Goal: Task Accomplishment & Management: Complete application form

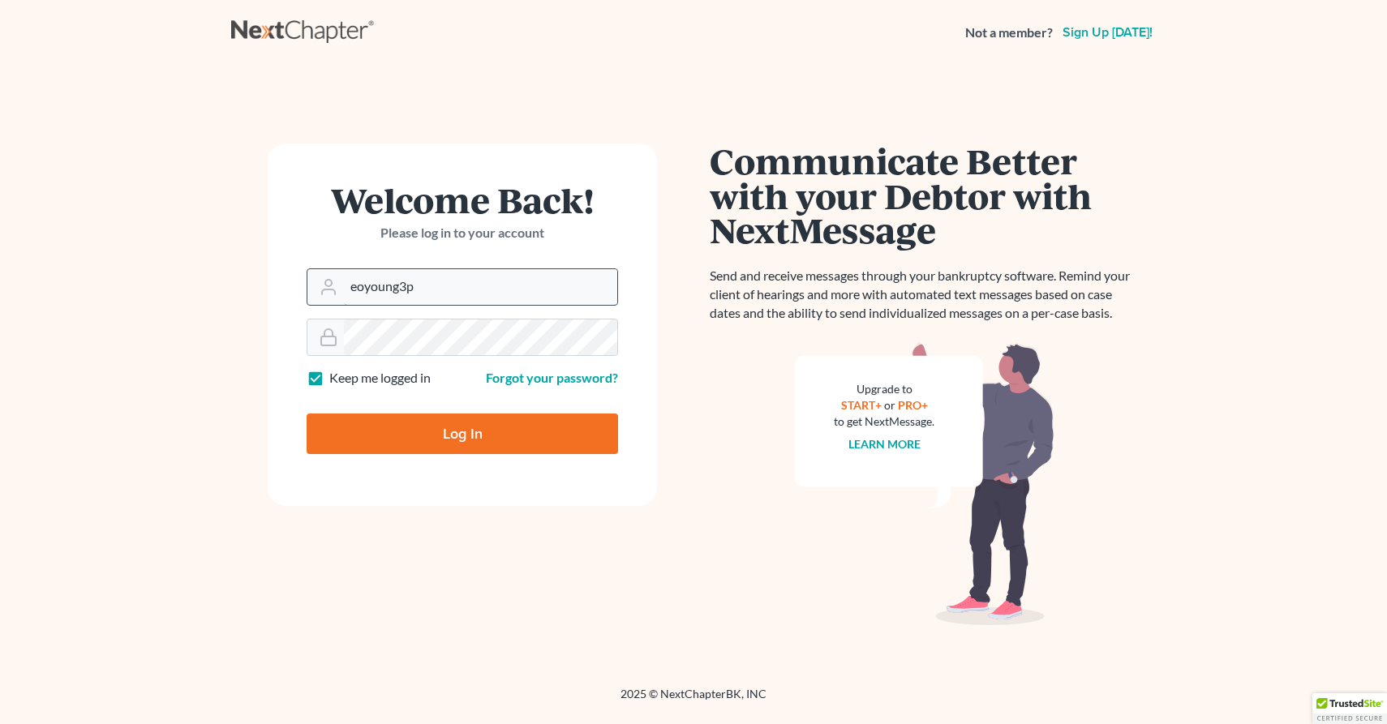
click at [456, 281] on input "eoyoung3p" at bounding box center [480, 287] width 273 height 36
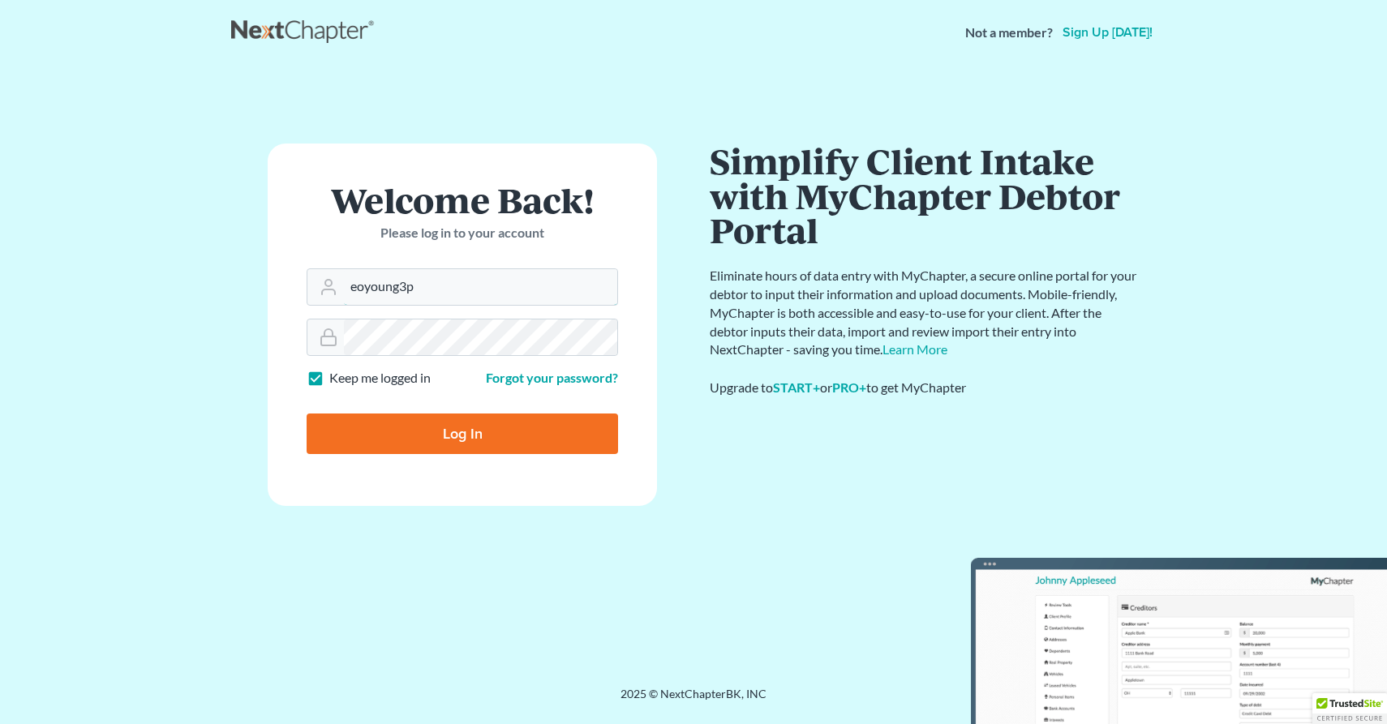
type input "[EMAIL_ADDRESS][DOMAIN_NAME]"
click at [482, 428] on input "Log In" at bounding box center [462, 434] width 311 height 41
type input "Thinking..."
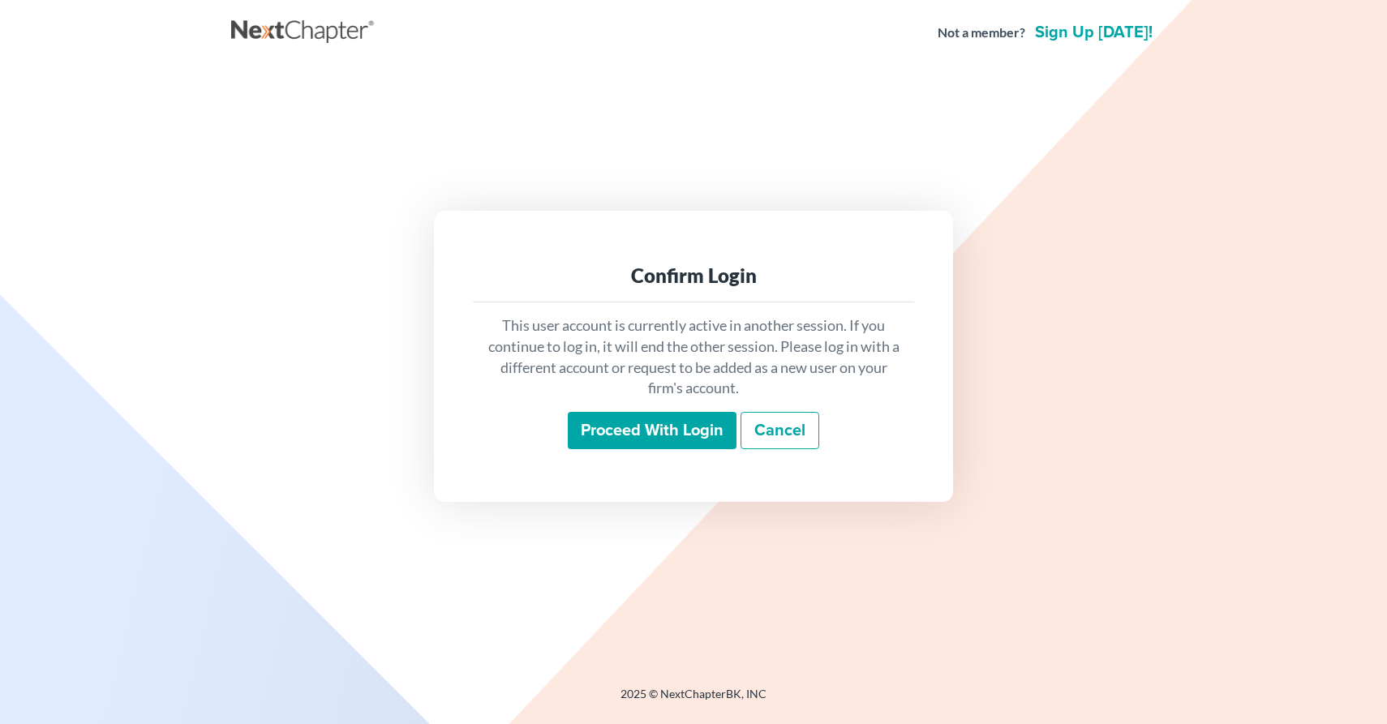
click at [659, 419] on input "Proceed with login" at bounding box center [652, 430] width 169 height 37
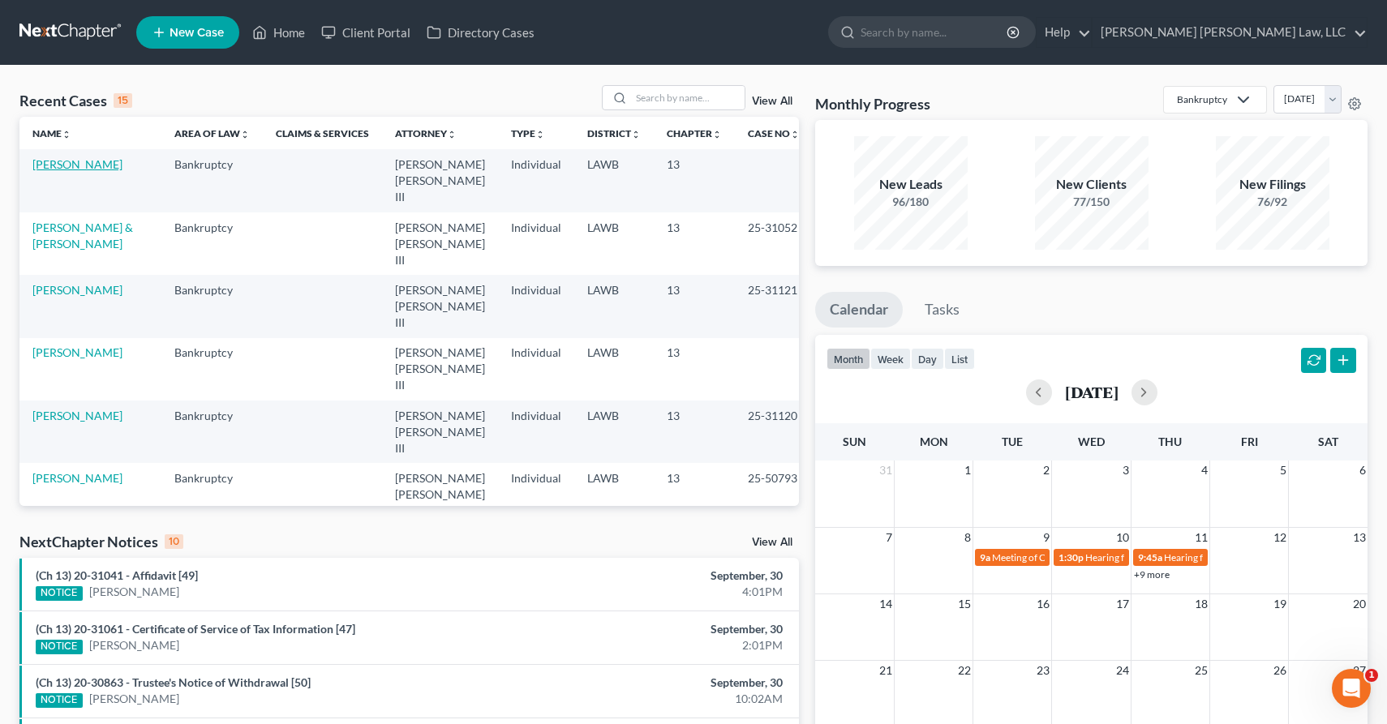
click at [95, 158] on link "Carter, Sheila" at bounding box center [77, 164] width 90 height 14
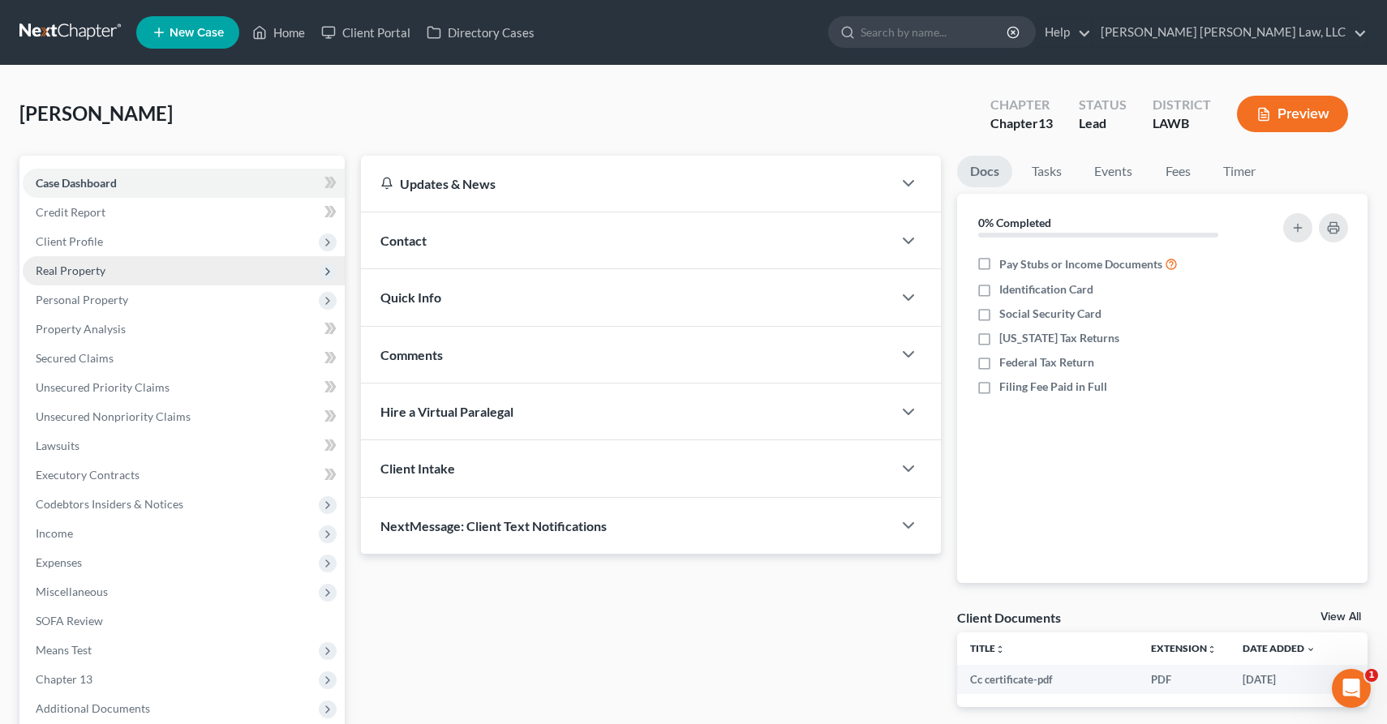
click at [121, 271] on span "Real Property" at bounding box center [184, 270] width 322 height 29
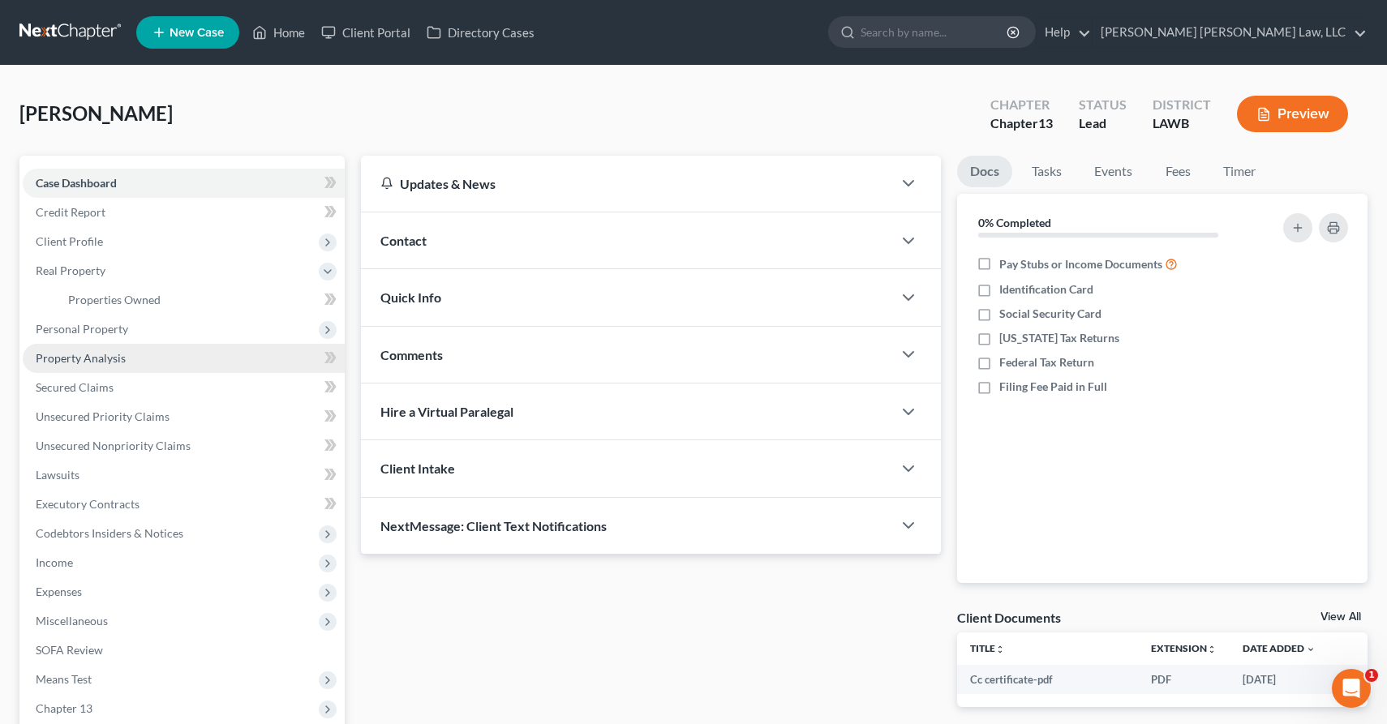
click at [106, 360] on span "Property Analysis" at bounding box center [81, 358] width 90 height 14
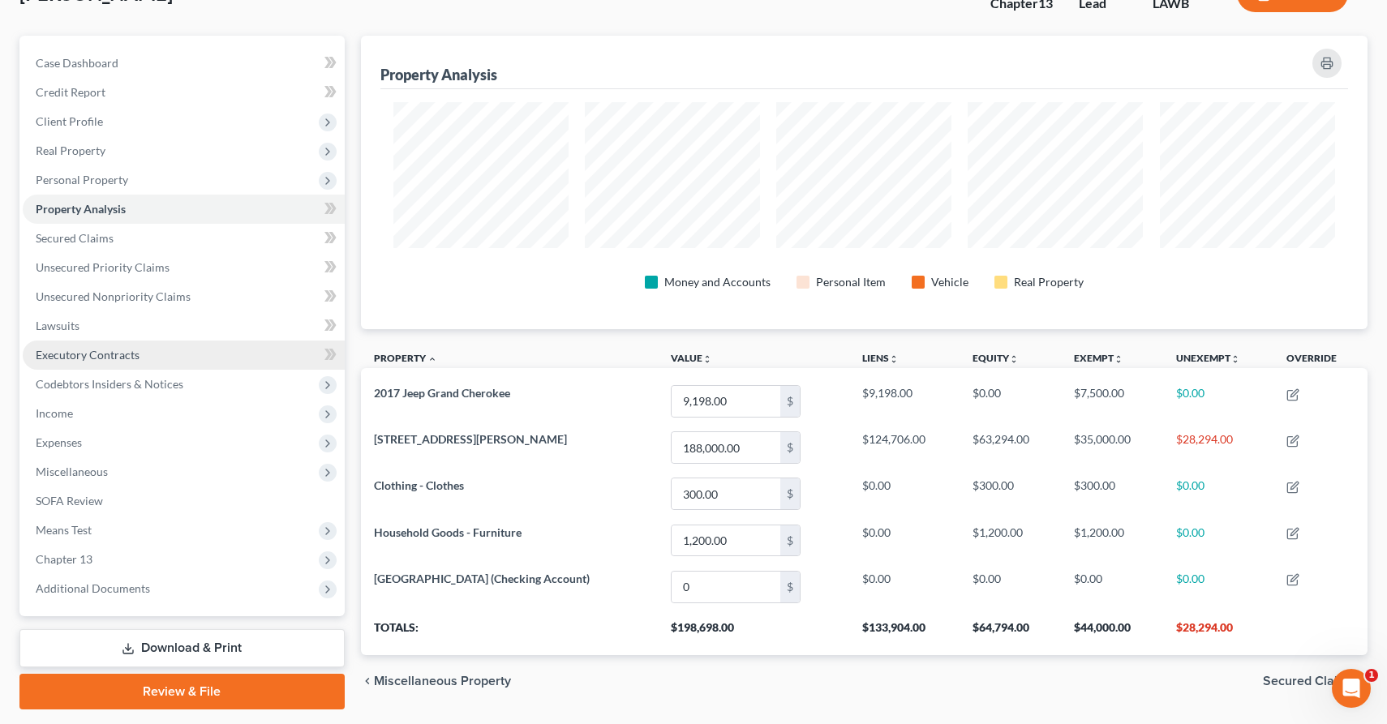
scroll to position [130, 0]
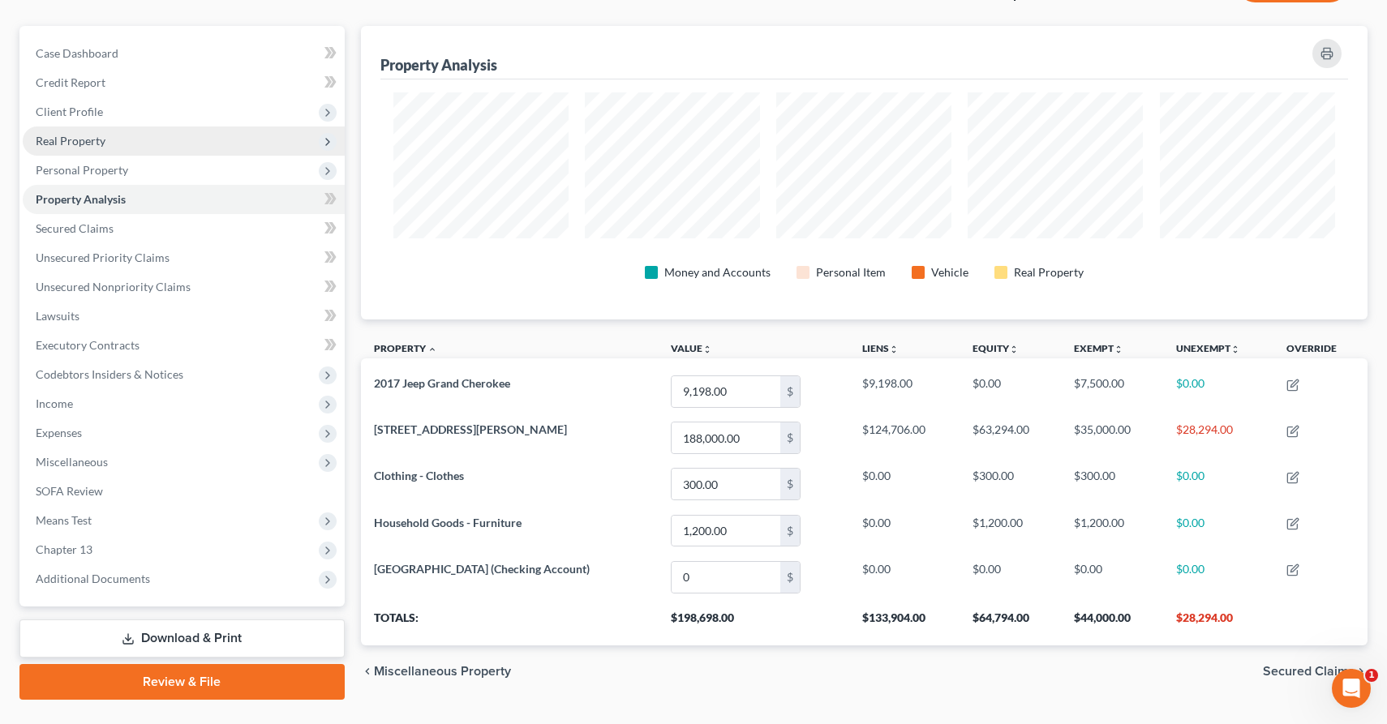
click at [170, 135] on span "Real Property" at bounding box center [184, 141] width 322 height 29
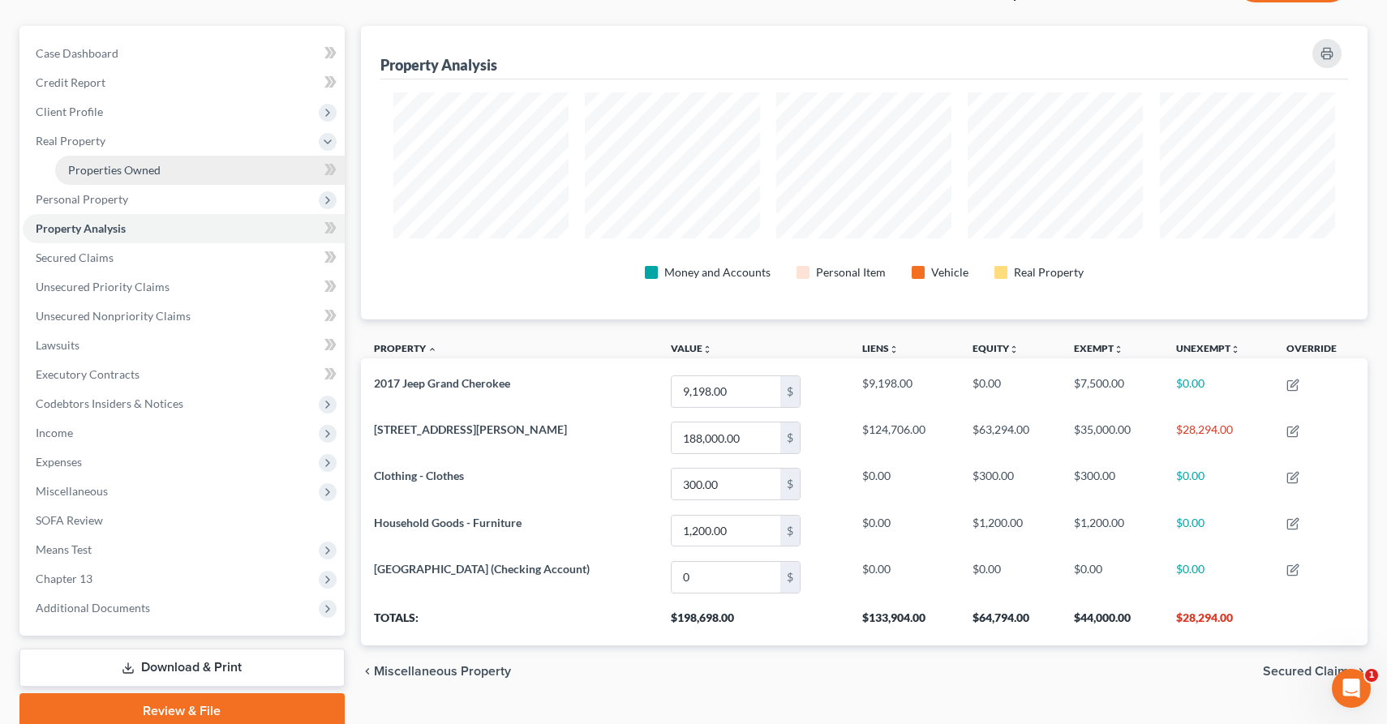
click at [174, 169] on link "Properties Owned" at bounding box center [200, 170] width 290 height 29
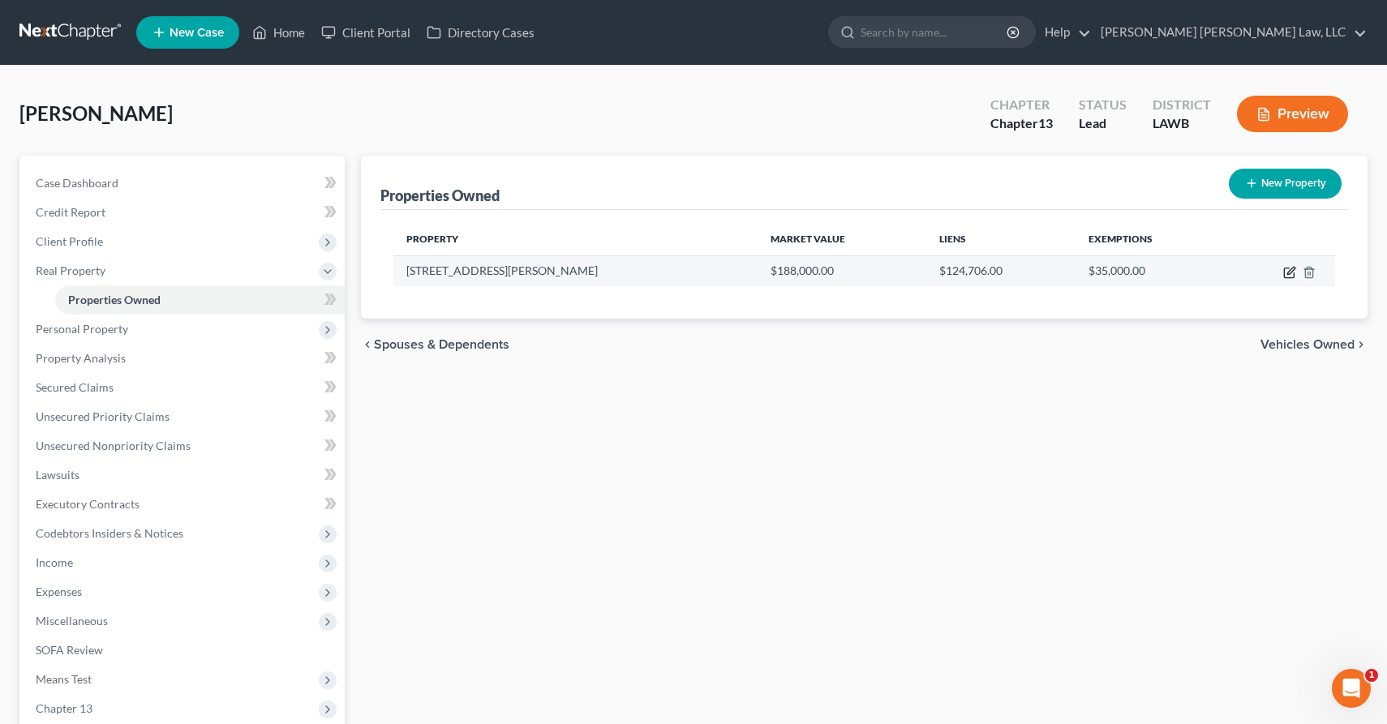
click at [1290, 269] on icon "button" at bounding box center [1290, 270] width 7 height 7
select select "19"
select select "4"
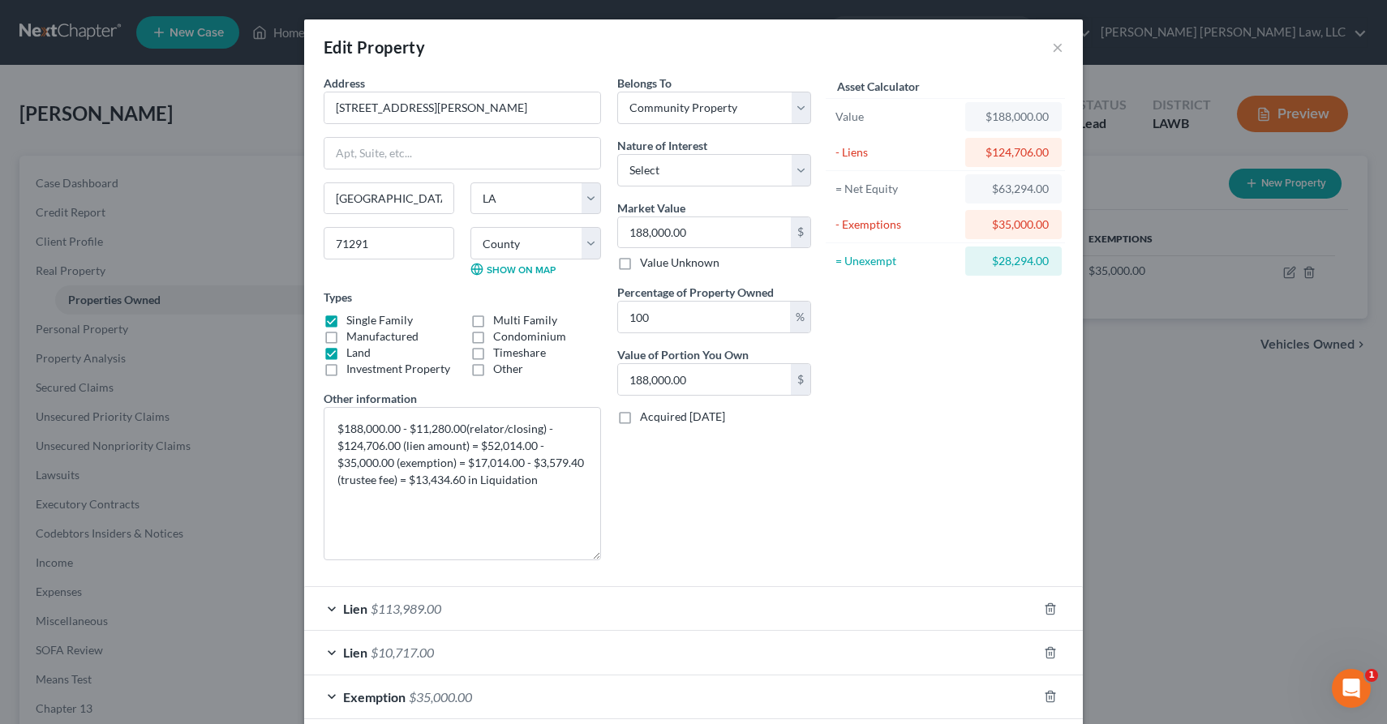
drag, startPoint x: 596, startPoint y: 463, endPoint x: 602, endPoint y: 560, distance: 96.7
click at [602, 560] on div "Address * 206 Alta Mira Drive West Monroe State AL AK AR AZ CA CO CT DE DC FL G…" at bounding box center [462, 324] width 294 height 499
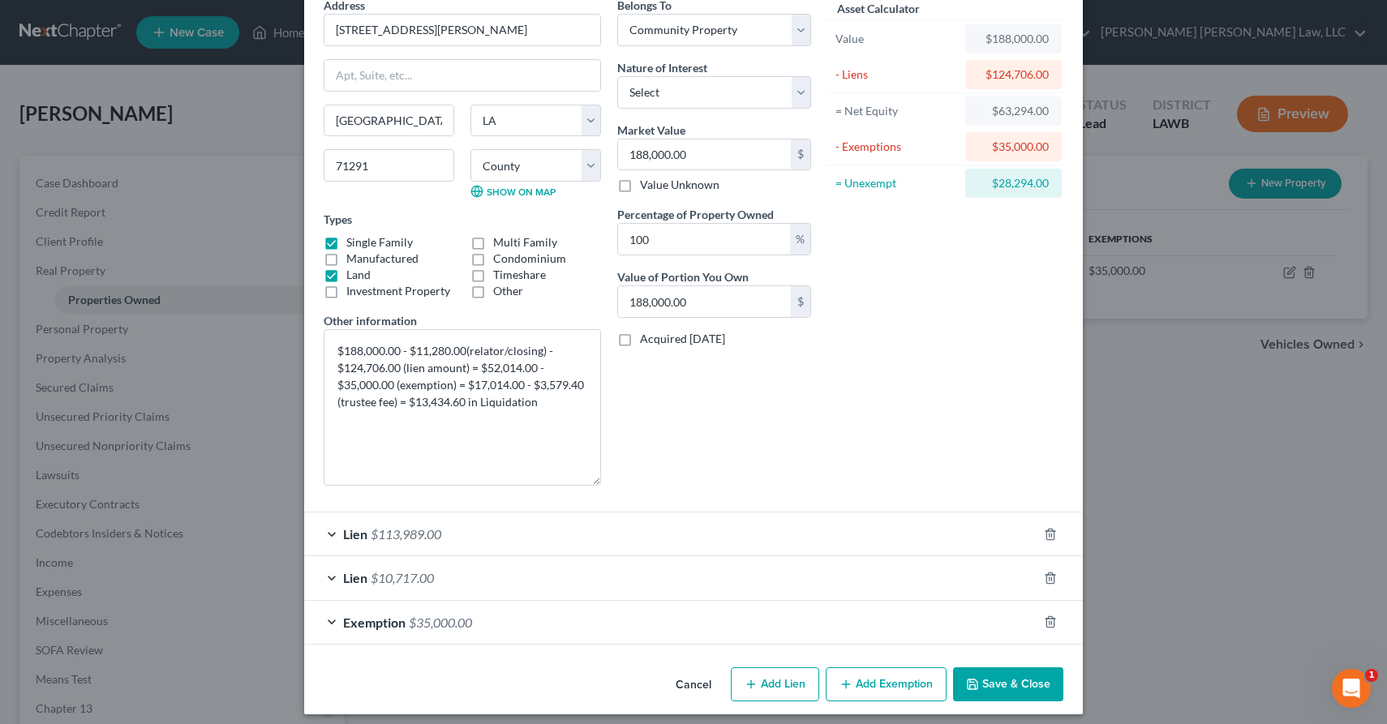
scroll to position [88, 0]
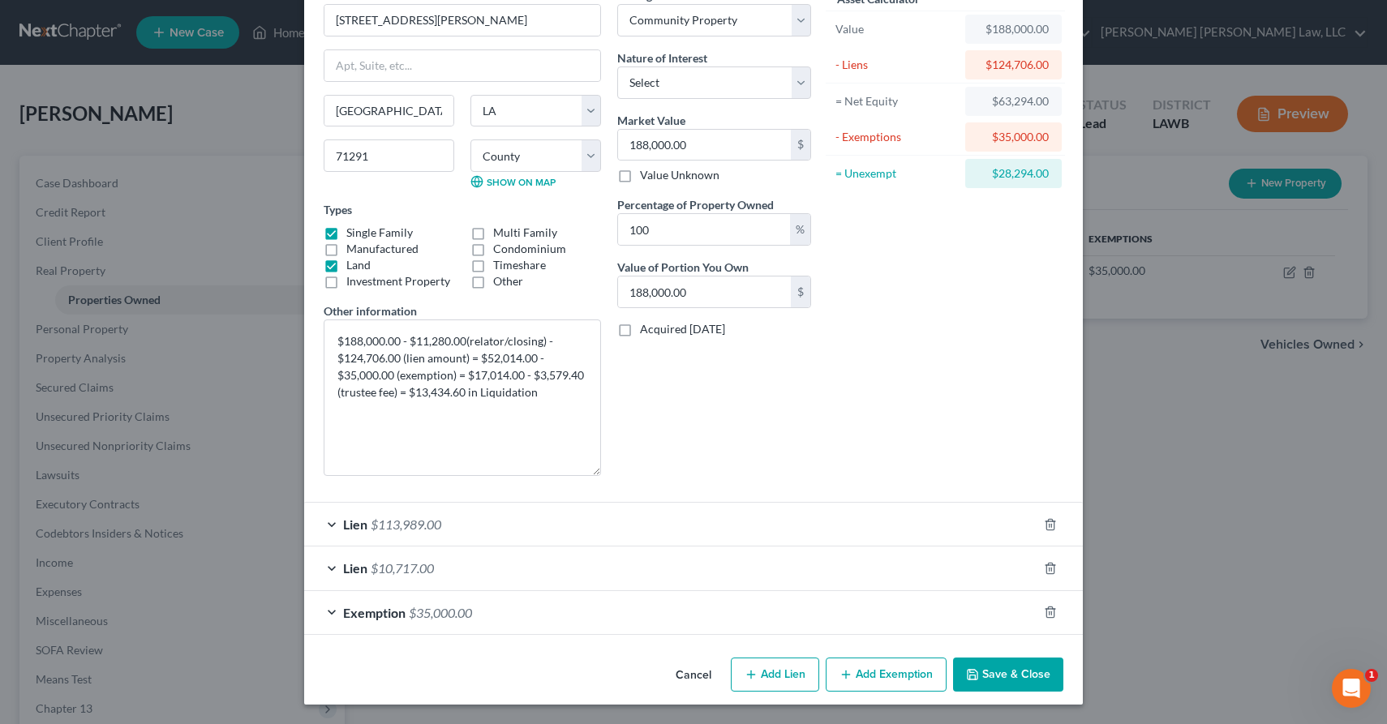
click at [989, 663] on button "Save & Close" at bounding box center [1008, 675] width 110 height 34
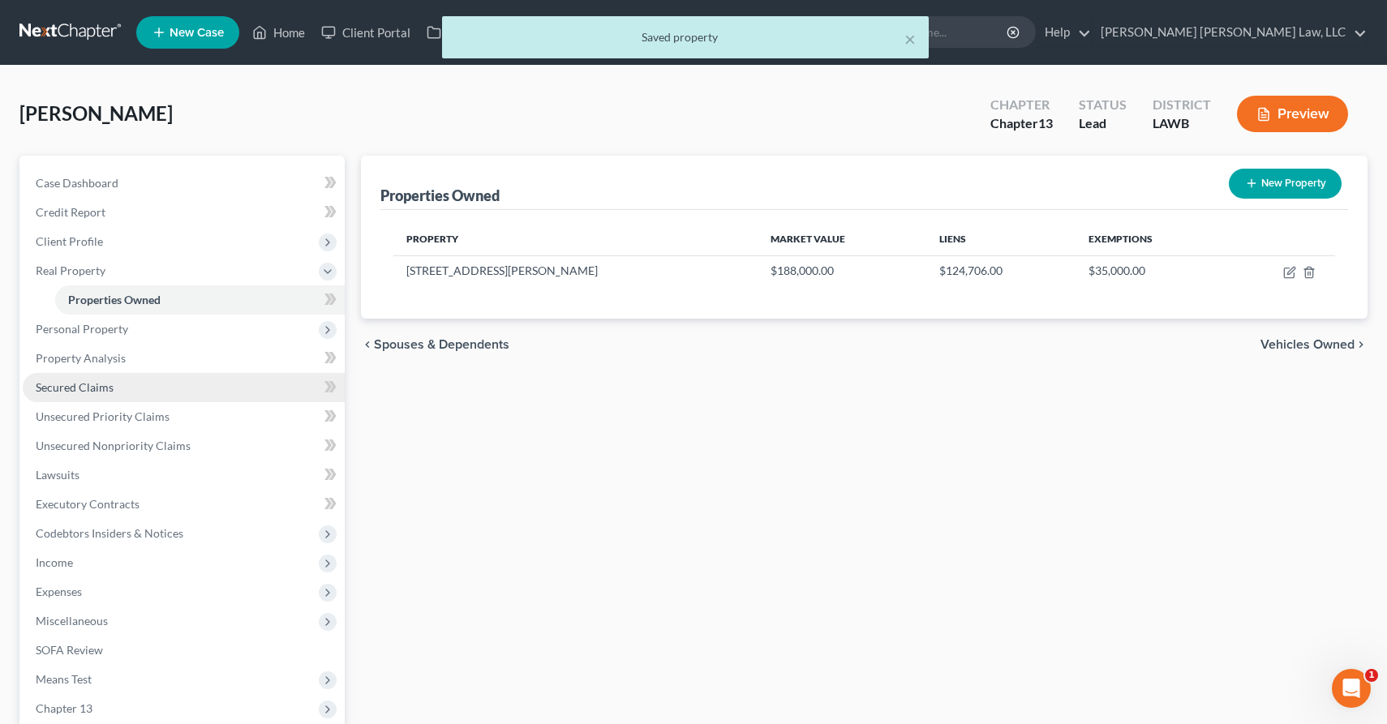
click at [152, 380] on link "Secured Claims" at bounding box center [184, 387] width 322 height 29
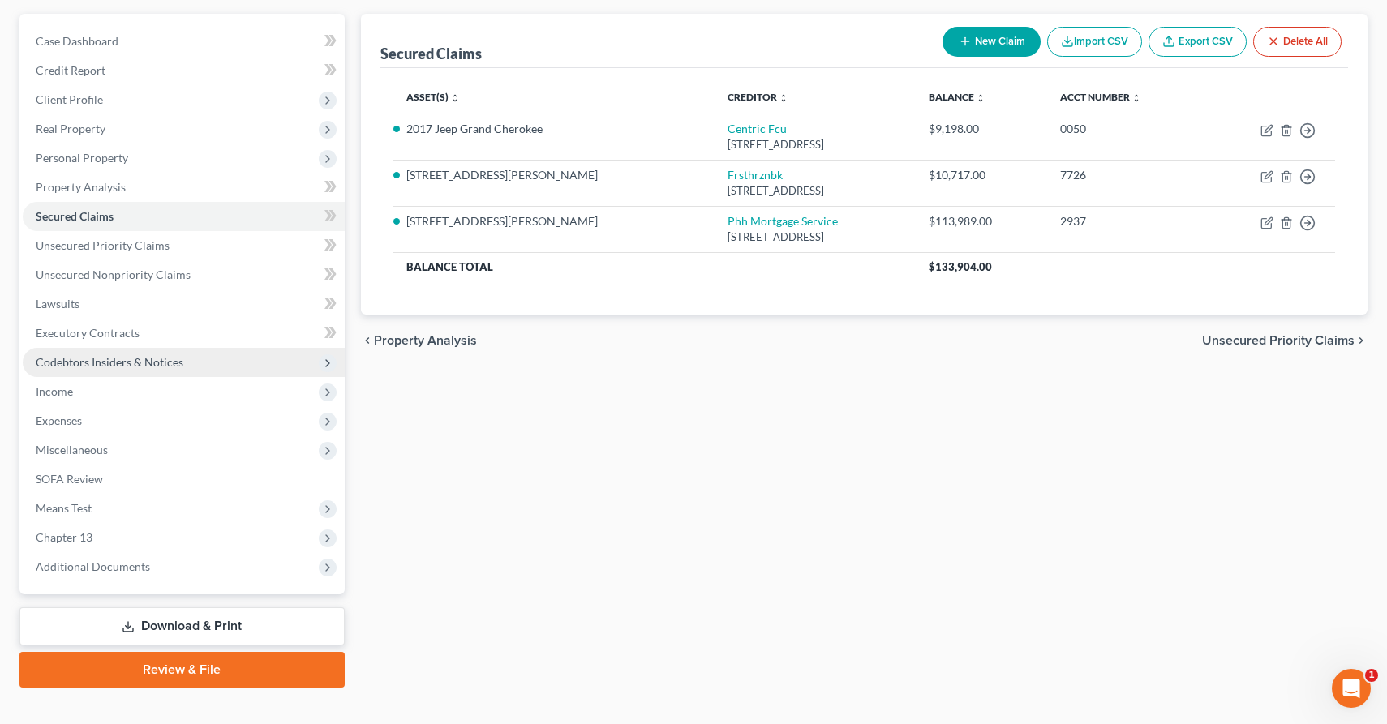
scroll to position [165, 0]
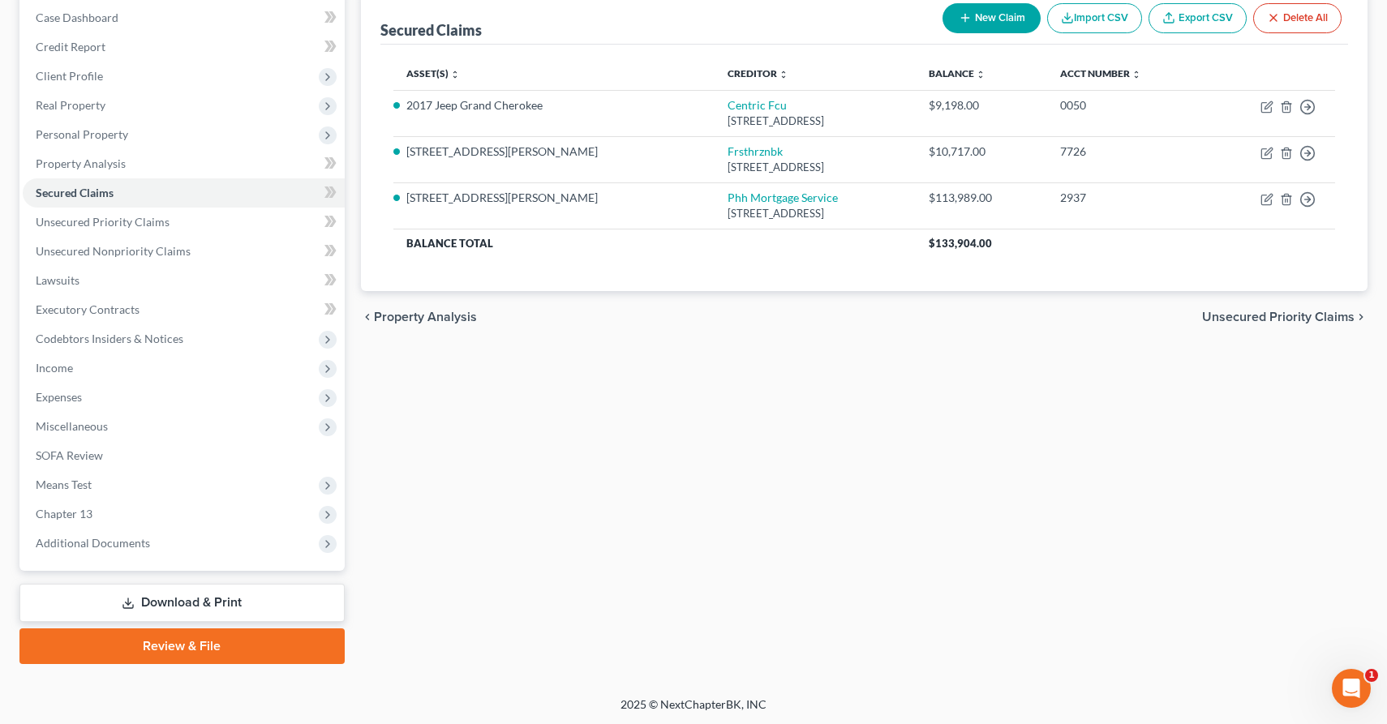
click at [185, 636] on link "Review & File" at bounding box center [181, 647] width 325 height 36
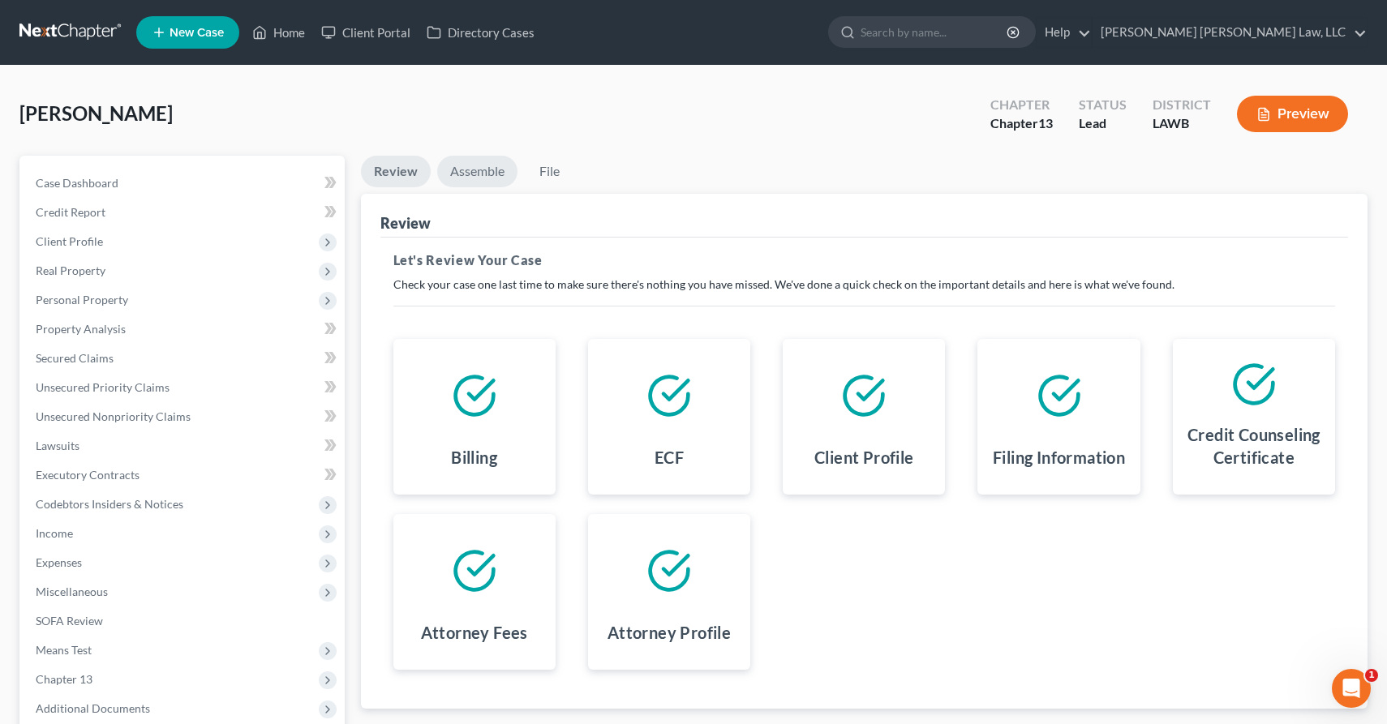
click at [475, 164] on link "Assemble" at bounding box center [477, 172] width 80 height 32
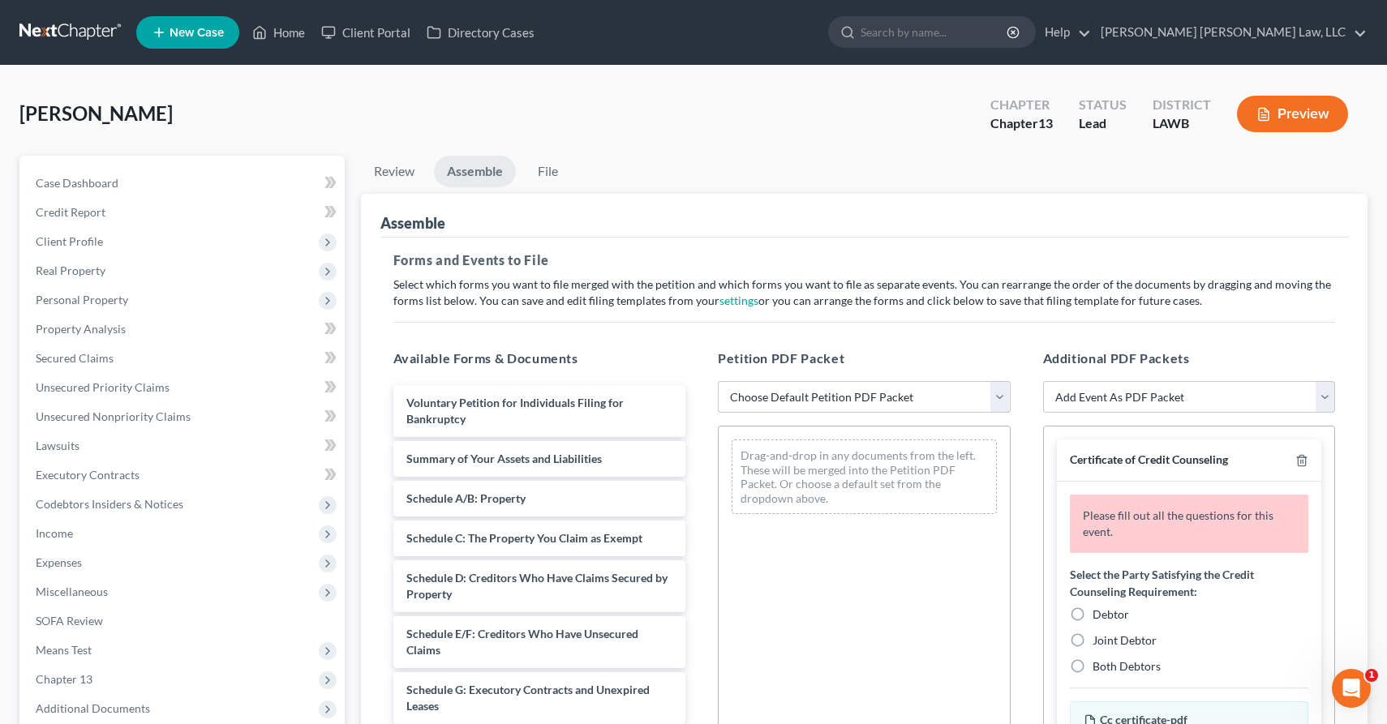
click at [770, 383] on select "Choose Default Petition PDF Packet Complete Bankruptcy Petition (all forms and …" at bounding box center [864, 397] width 293 height 32
select select "0"
click at [718, 381] on select "Choose Default Petition PDF Packet Complete Bankruptcy Petition (all forms and …" at bounding box center [864, 397] width 293 height 32
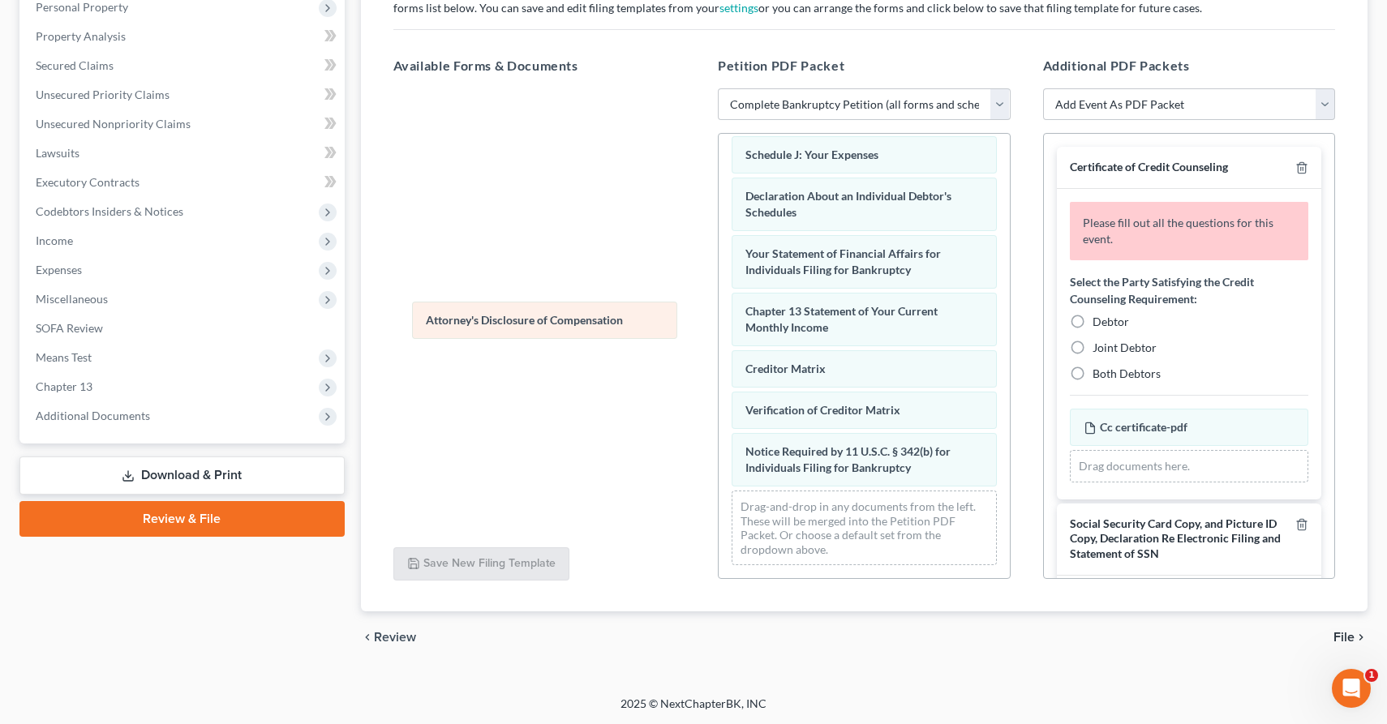
scroll to position [448, 0]
drag, startPoint x: 911, startPoint y: 464, endPoint x: 591, endPoint y: 317, distance: 351.7
click at [719, 317] on div "Attorney's Disclosure of Compensation Voluntary Petition for Individuals Filing…" at bounding box center [864, 132] width 291 height 892
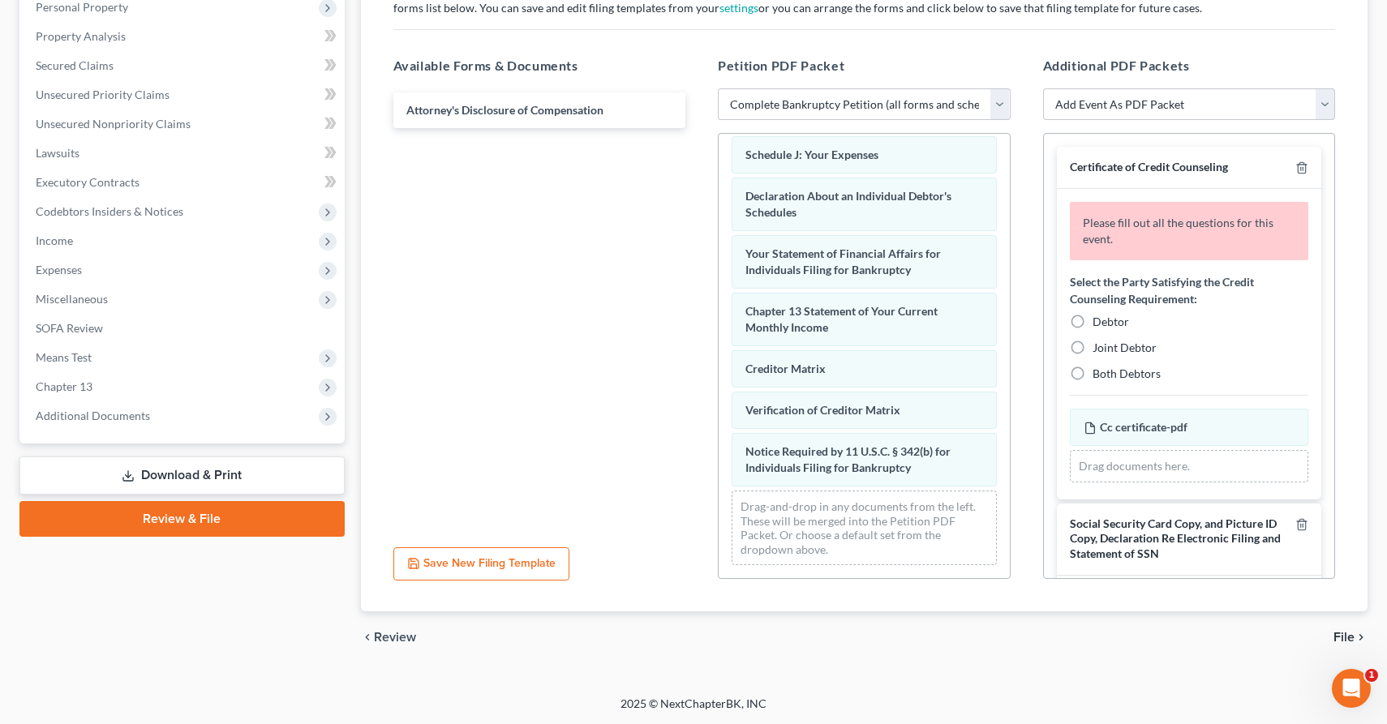
click at [1105, 325] on span "Debtor" at bounding box center [1110, 322] width 36 height 14
click at [1105, 324] on input "Debtor" at bounding box center [1104, 319] width 11 height 11
radio input "true"
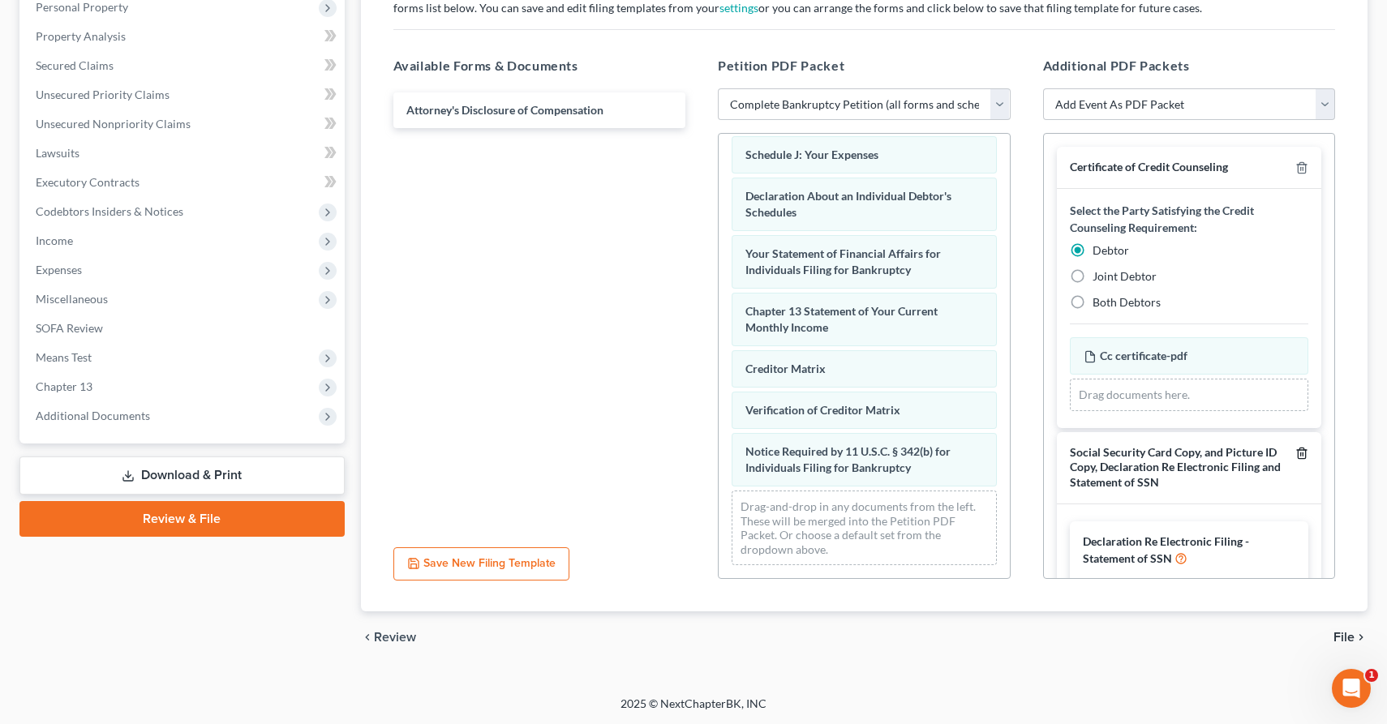
click at [1300, 450] on polyline "button" at bounding box center [1302, 450] width 10 height 0
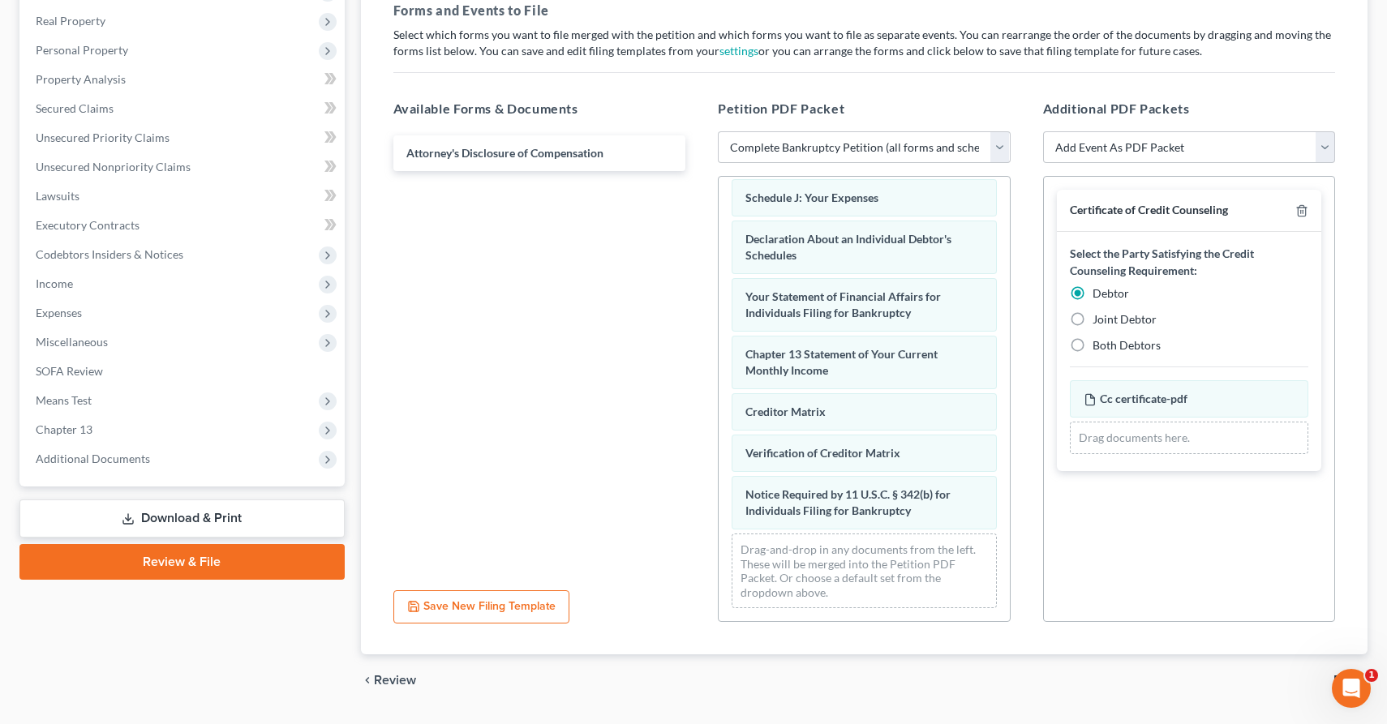
scroll to position [293, 0]
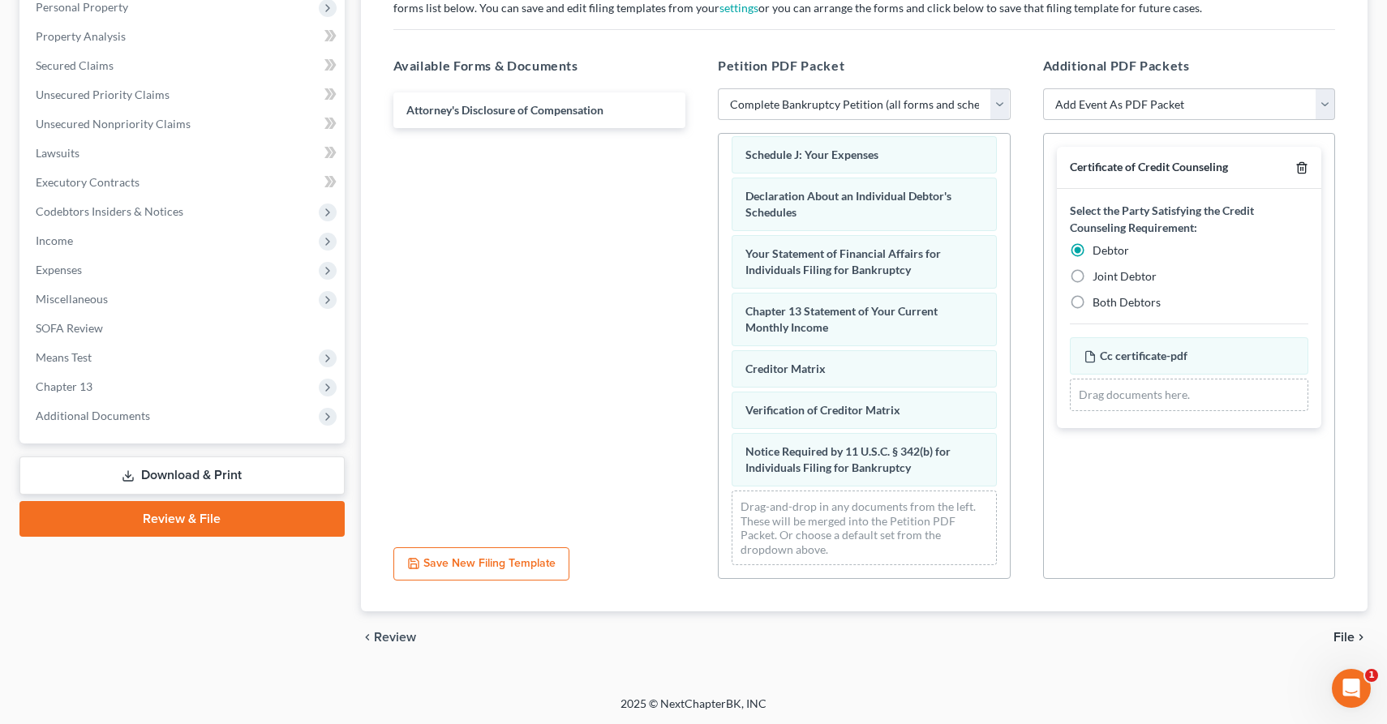
click at [1295, 163] on icon "button" at bounding box center [1301, 167] width 13 height 13
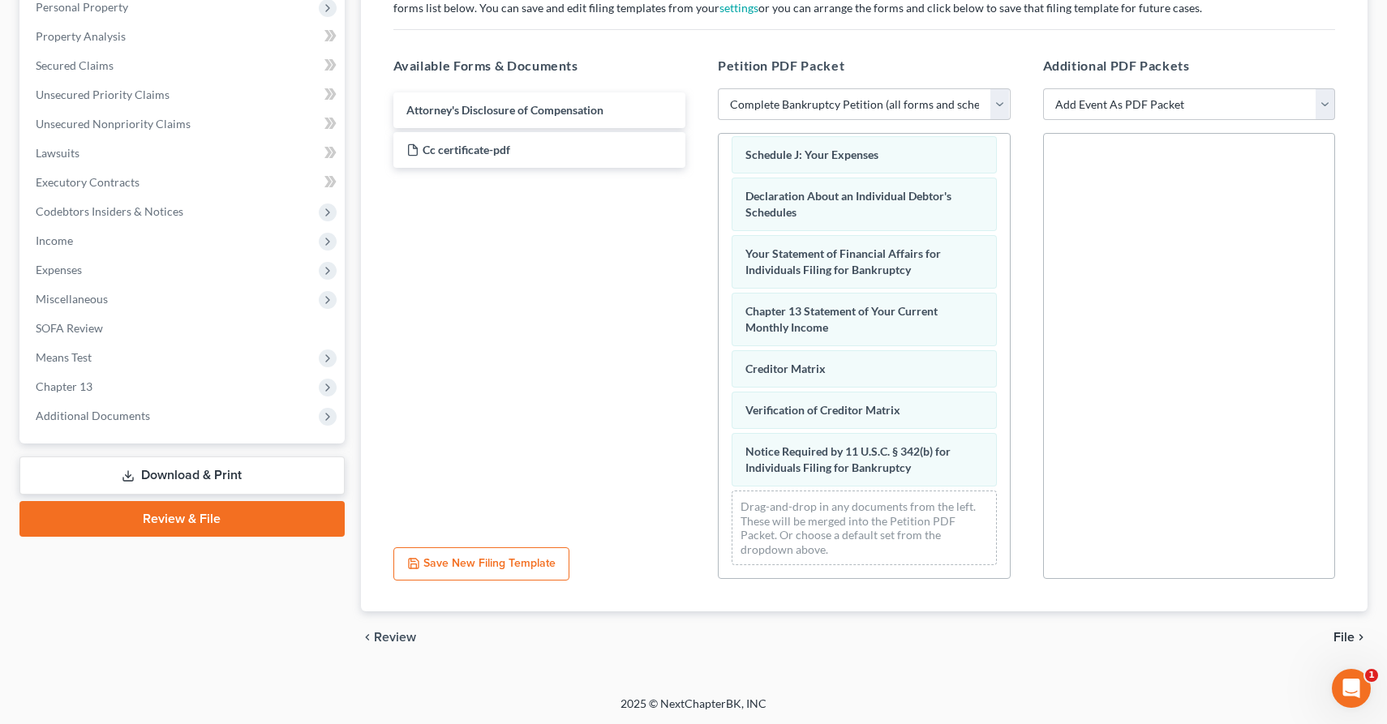
click at [1340, 635] on span "File" at bounding box center [1343, 637] width 21 height 13
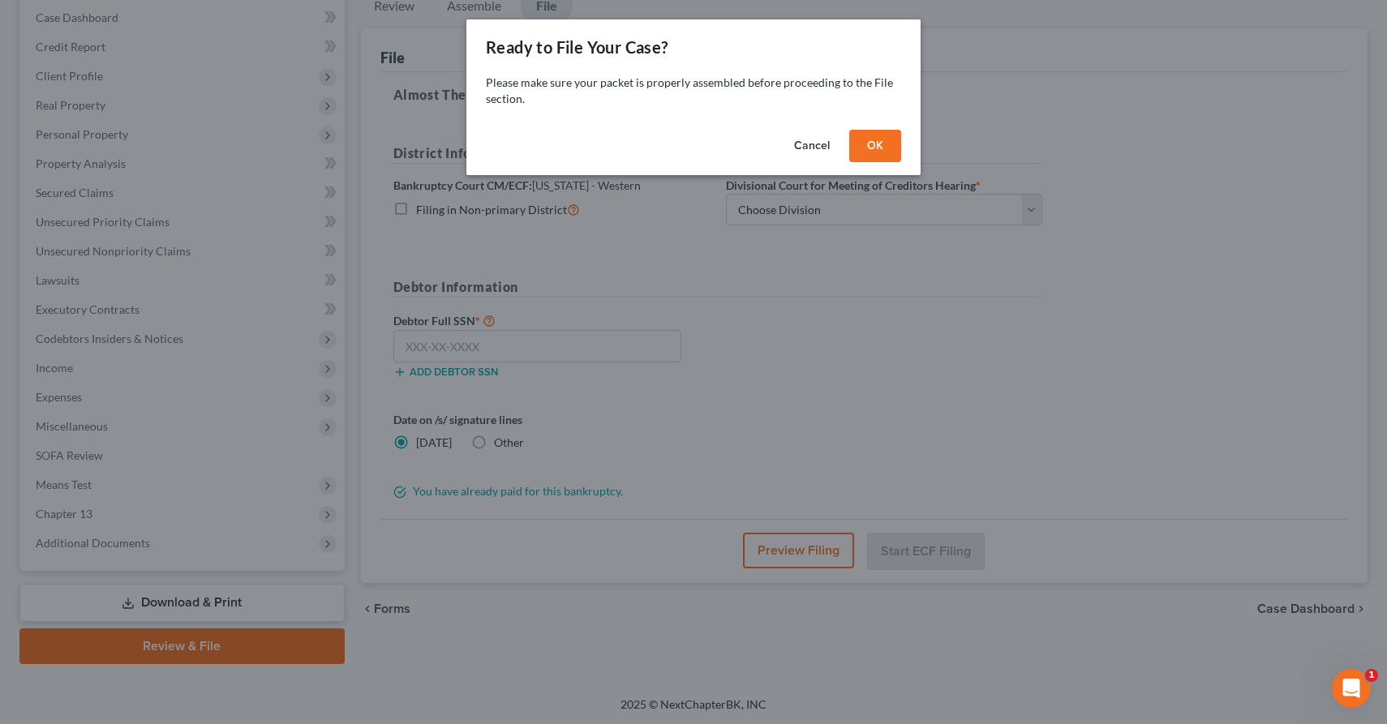
click at [871, 147] on button "OK" at bounding box center [875, 146] width 52 height 32
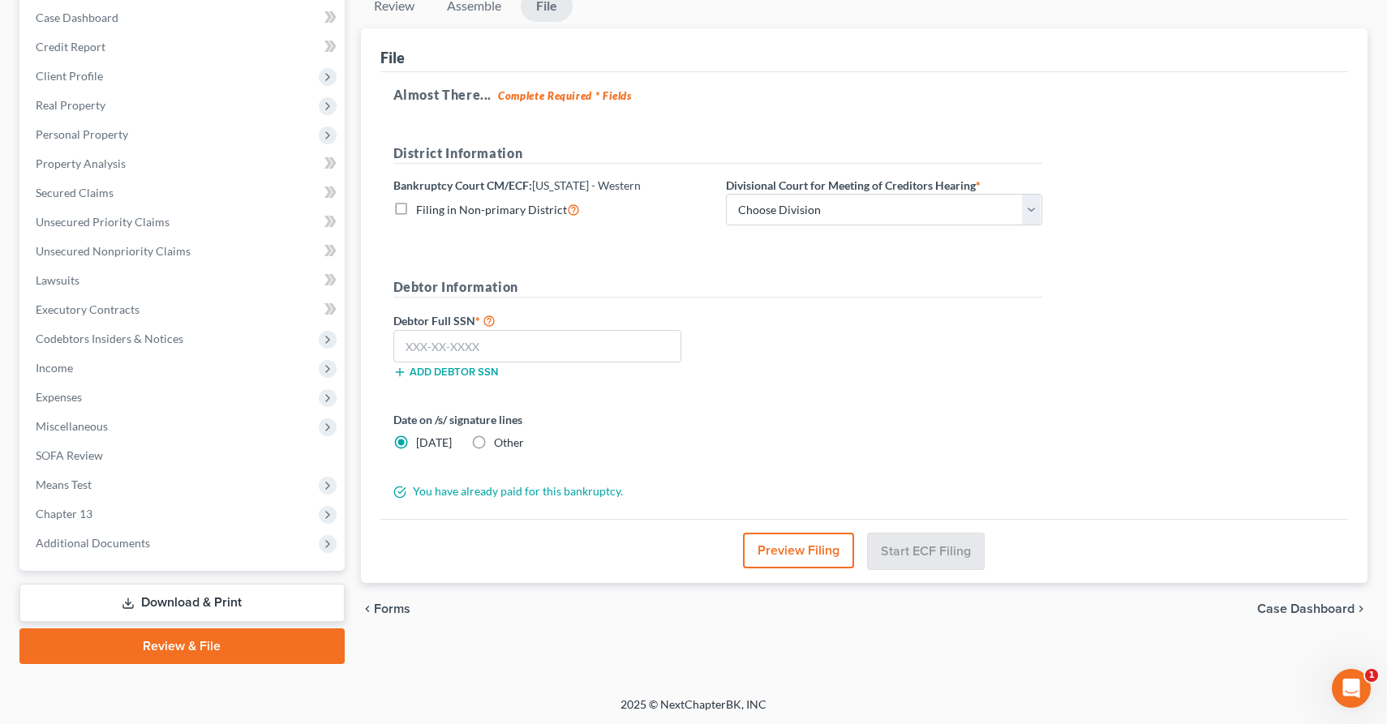
click at [544, 211] on span "Filing in Non-primary District" at bounding box center [491, 210] width 151 height 14
click at [433, 211] on input "Filing in Non-primary District" at bounding box center [428, 205] width 11 height 11
checkbox input "true"
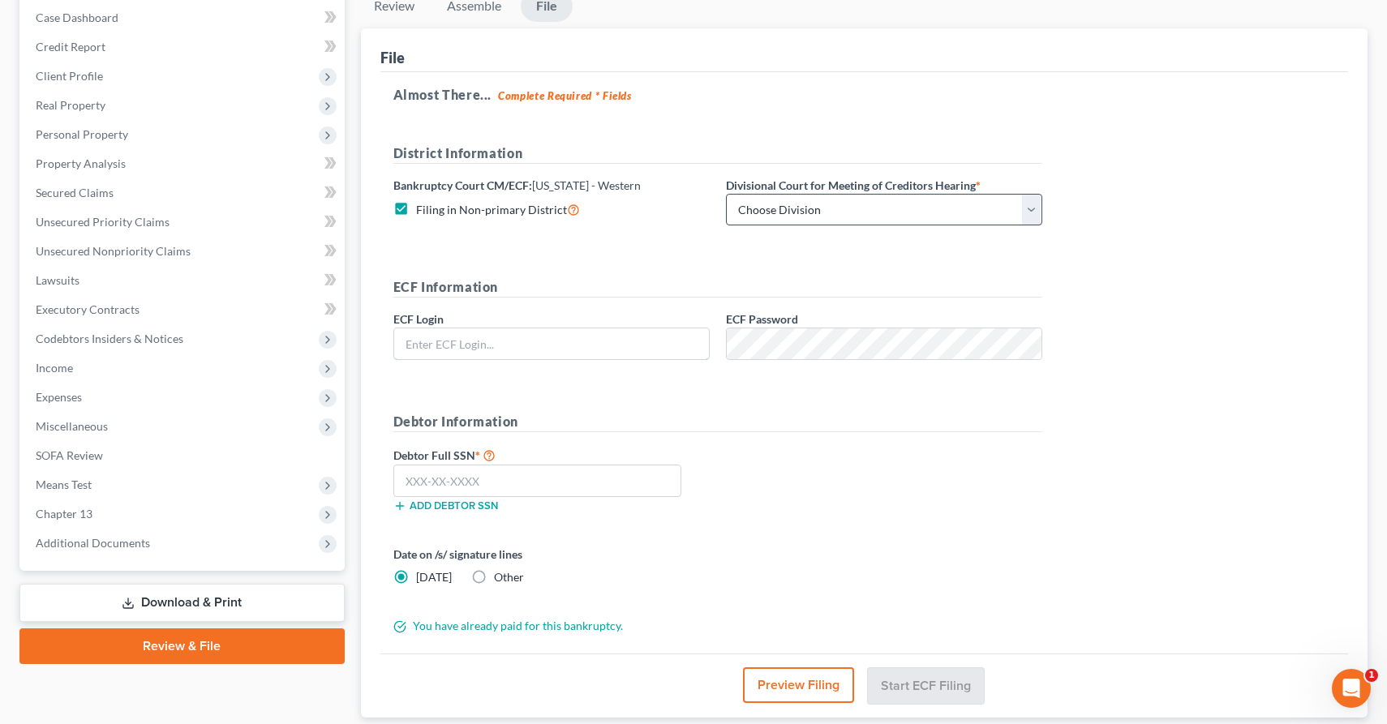
type input "eoyoung3p"
click at [769, 214] on select "Choose Division Alexandria Lafayette-Opelousas Lake Charles Monroe Shreveport" at bounding box center [884, 210] width 316 height 32
select select "3"
click at [726, 194] on select "Choose Division Alexandria Lafayette-Opelousas Lake Charles Monroe Shreveport" at bounding box center [884, 210] width 316 height 32
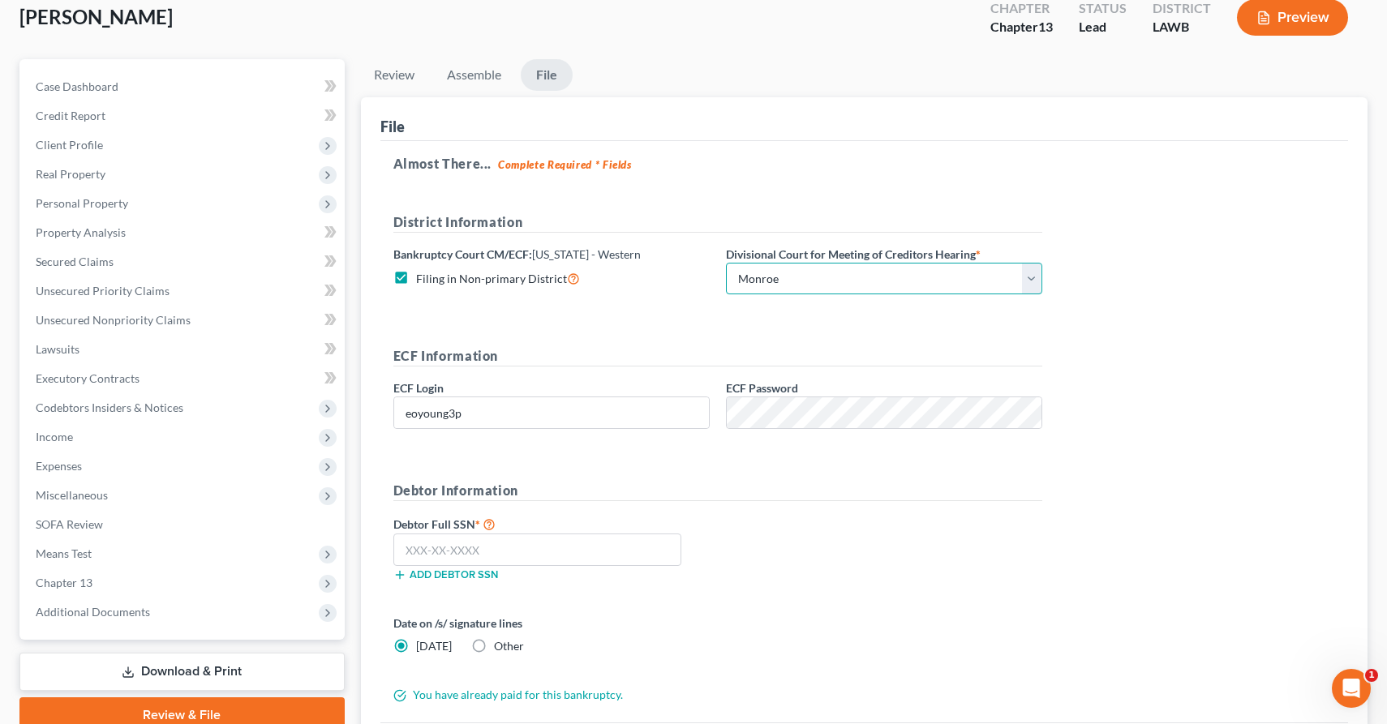
scroll to position [91, 0]
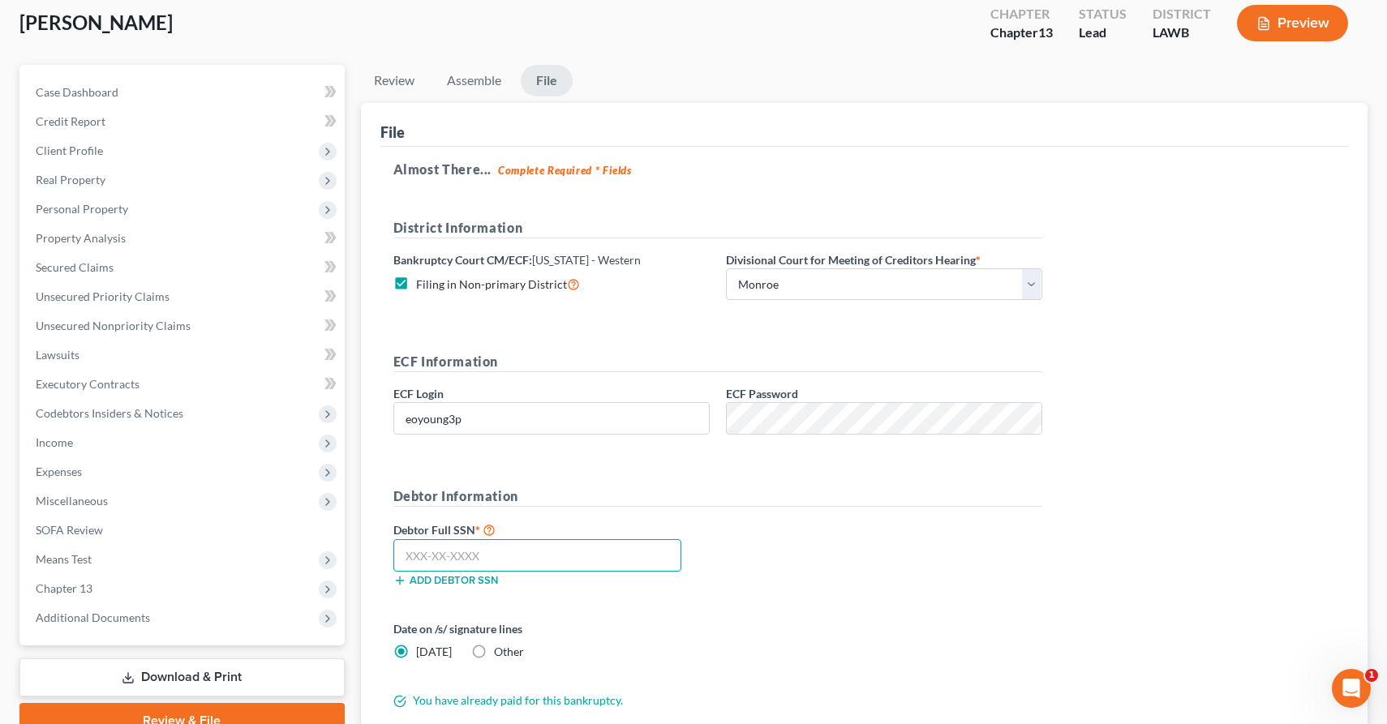
click at [512, 556] on input "text" at bounding box center [537, 555] width 289 height 32
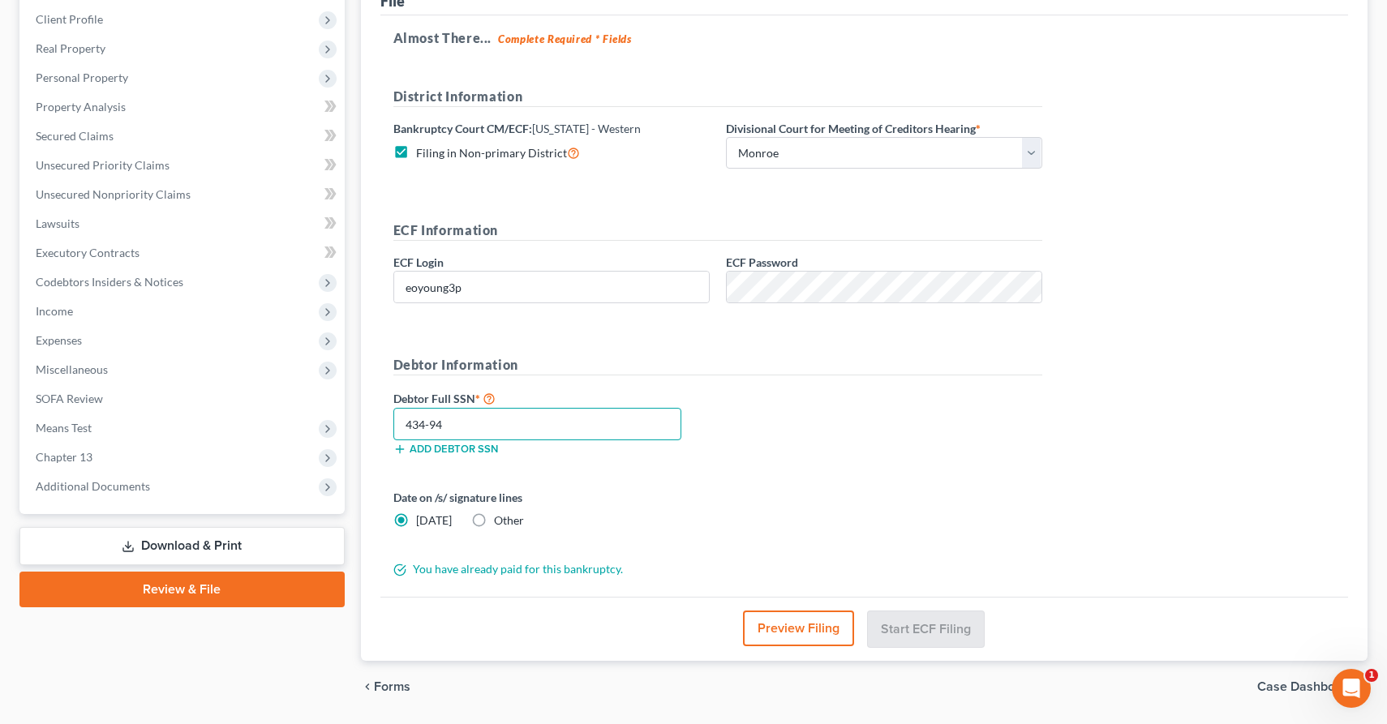
scroll to position [225, 0]
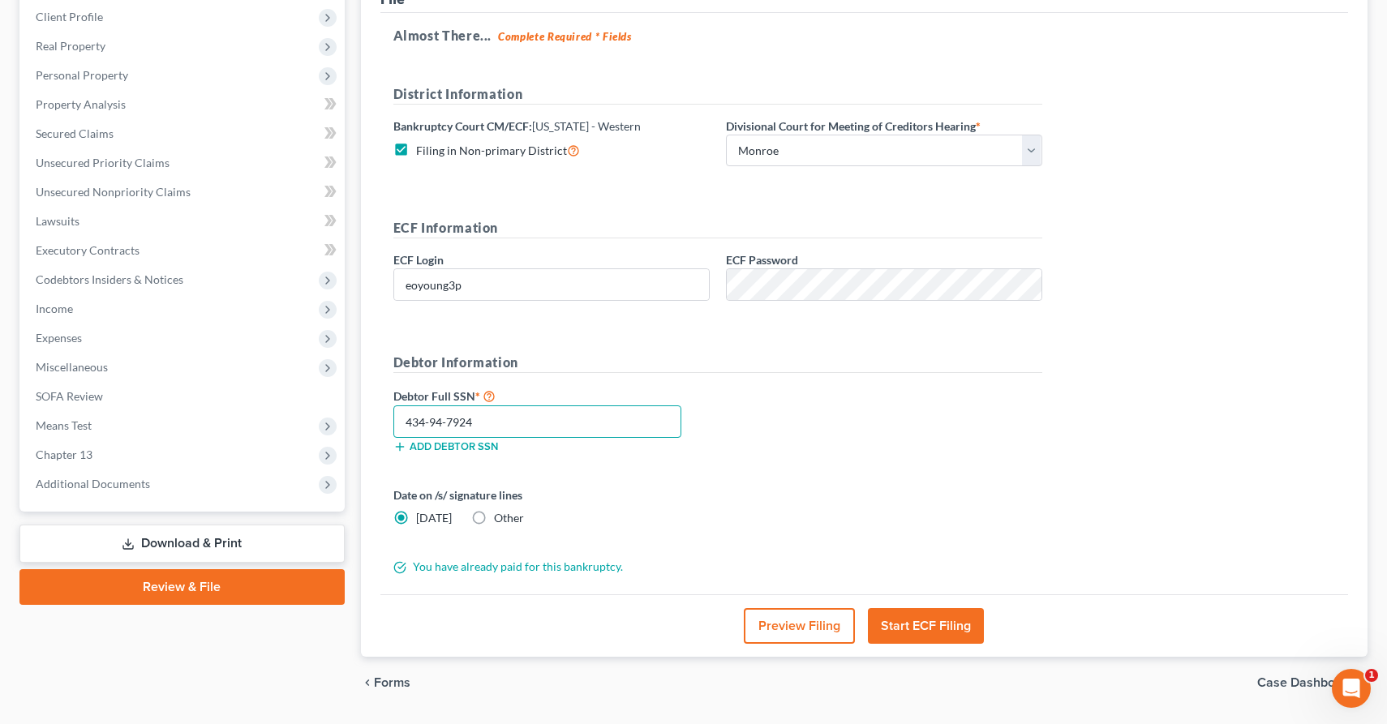
type input "434-94-7924"
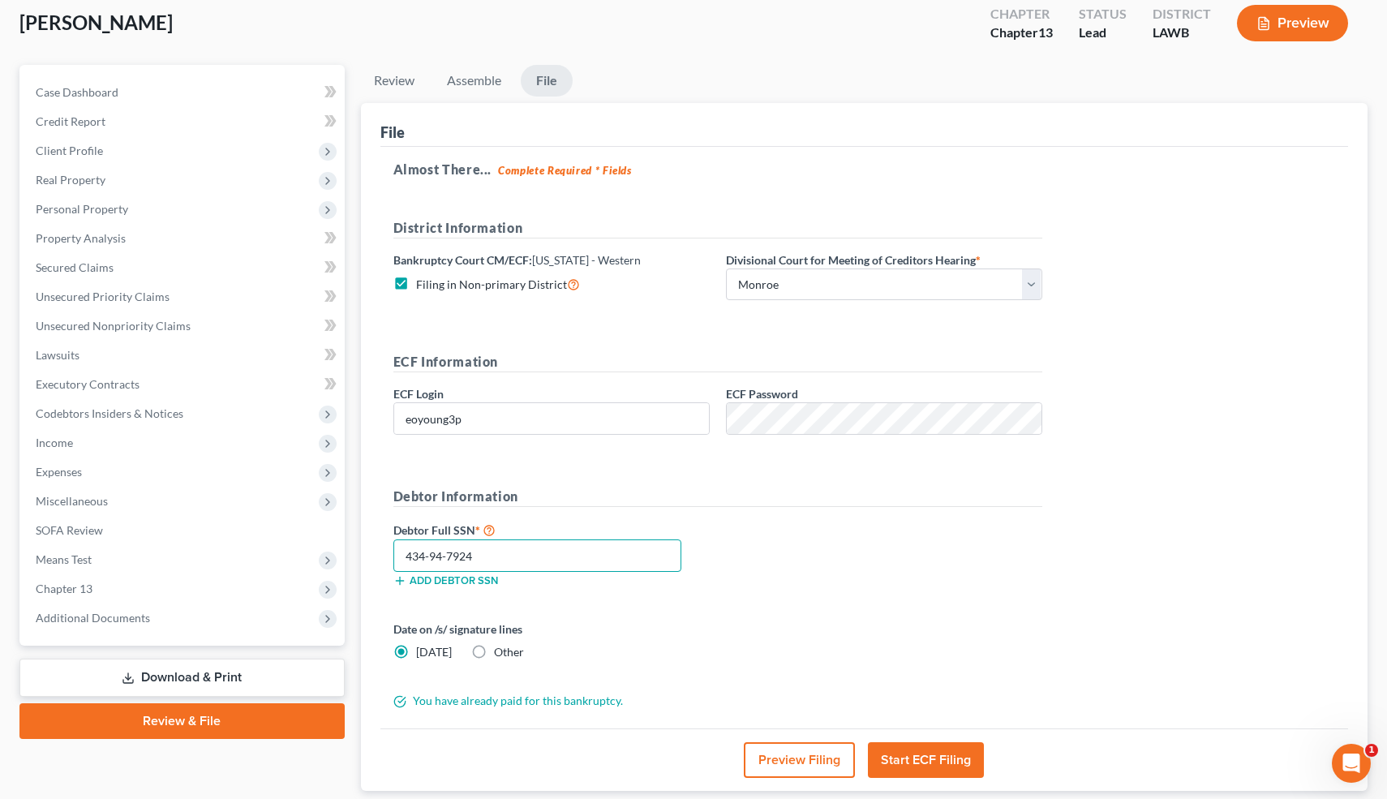
scroll to position [95, 0]
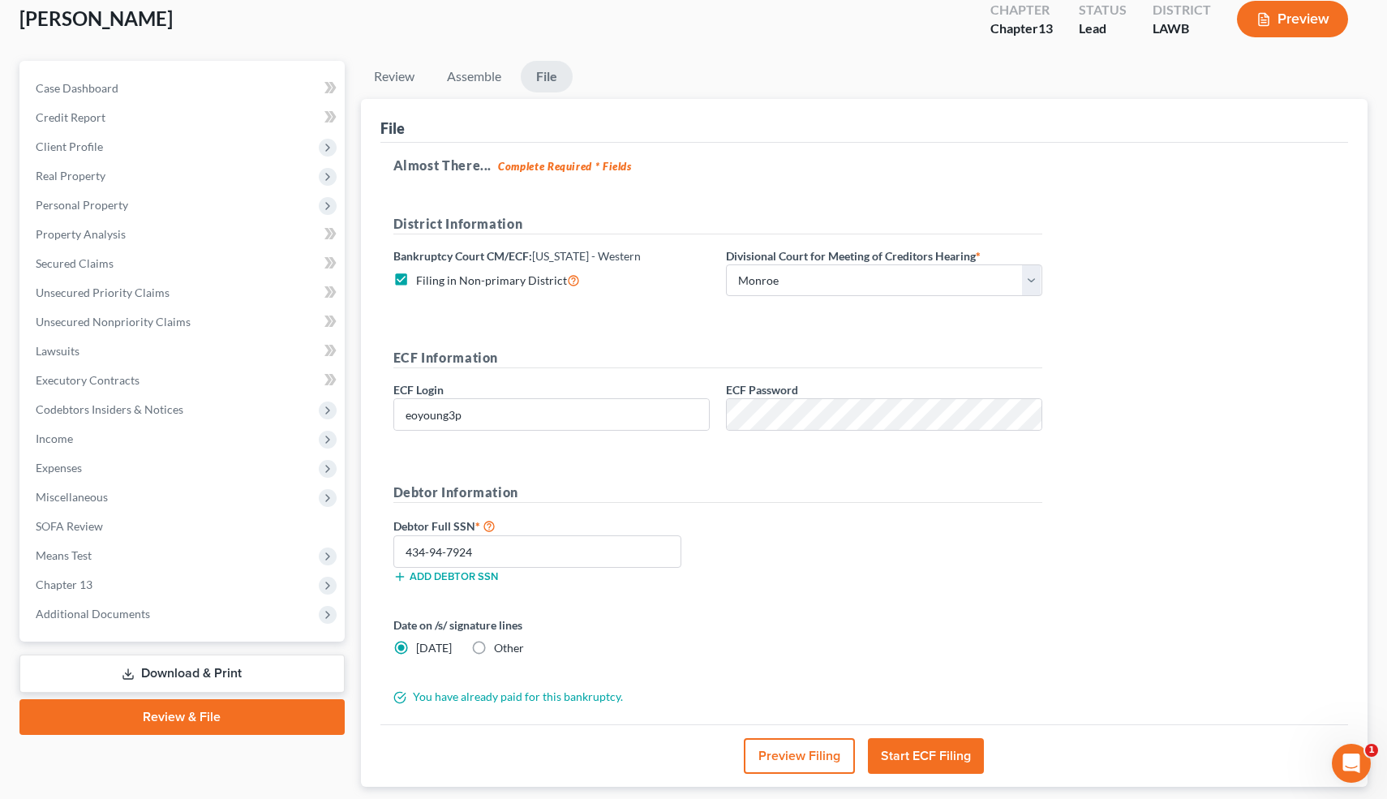
click at [779, 723] on button "Preview Filing" at bounding box center [799, 756] width 111 height 36
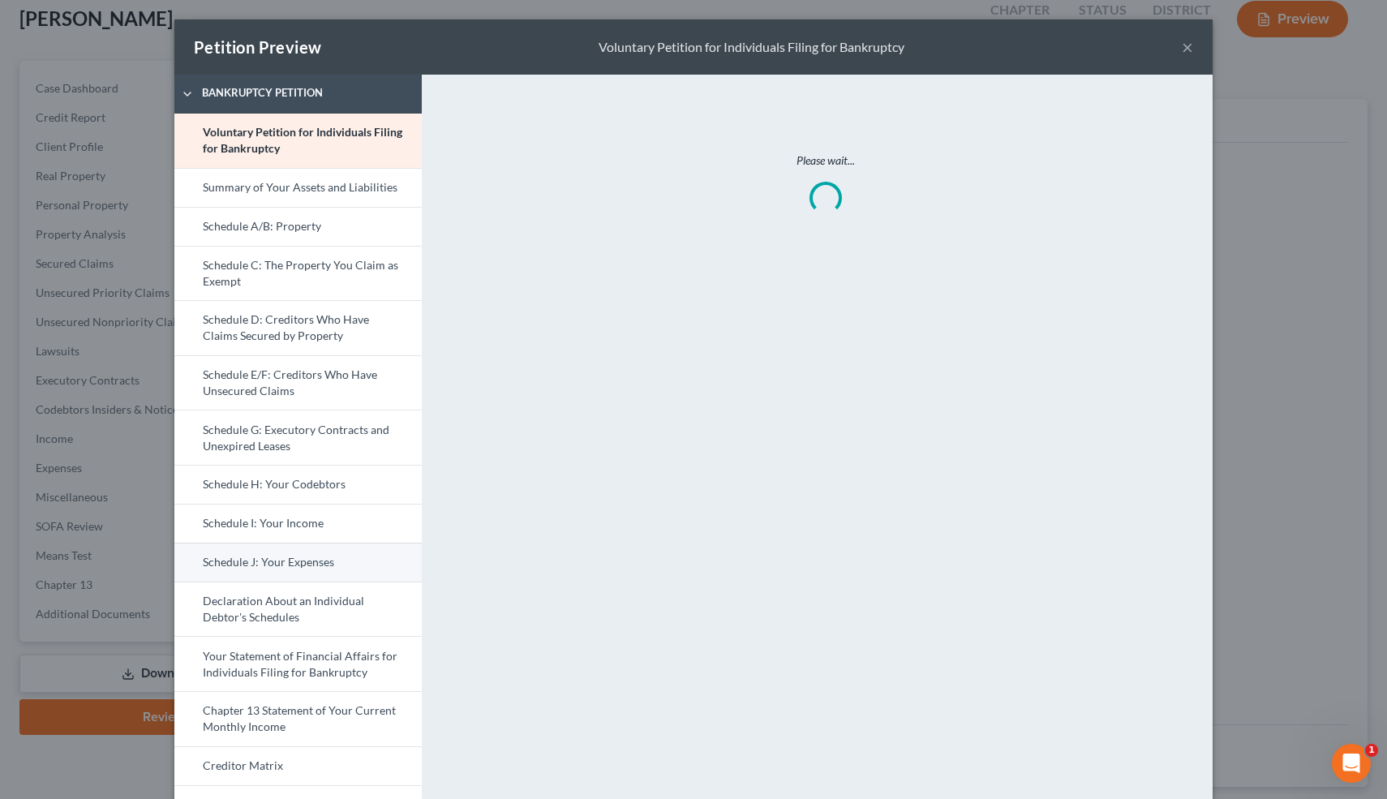
click at [333, 564] on link "Schedule J: Your Expenses" at bounding box center [297, 562] width 247 height 39
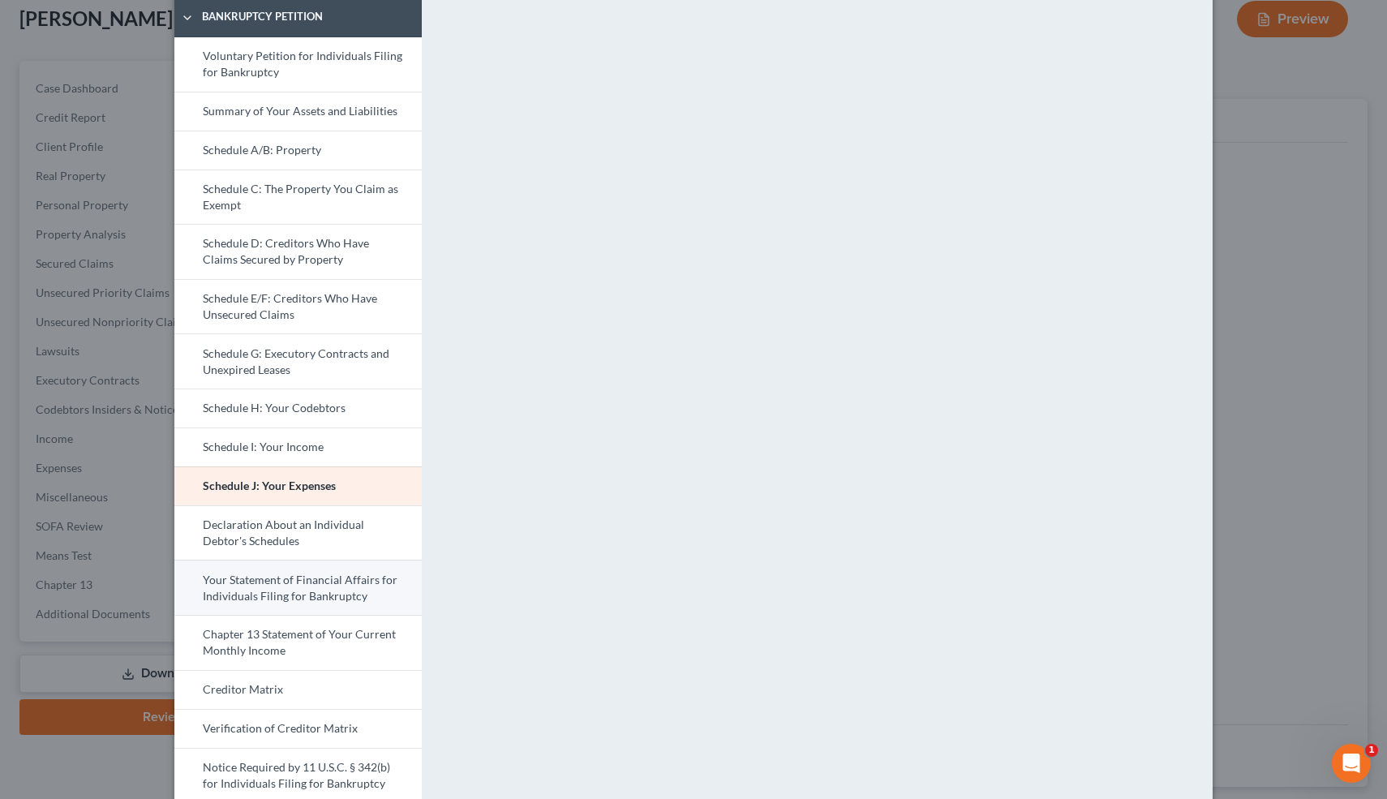
scroll to position [83, 0]
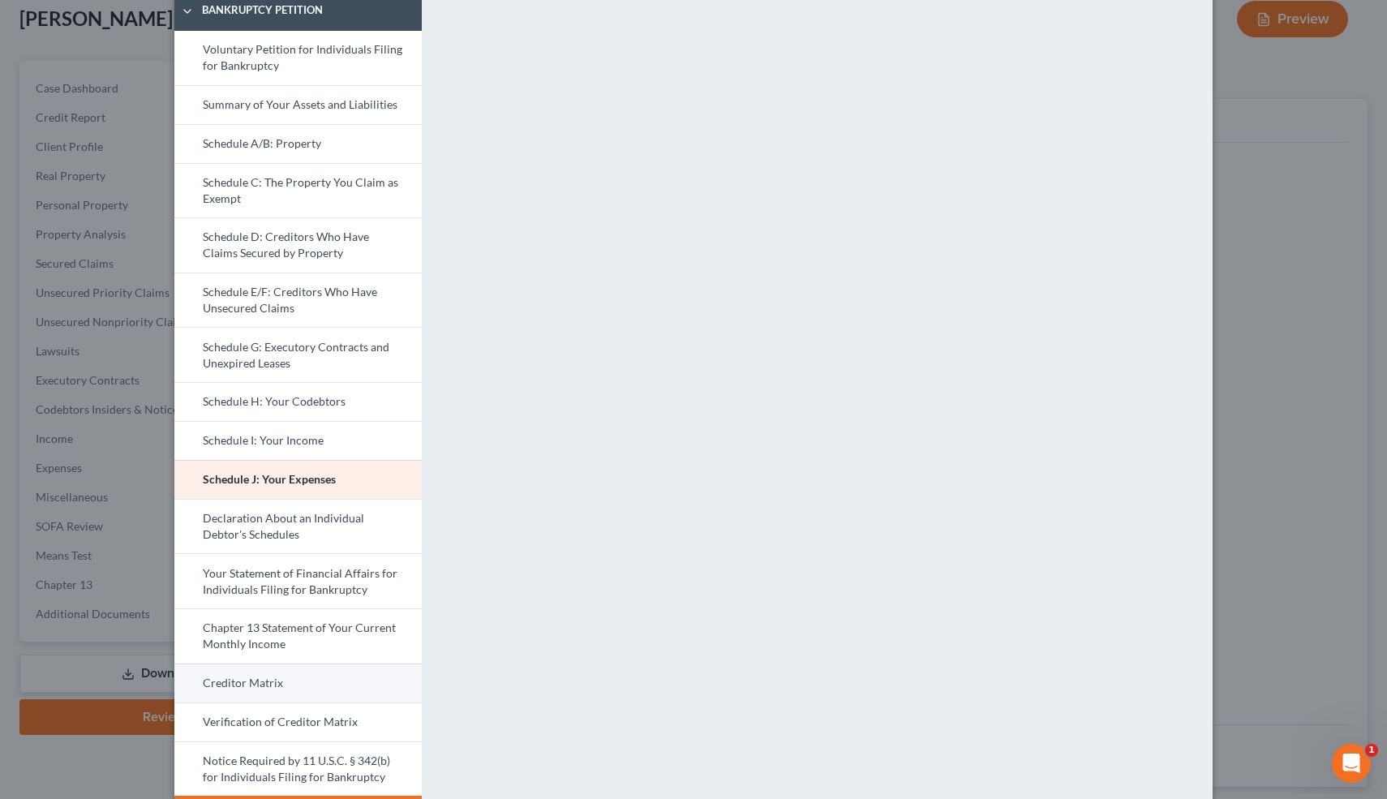
click at [323, 691] on link "Creditor Matrix" at bounding box center [297, 682] width 247 height 39
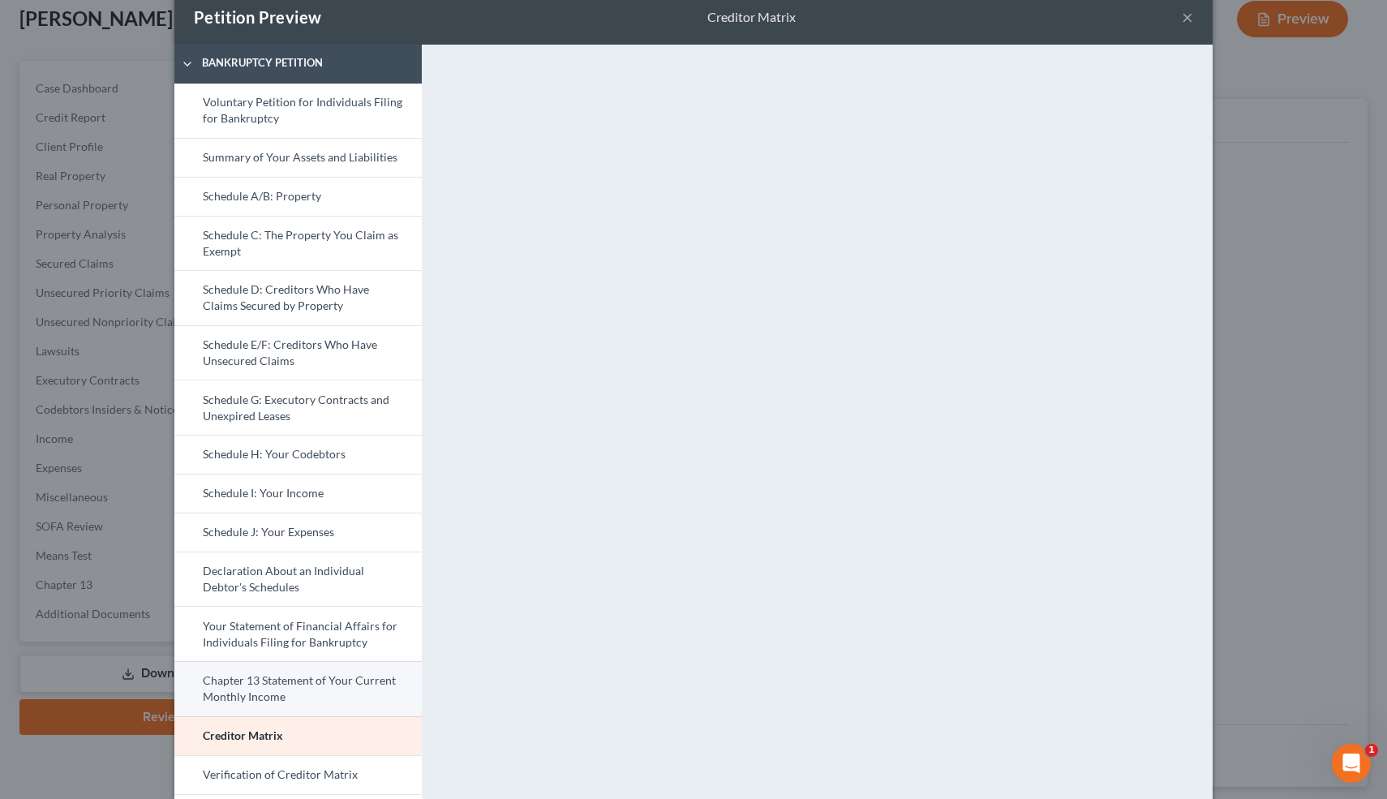
scroll to position [0, 0]
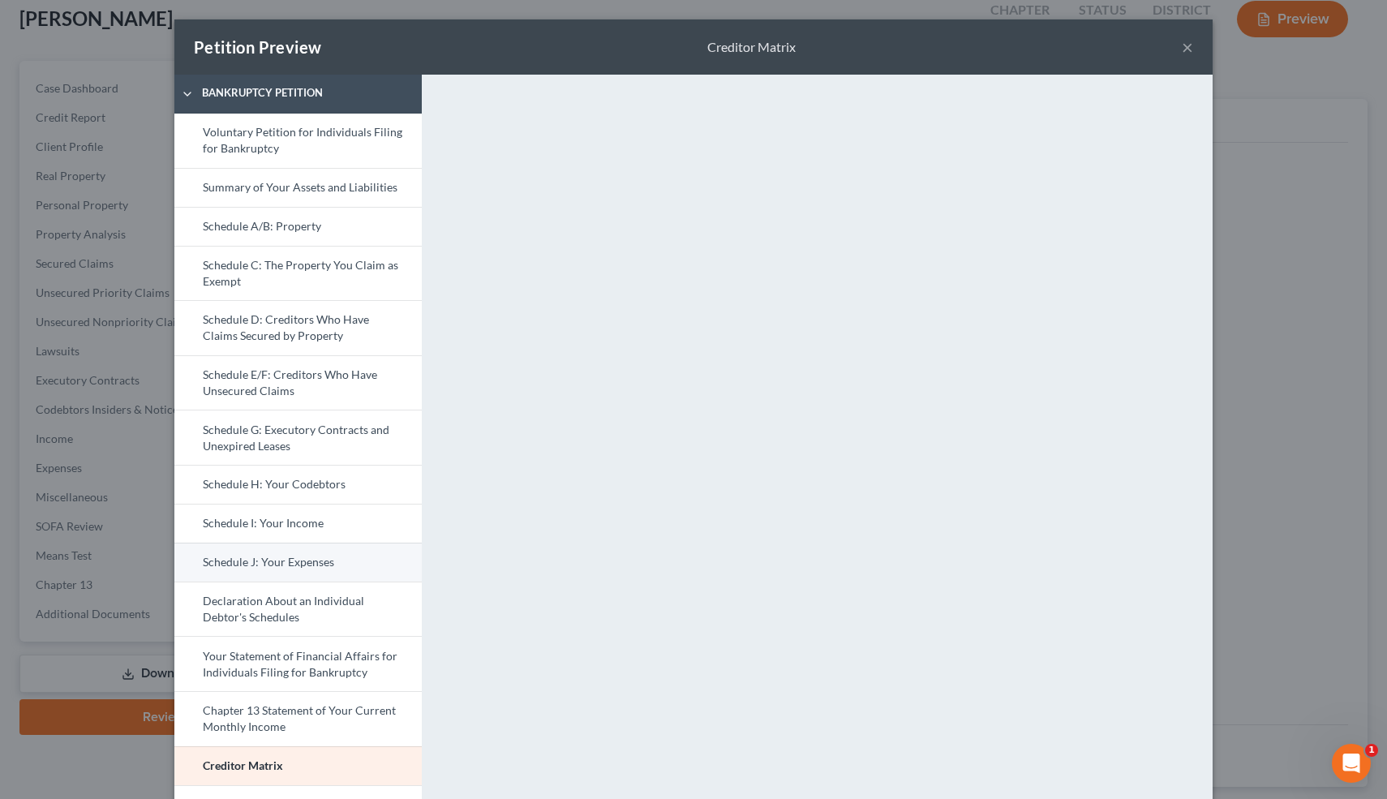
click at [314, 547] on link "Schedule J: Your Expenses" at bounding box center [297, 562] width 247 height 39
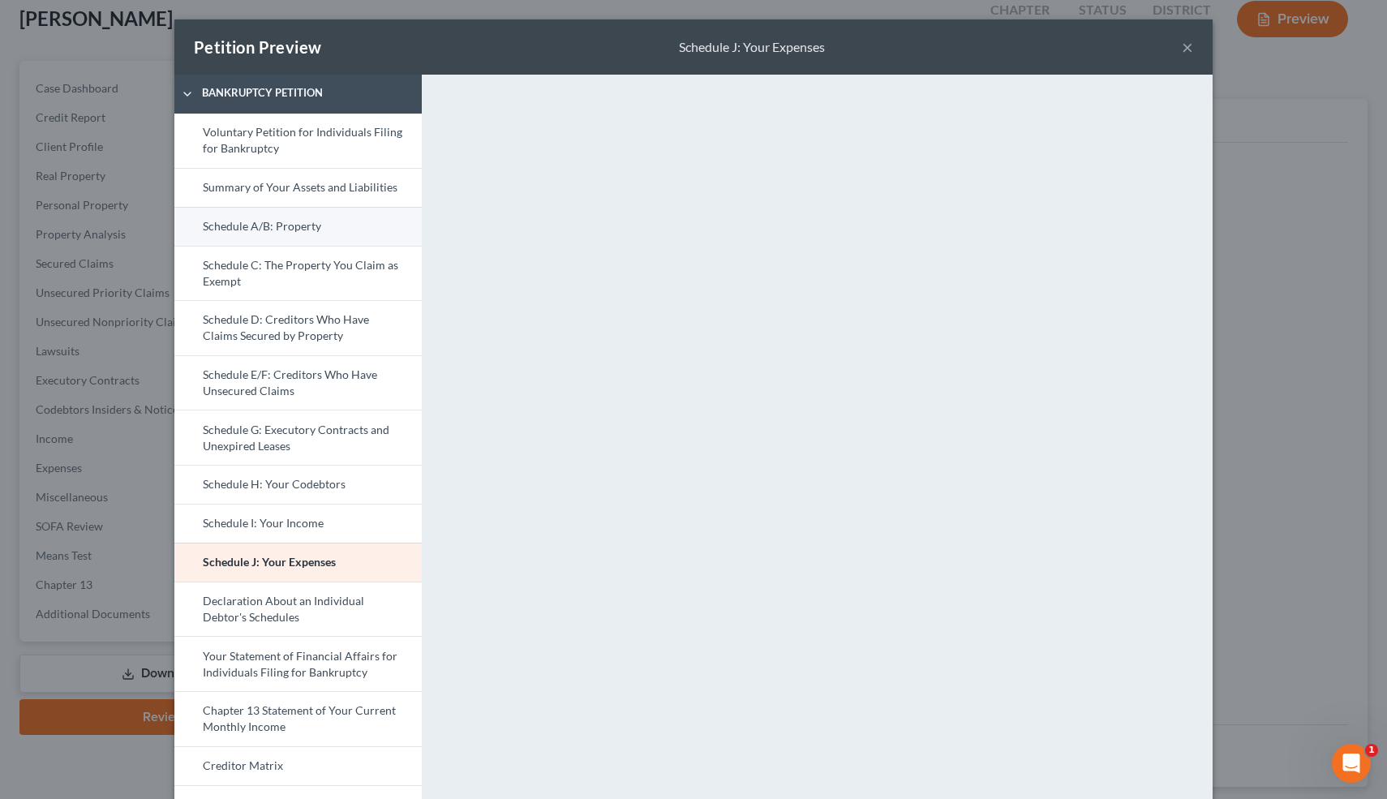
click at [354, 236] on link "Schedule A/B: Property" at bounding box center [297, 226] width 247 height 39
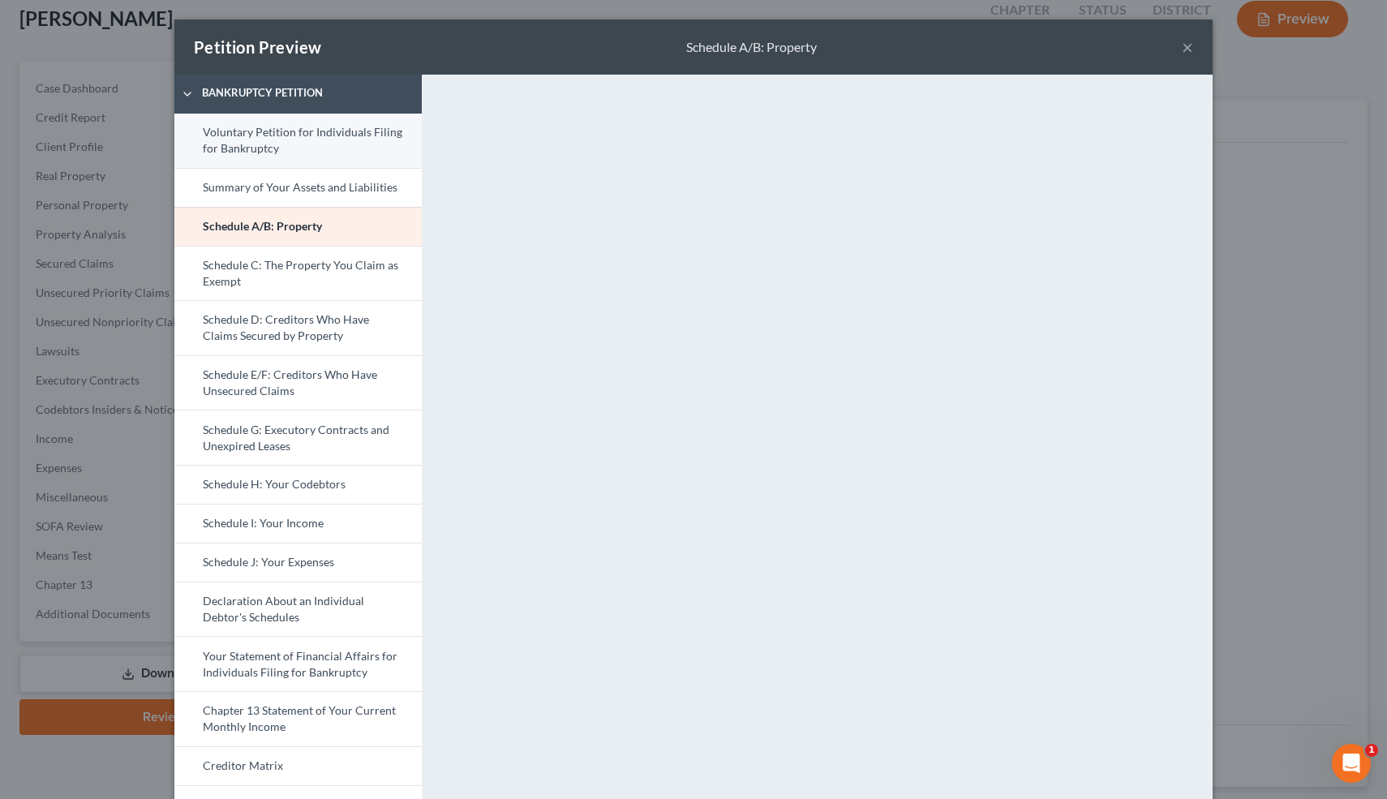
click at [334, 139] on link "Voluntary Petition for Individuals Filing for Bankruptcy" at bounding box center [297, 141] width 247 height 54
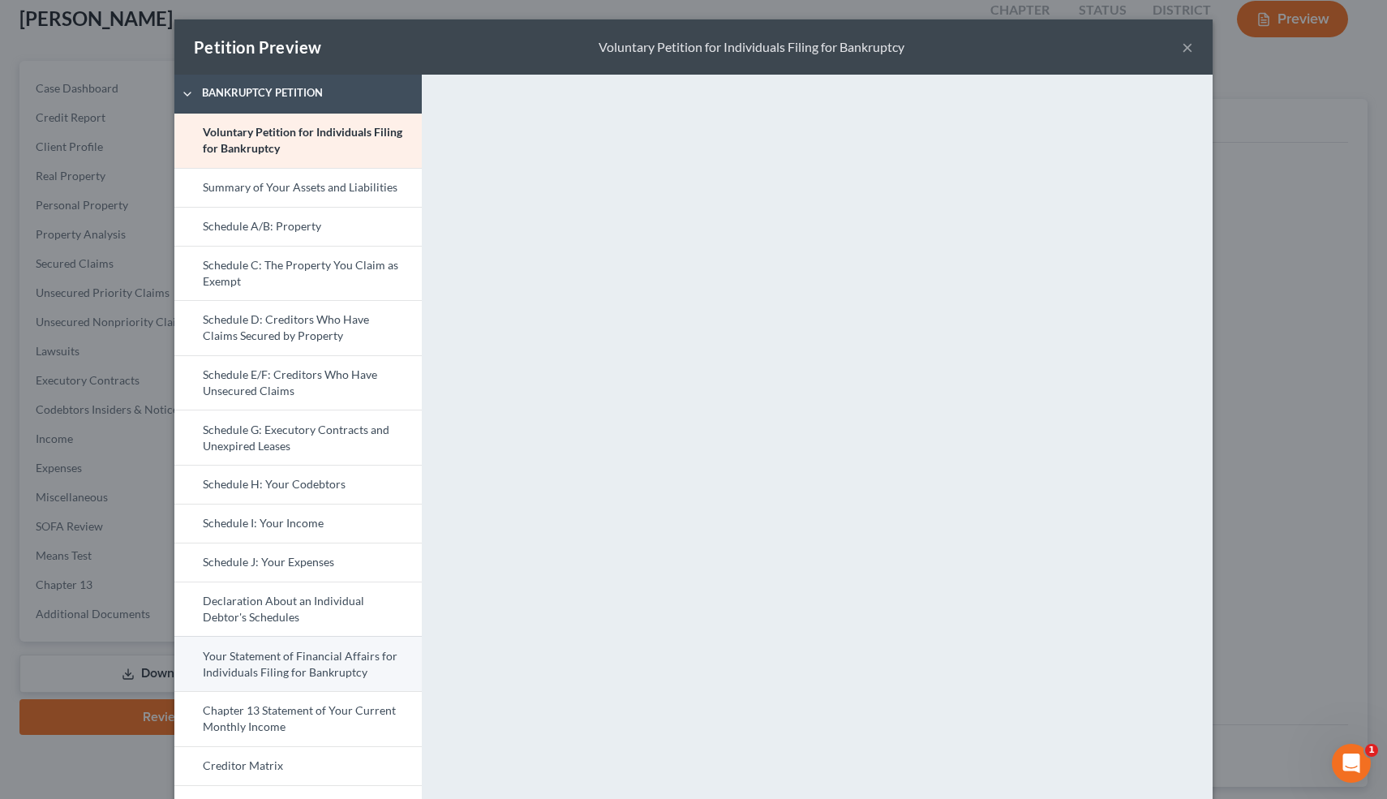
scroll to position [135, 0]
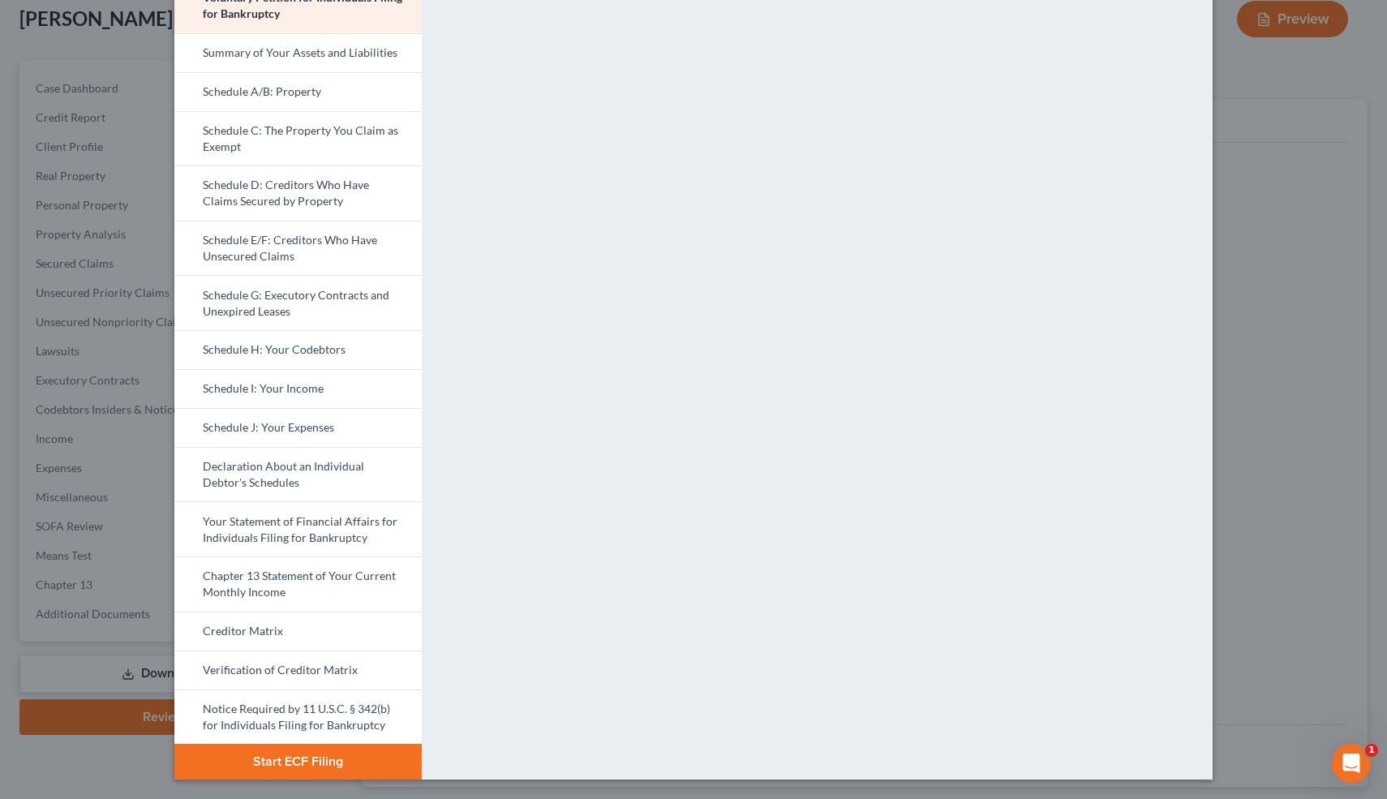
click at [345, 723] on button "Start ECF Filing" at bounding box center [297, 762] width 247 height 36
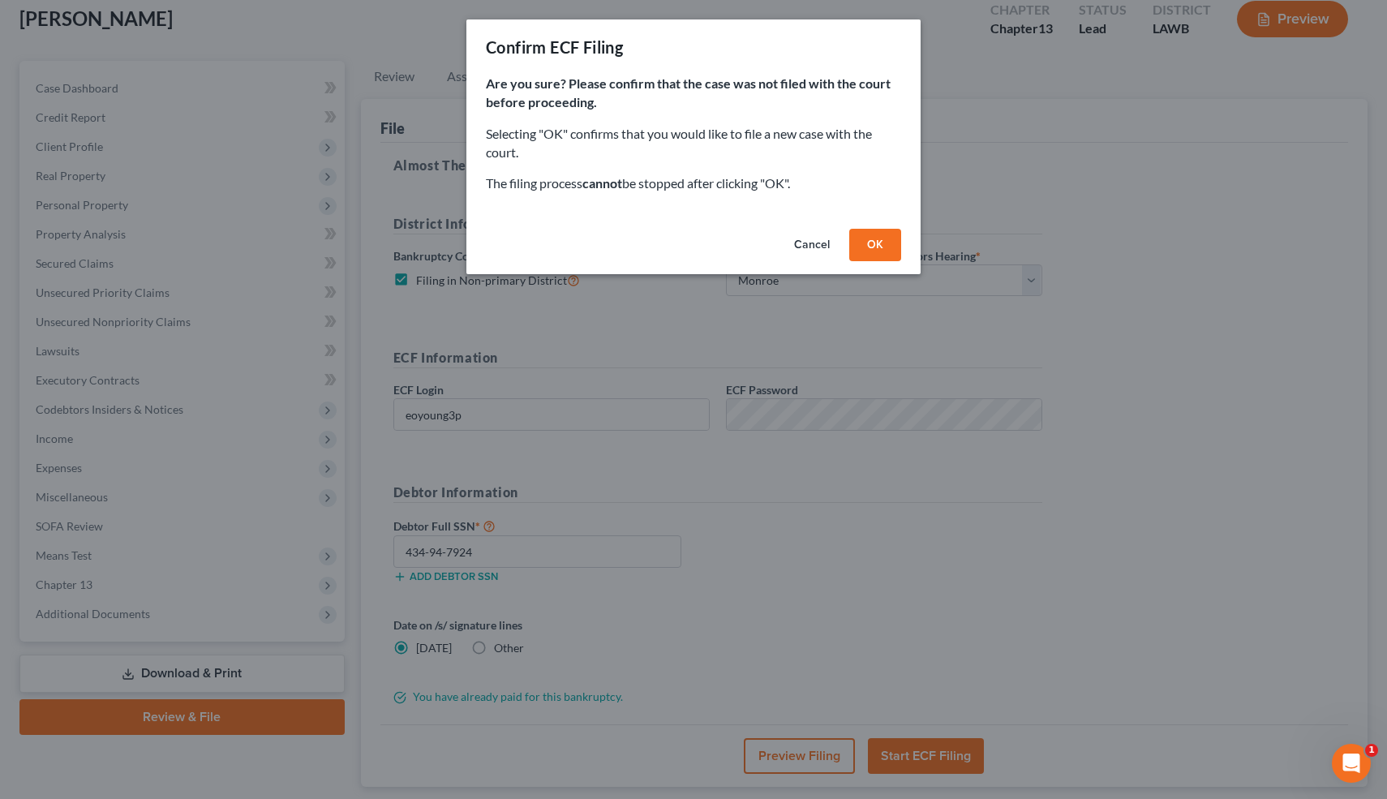
click at [865, 238] on button "OK" at bounding box center [875, 245] width 52 height 32
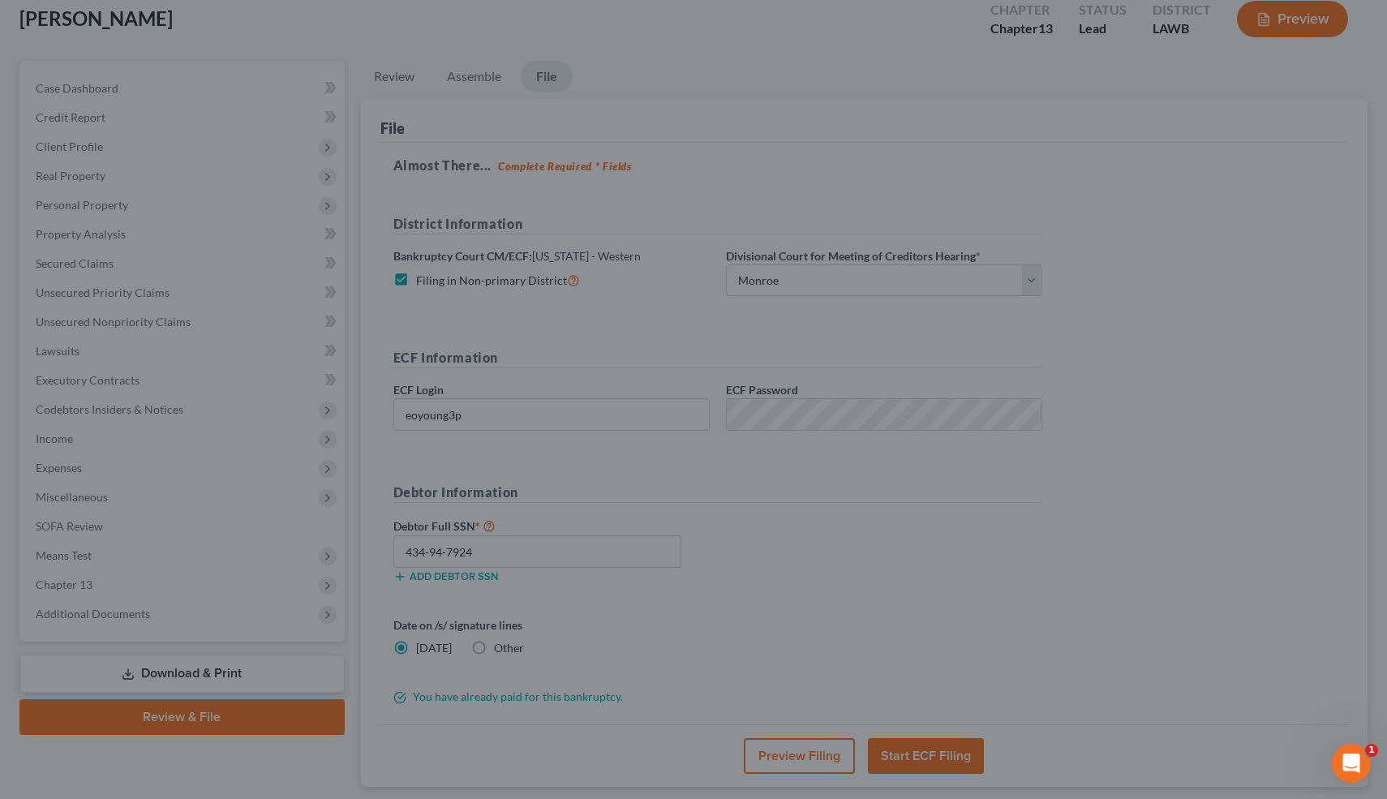
scroll to position [91, 0]
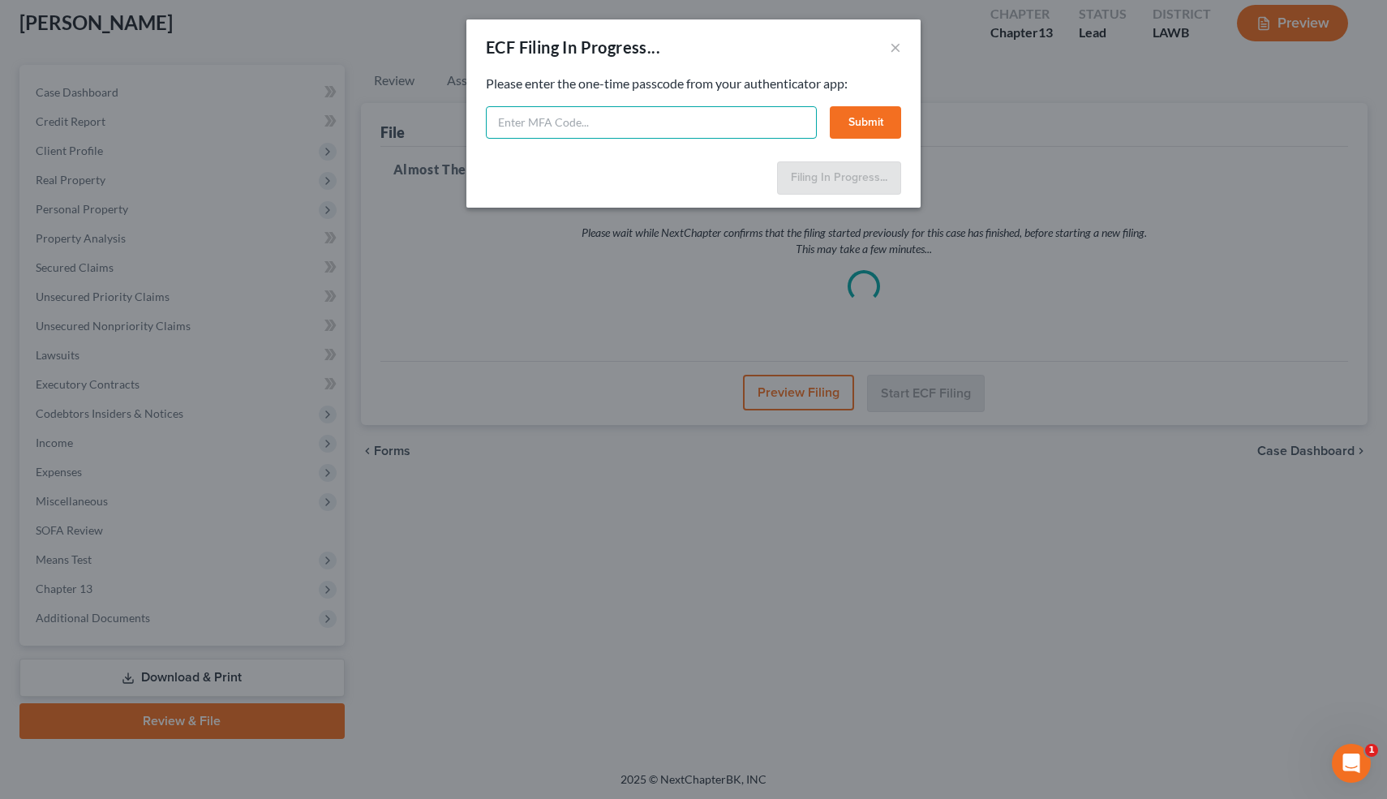
click at [697, 117] on input "text" at bounding box center [651, 122] width 331 height 32
type input "186890"
click at [891, 118] on button "Submit" at bounding box center [865, 122] width 71 height 32
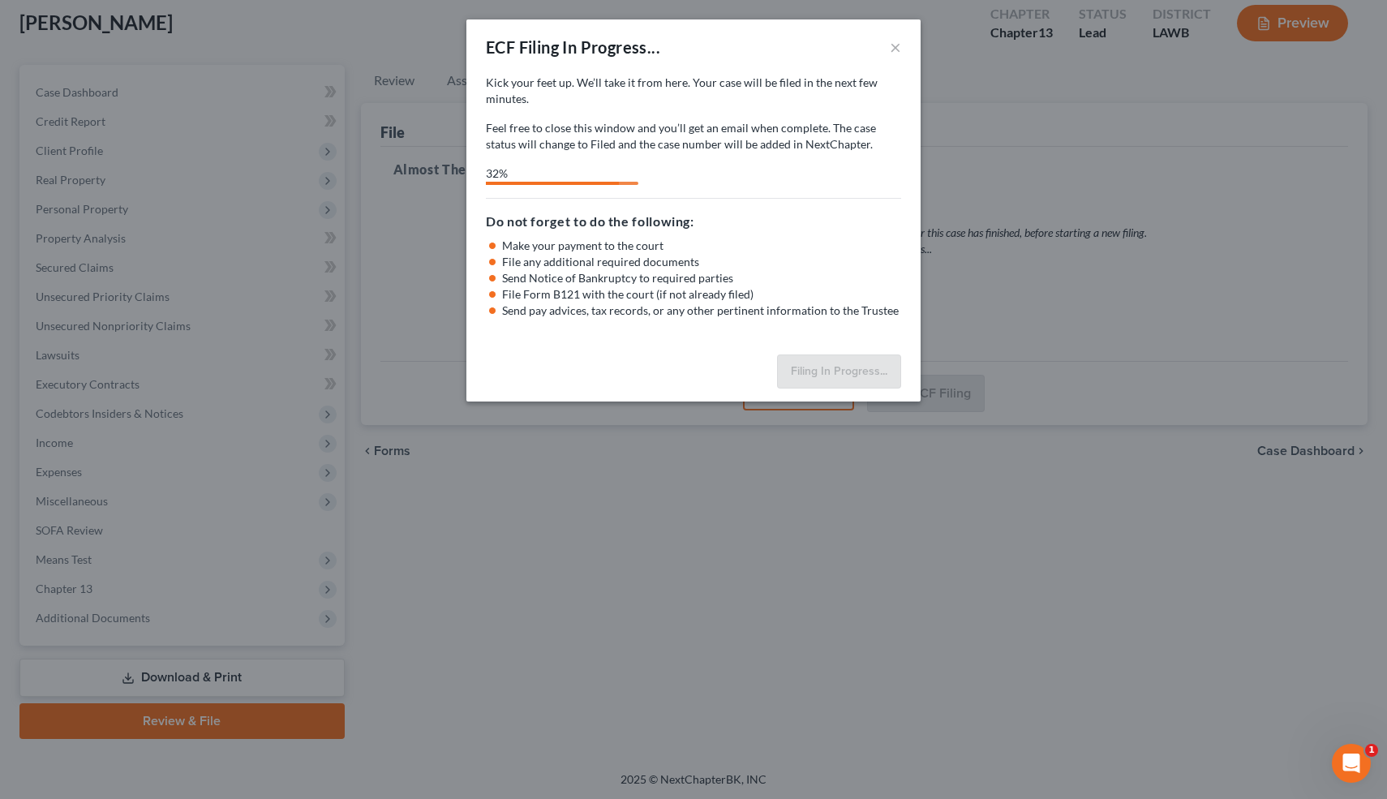
select select "3"
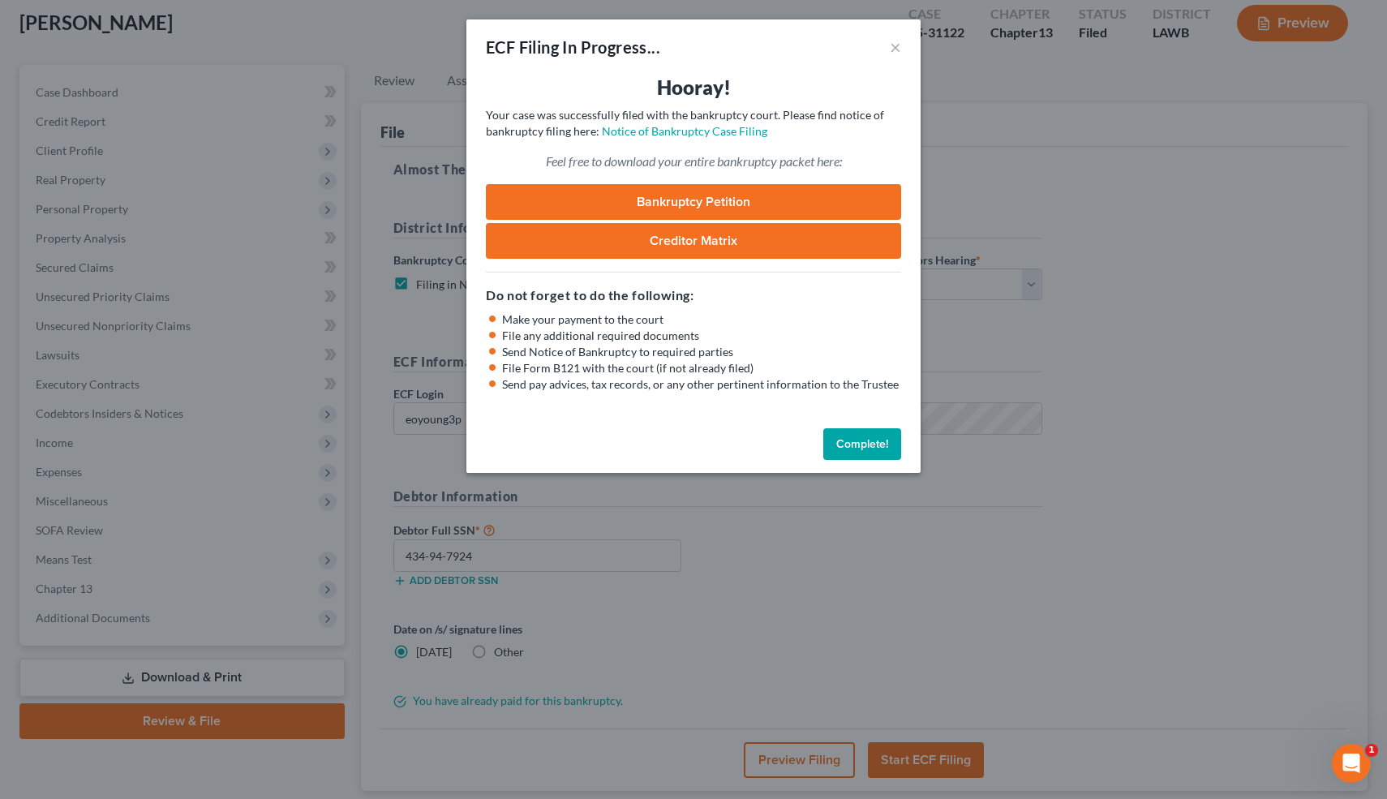
click at [843, 448] on button "Complete!" at bounding box center [862, 444] width 78 height 32
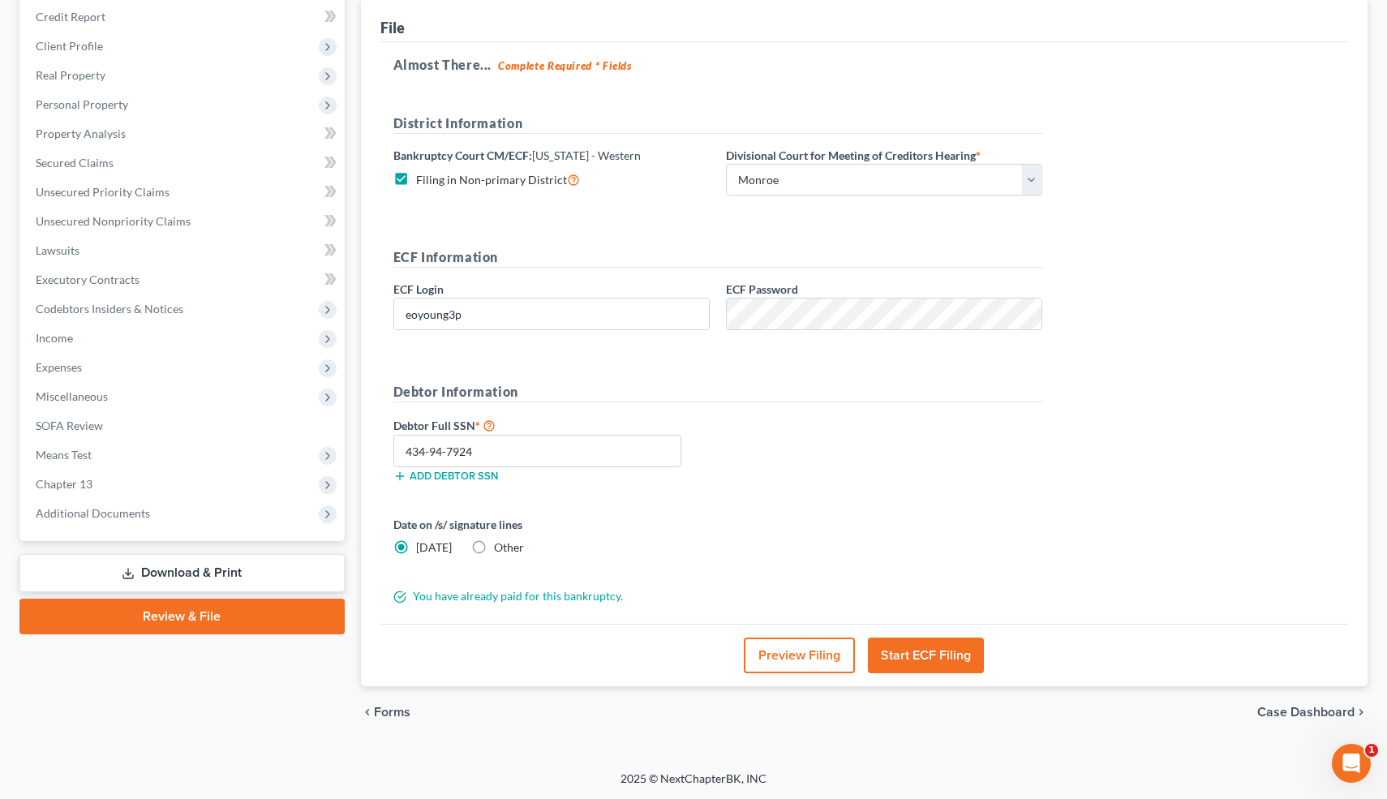
scroll to position [0, 0]
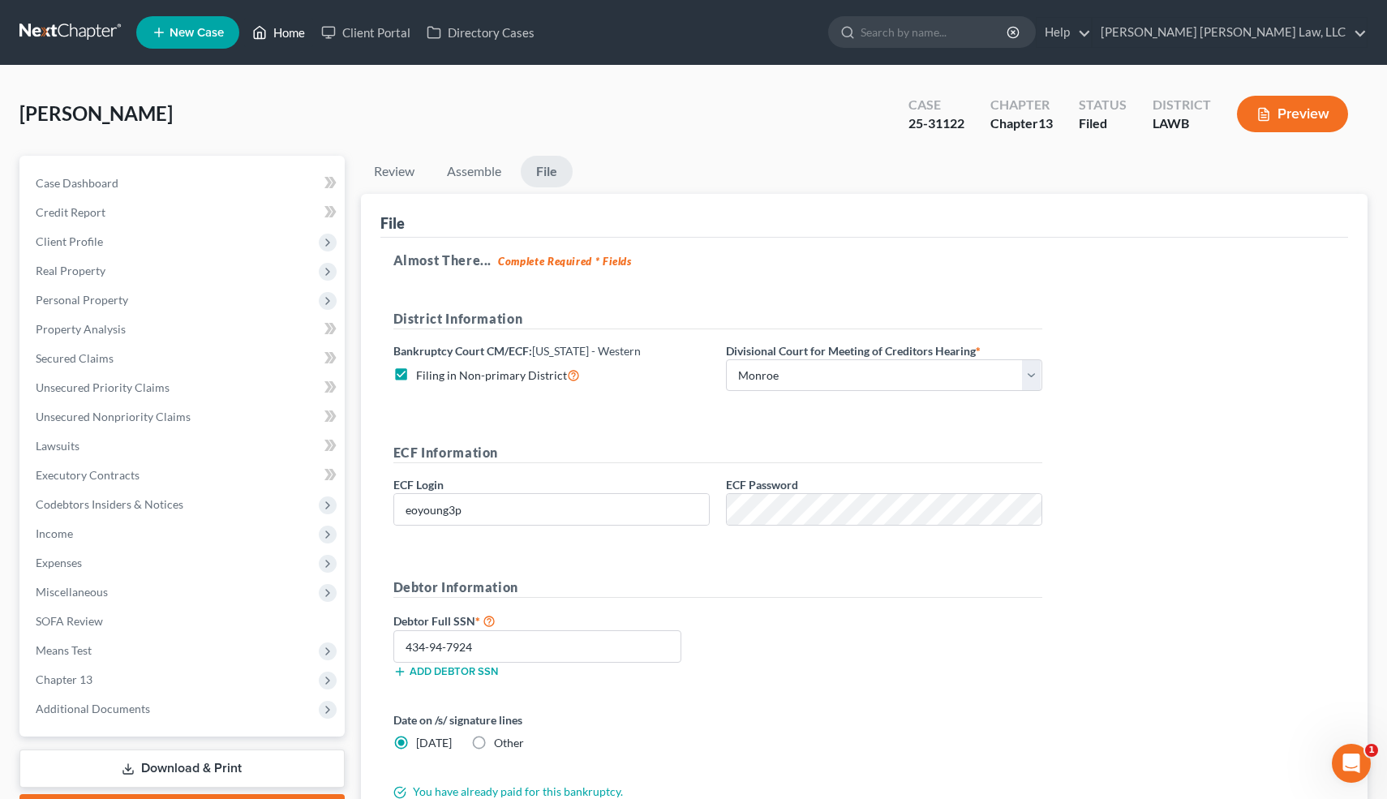
click at [289, 28] on link "Home" at bounding box center [278, 32] width 69 height 29
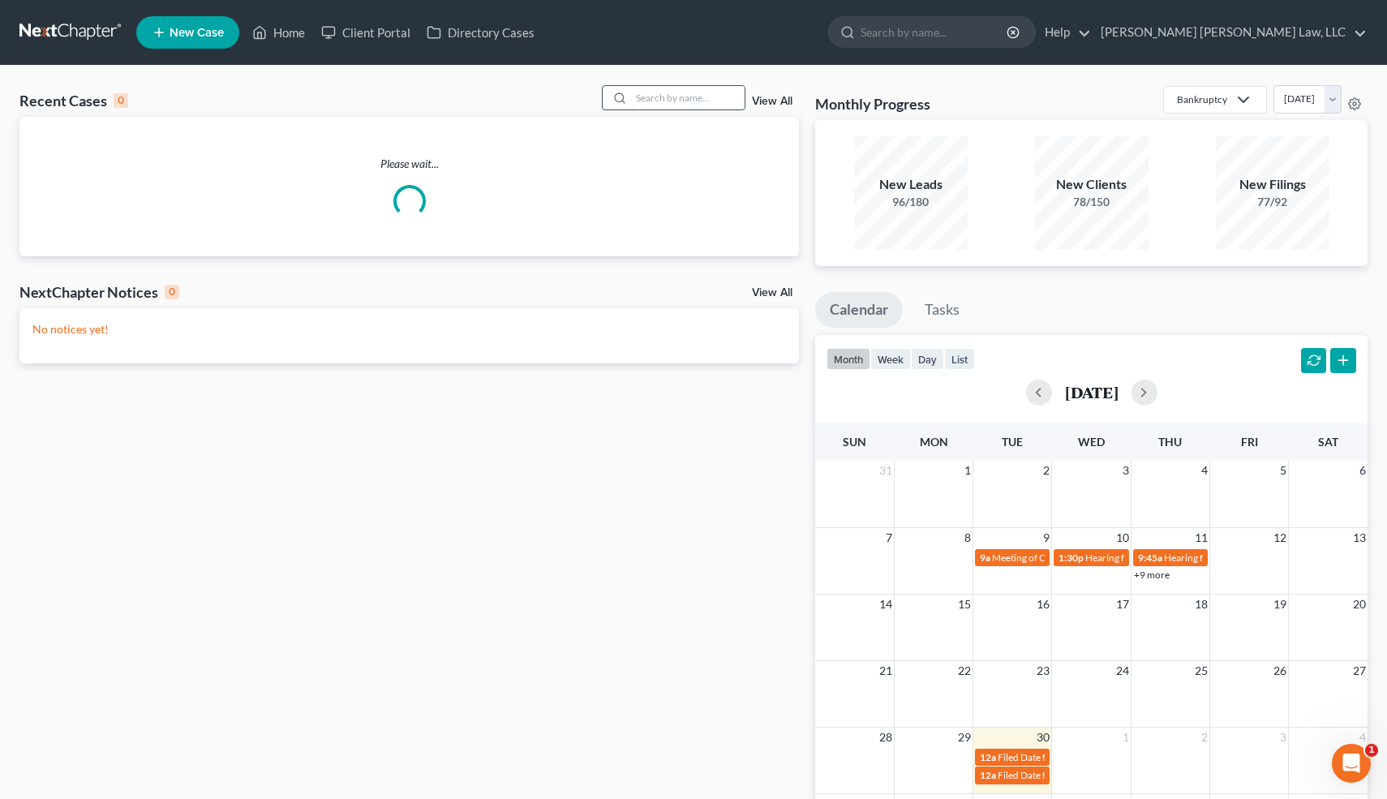
click at [666, 106] on input "search" at bounding box center [688, 98] width 114 height 24
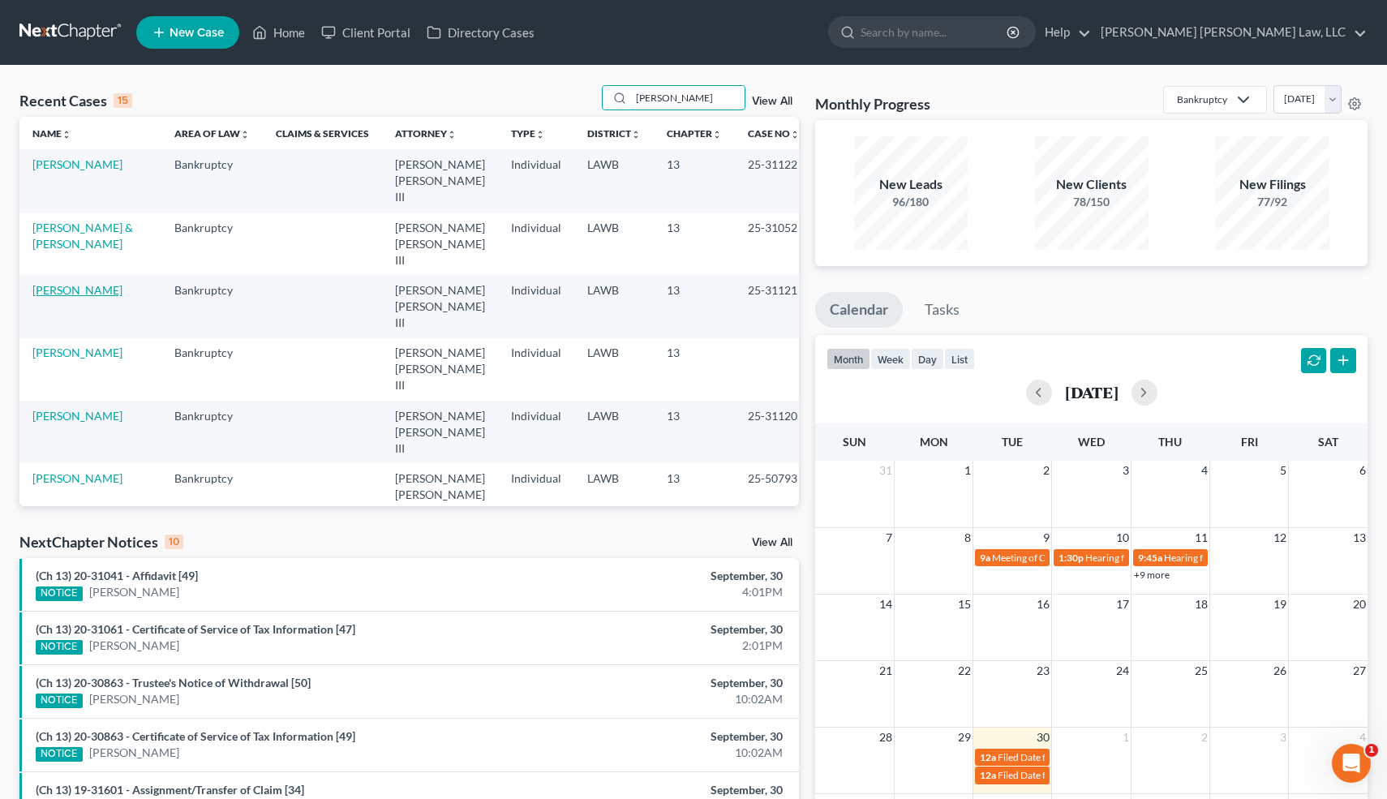
type input "harris"
click at [80, 283] on link "Harris, Latise" at bounding box center [77, 290] width 90 height 14
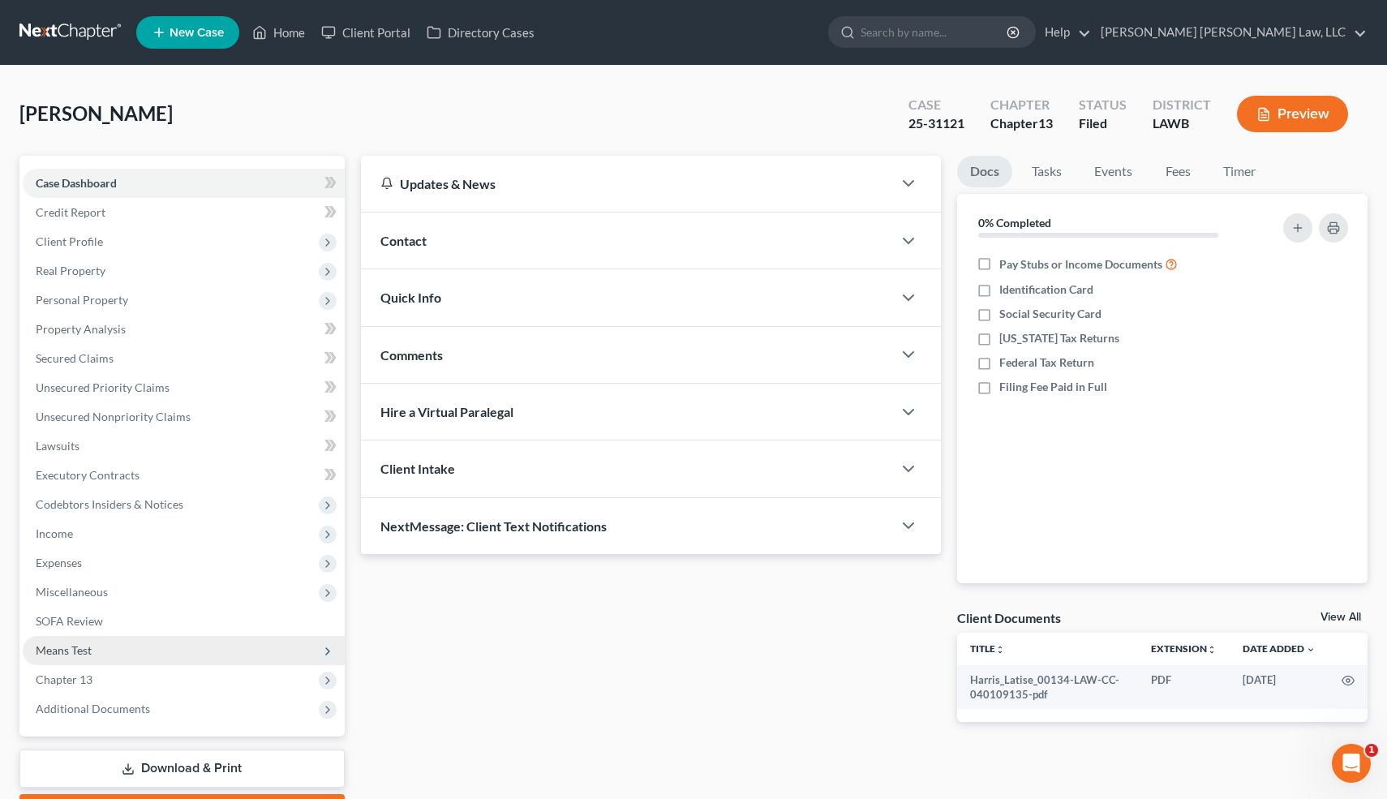
click at [206, 663] on span "Means Test" at bounding box center [184, 650] width 322 height 29
click at [185, 646] on span "Means Test" at bounding box center [184, 650] width 322 height 29
click at [152, 676] on span "Chapter 13" at bounding box center [184, 679] width 322 height 29
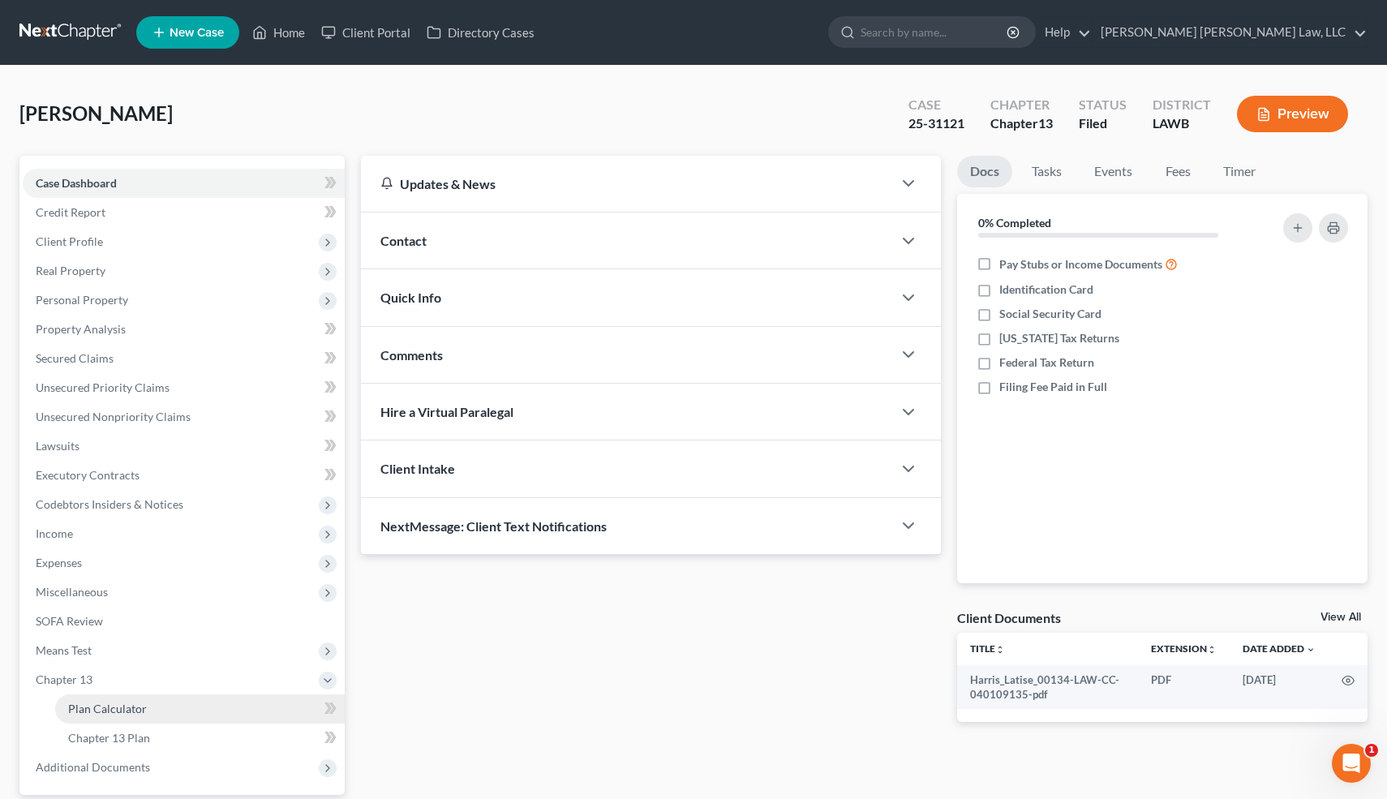
click at [167, 702] on link "Plan Calculator" at bounding box center [200, 708] width 290 height 29
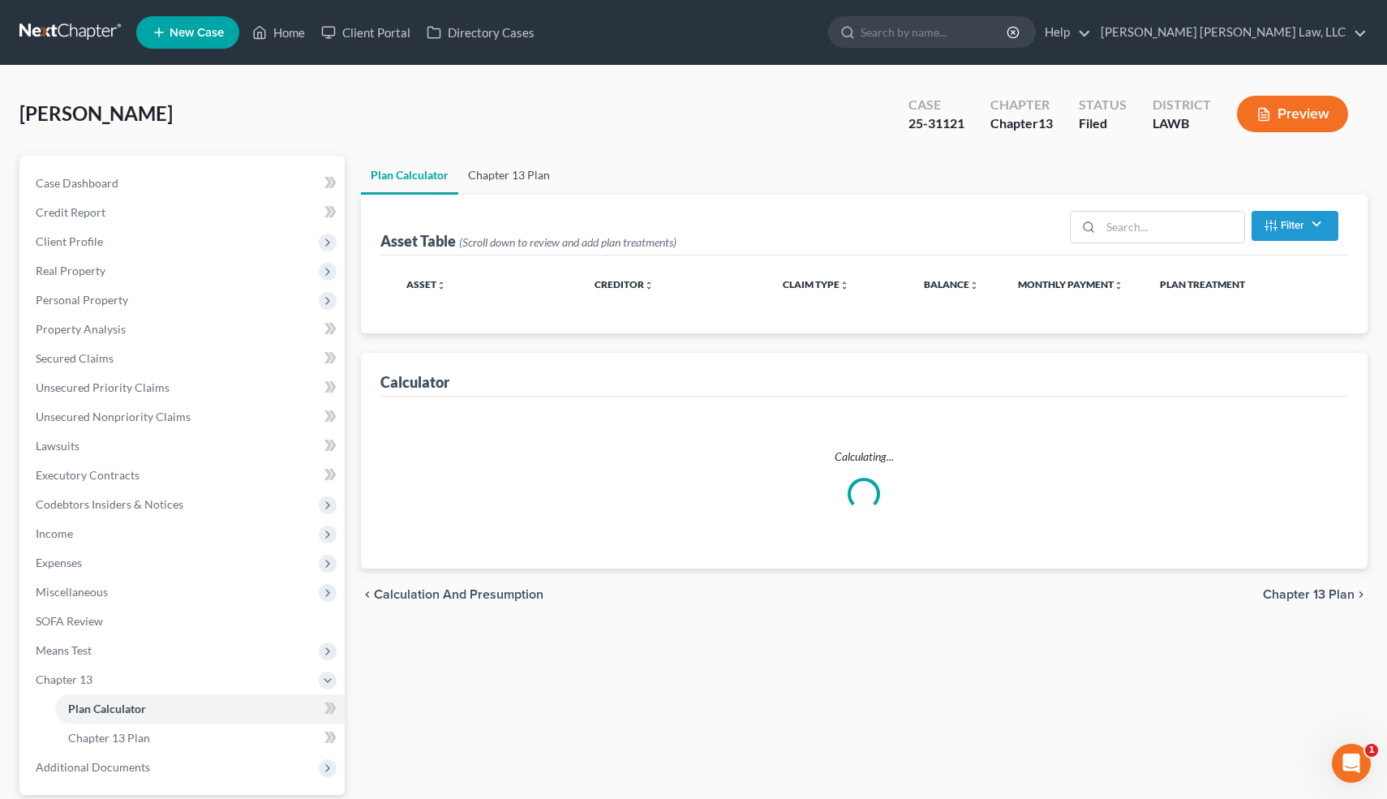
click at [504, 166] on link "Chapter 13 Plan" at bounding box center [508, 175] width 101 height 39
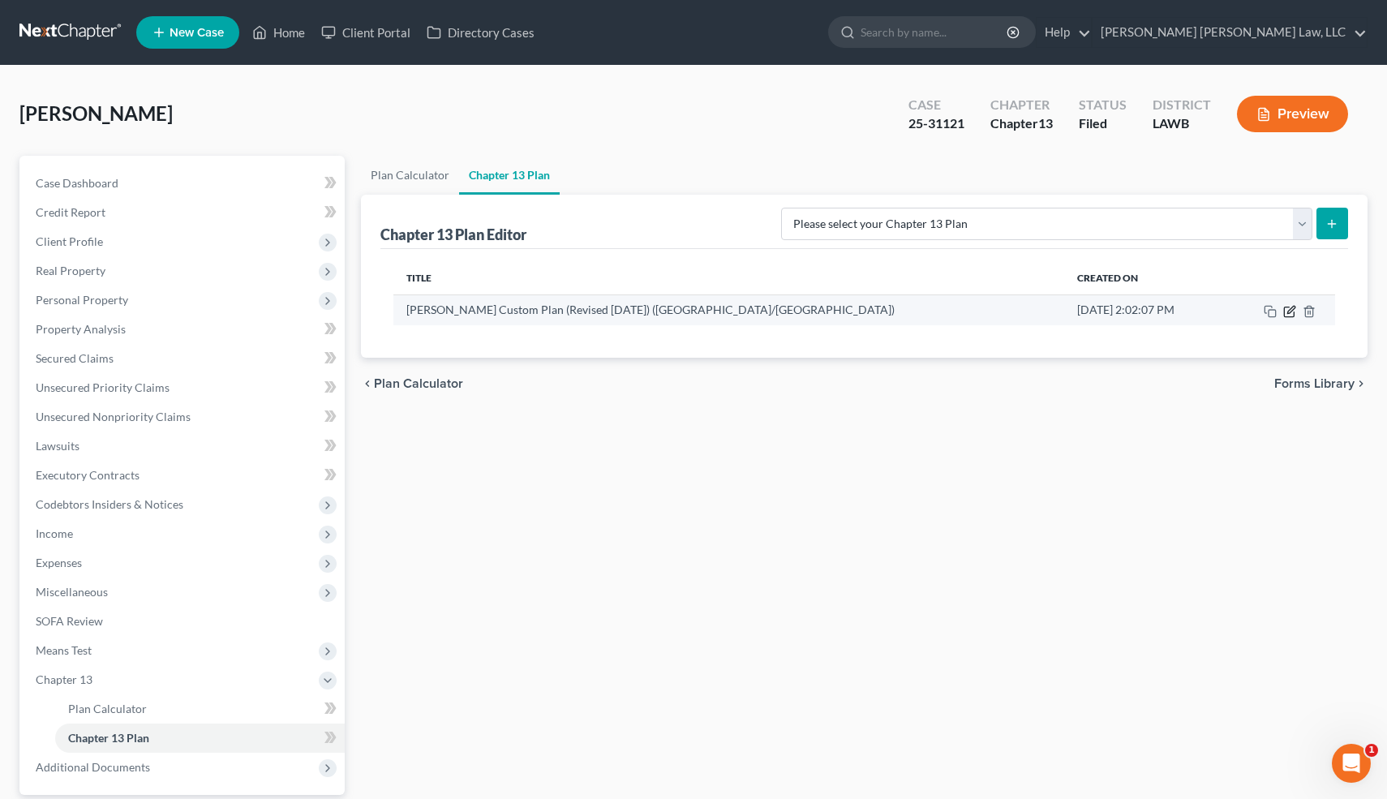
click at [1291, 313] on icon "button" at bounding box center [1289, 311] width 13 height 13
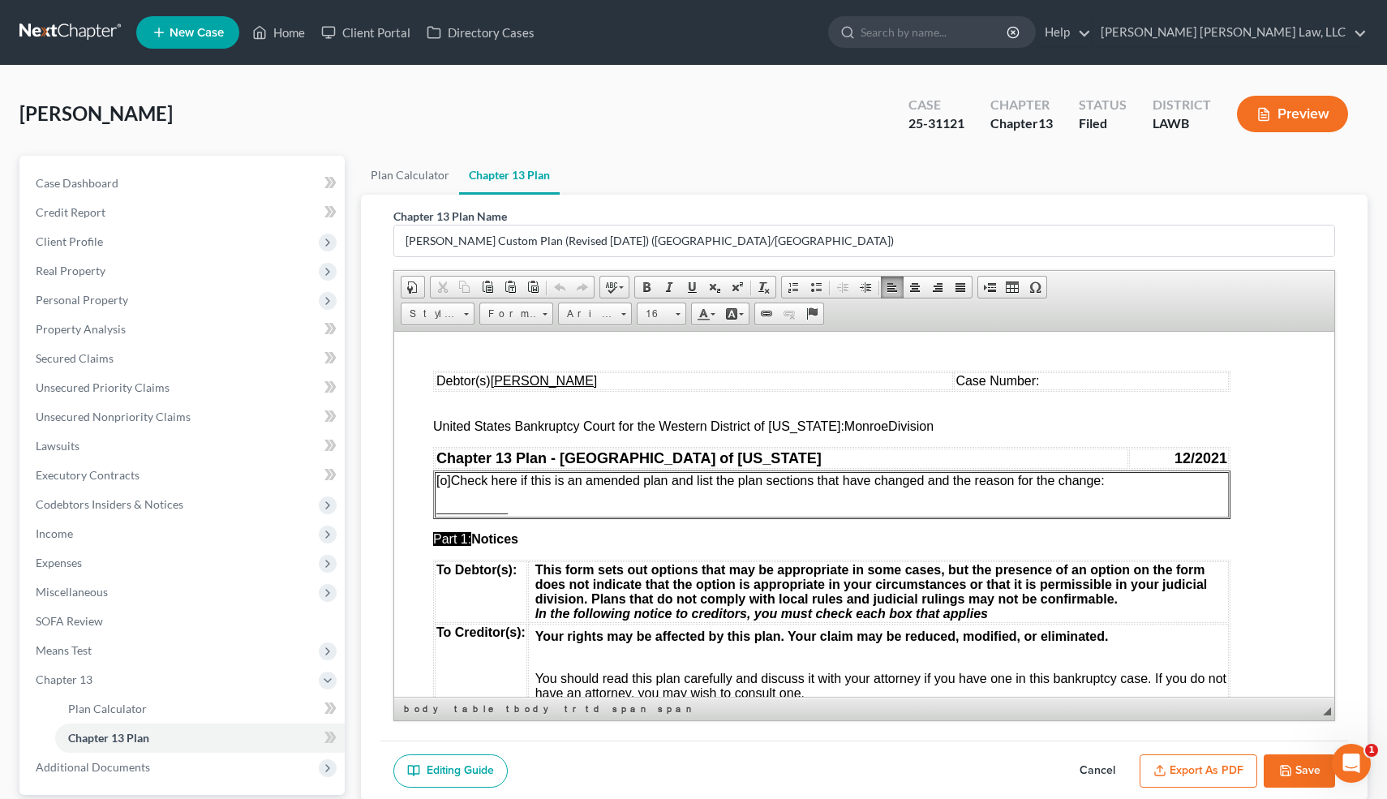
click at [564, 382] on u "Latise Antoinett Harris" at bounding box center [543, 380] width 107 height 14
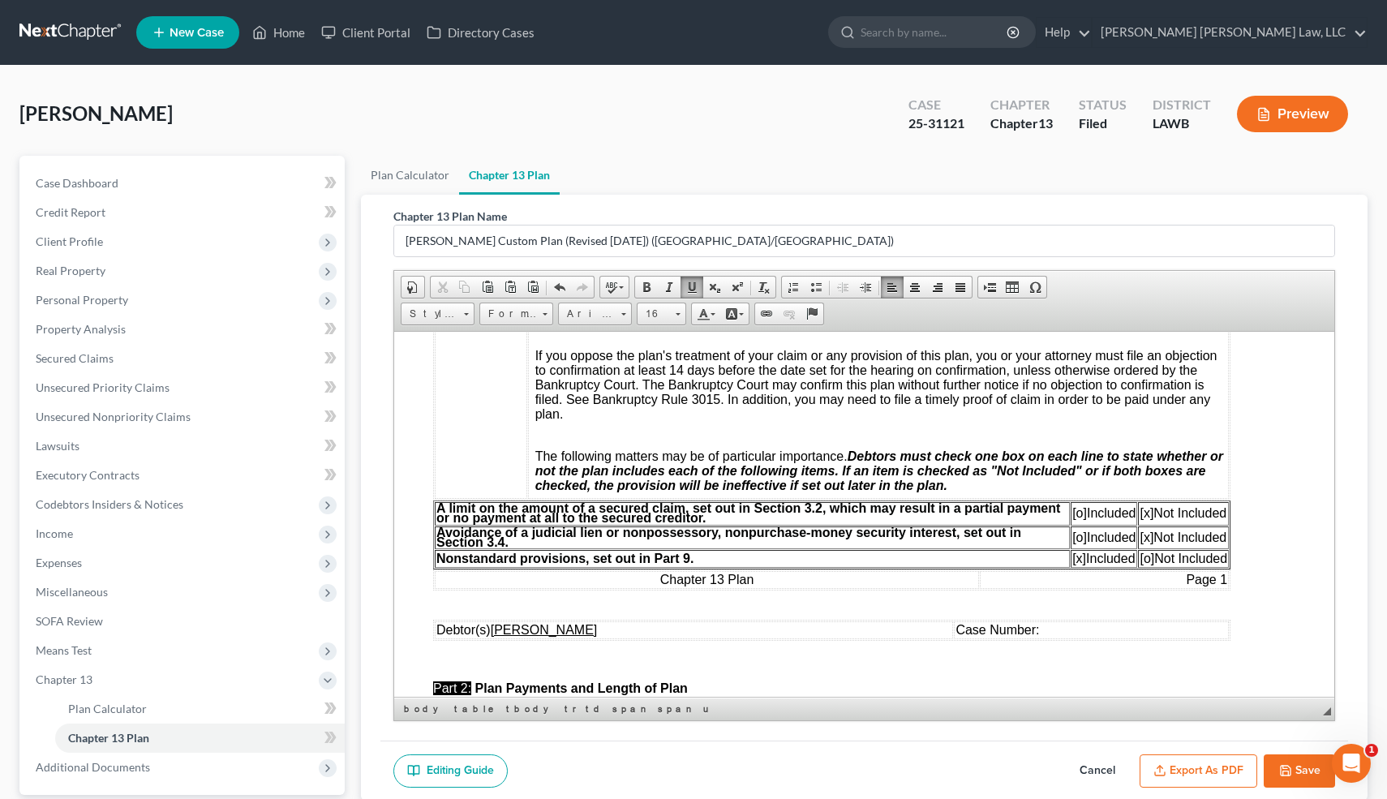
scroll to position [388, 0]
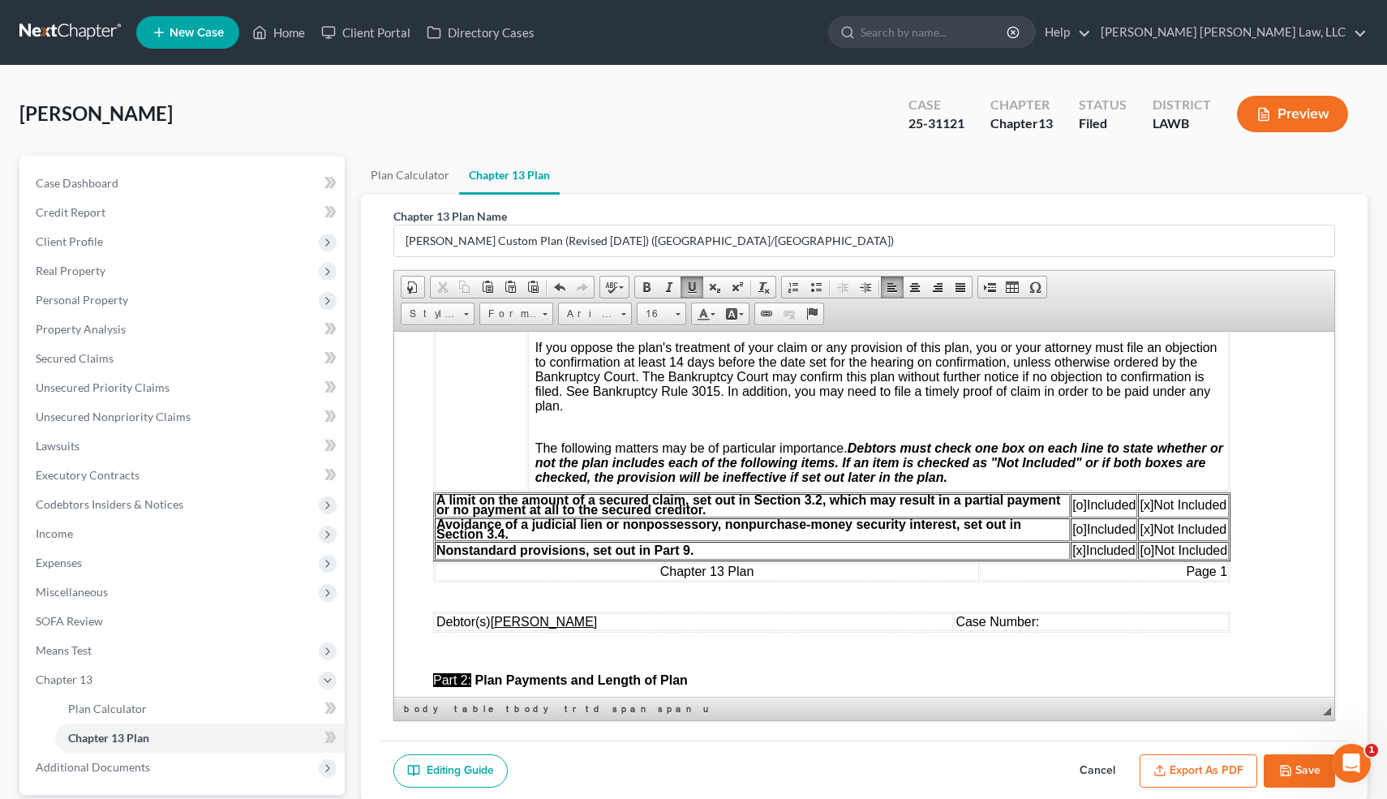
click at [564, 628] on u "Latise Antoinett Harris" at bounding box center [543, 621] width 107 height 14
click at [1124, 628] on td "Case Number:" at bounding box center [1090, 621] width 275 height 18
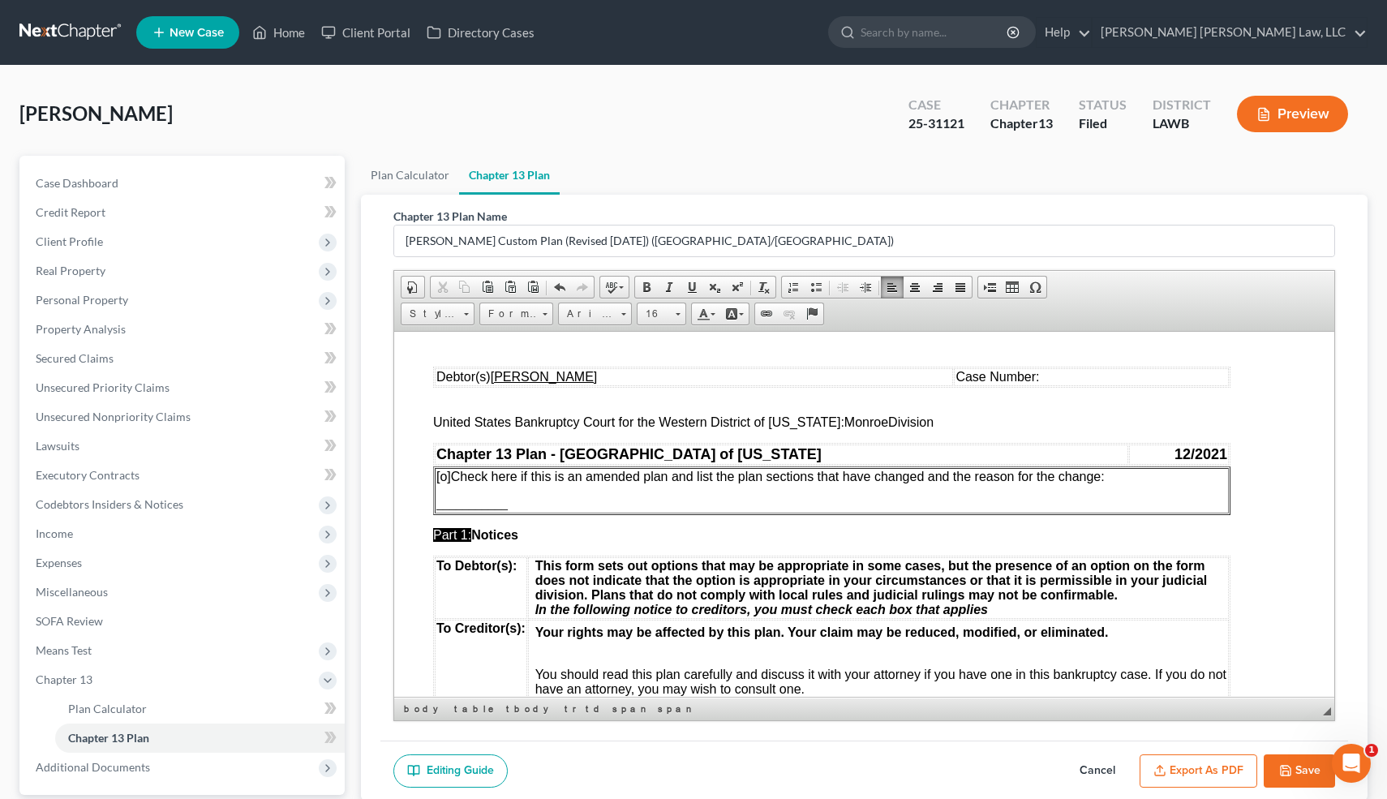
scroll to position [0, 0]
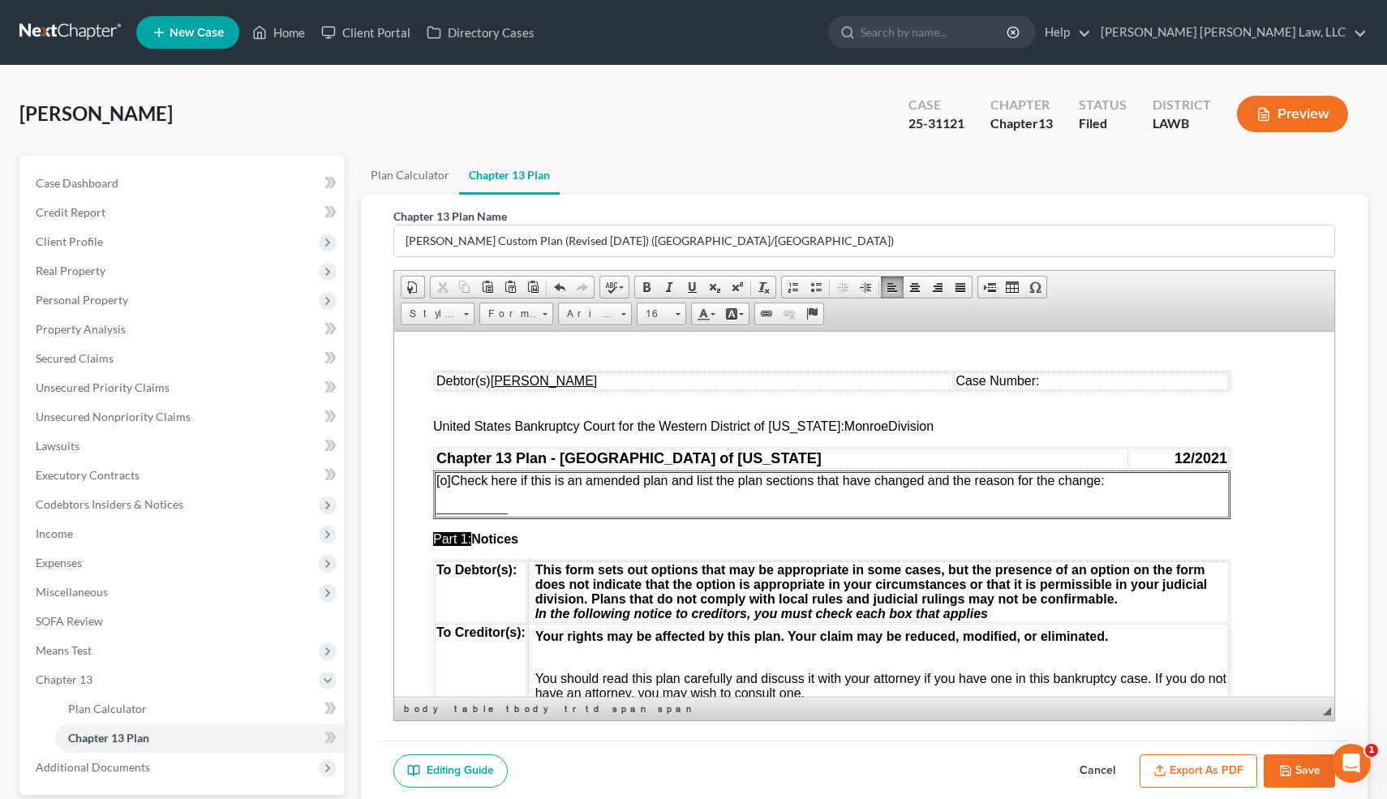
click at [1099, 383] on td "Case Number:" at bounding box center [1090, 380] width 275 height 18
click at [1287, 723] on button "Save" at bounding box center [1299, 771] width 71 height 34
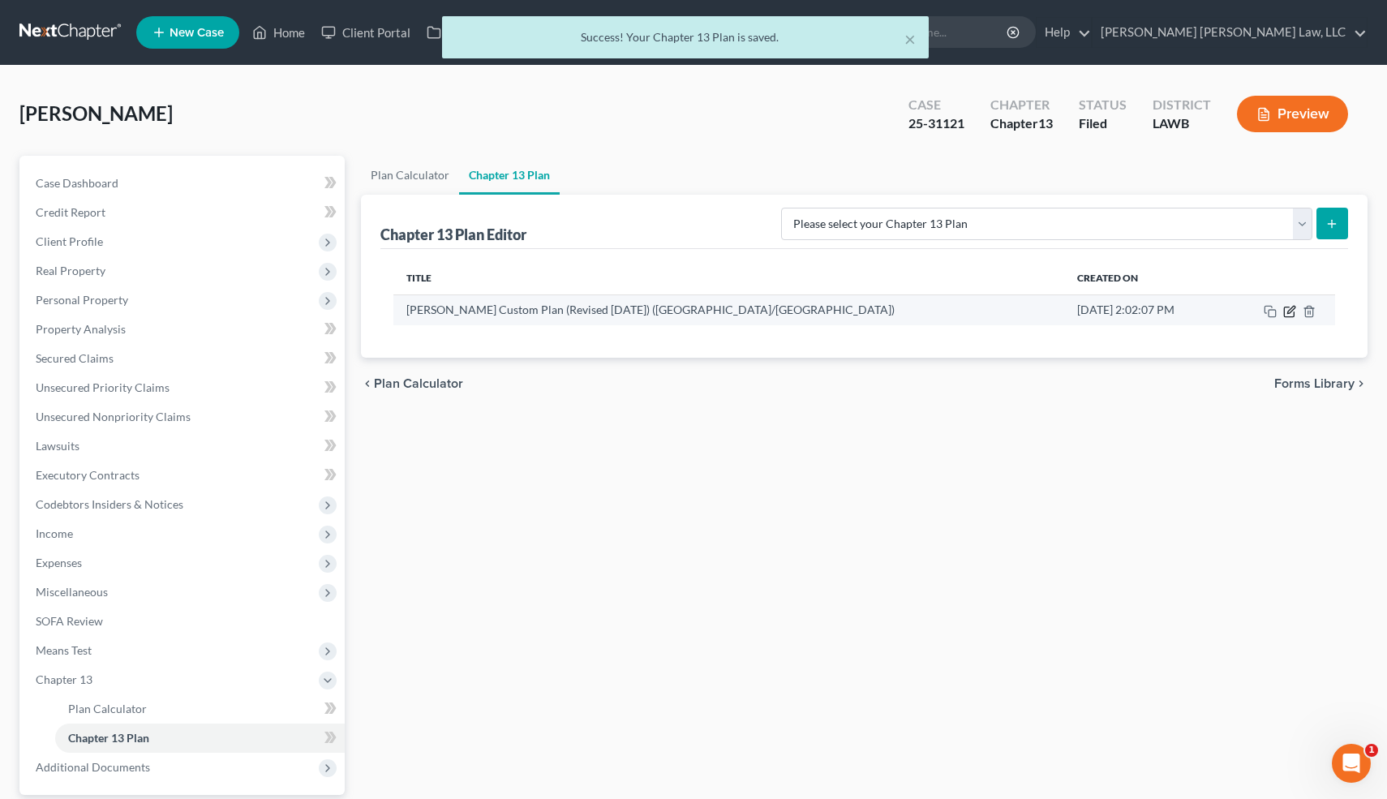
click at [1288, 315] on icon "button" at bounding box center [1289, 311] width 13 height 13
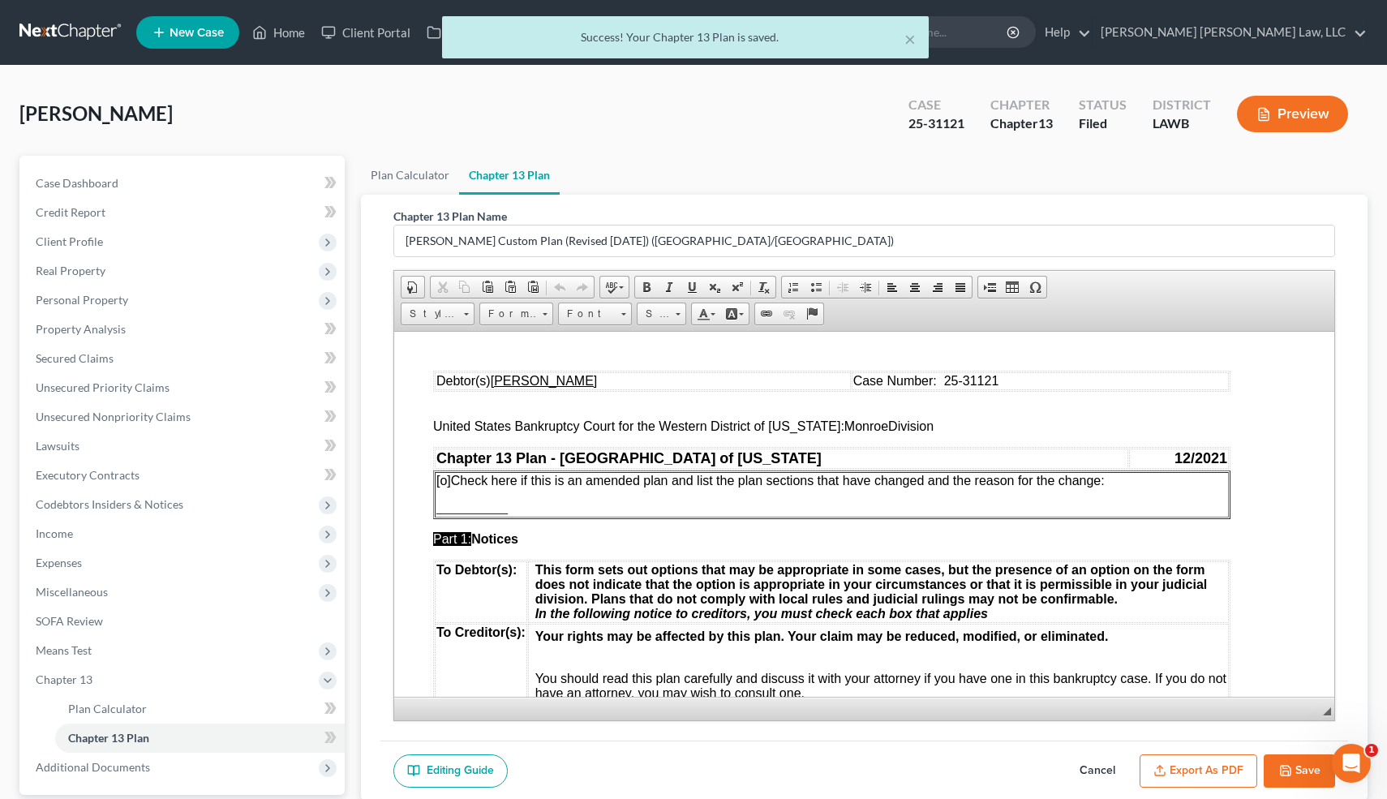
click at [1202, 723] on button "Export as PDF" at bounding box center [1198, 771] width 118 height 34
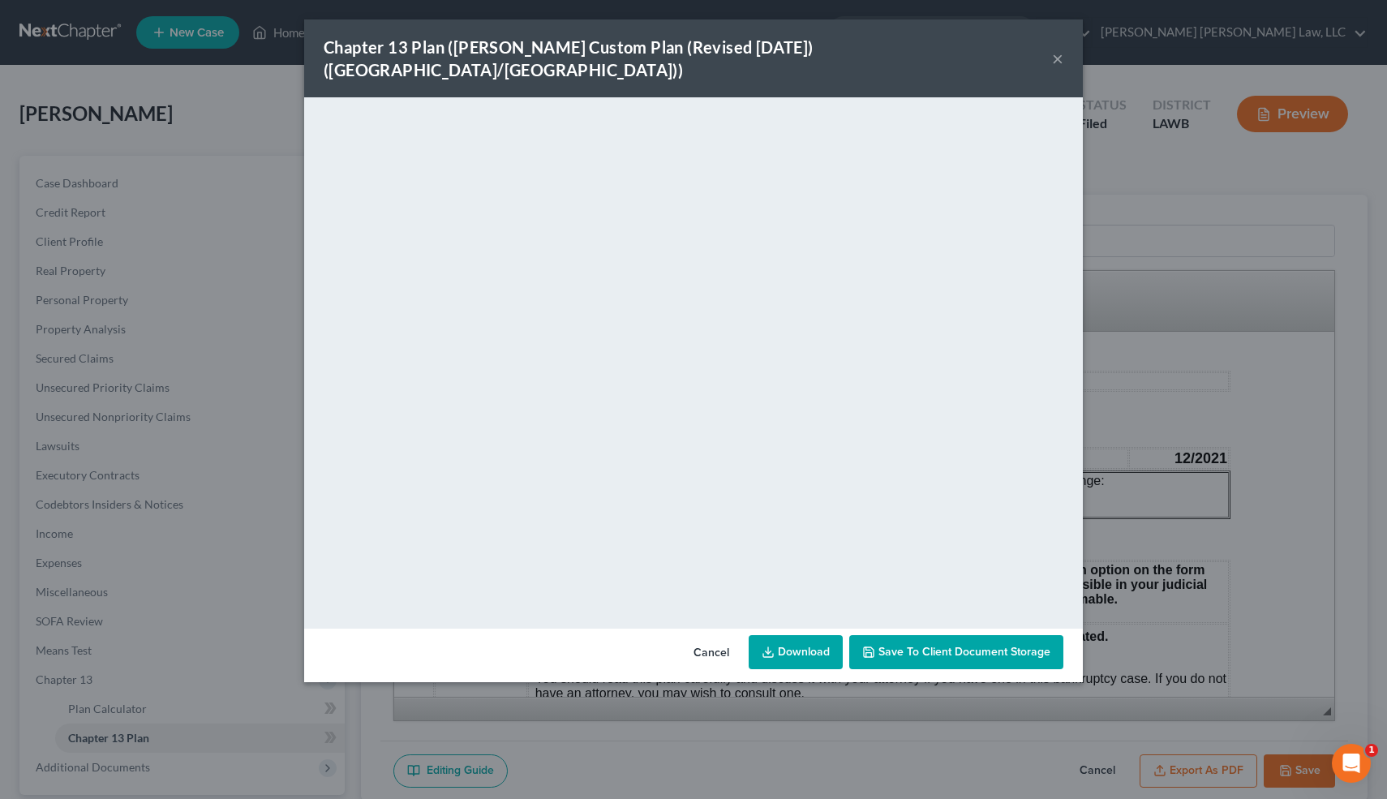
click at [809, 644] on link "Download" at bounding box center [796, 652] width 94 height 34
click at [1141, 421] on div "Chapter 13 Plan (E. Orum Custom Plan (Revised 12/1/2021) (Alexandria/Monroe)) ×…" at bounding box center [693, 399] width 1387 height 799
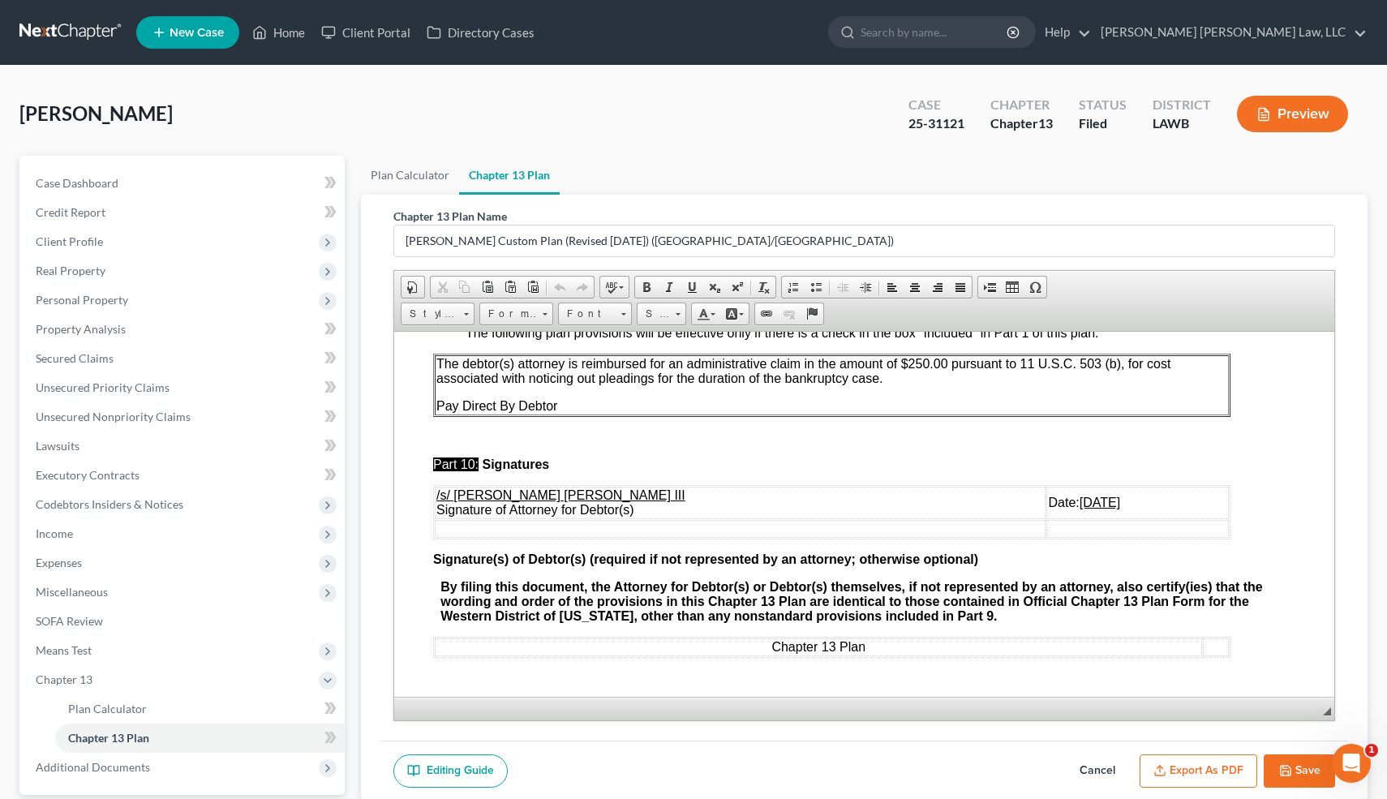
scroll to position [4921, 0]
click at [1079, 499] on u "09/25/2025" at bounding box center [1099, 502] width 41 height 14
click at [1233, 723] on button "Export as PDF" at bounding box center [1198, 771] width 118 height 34
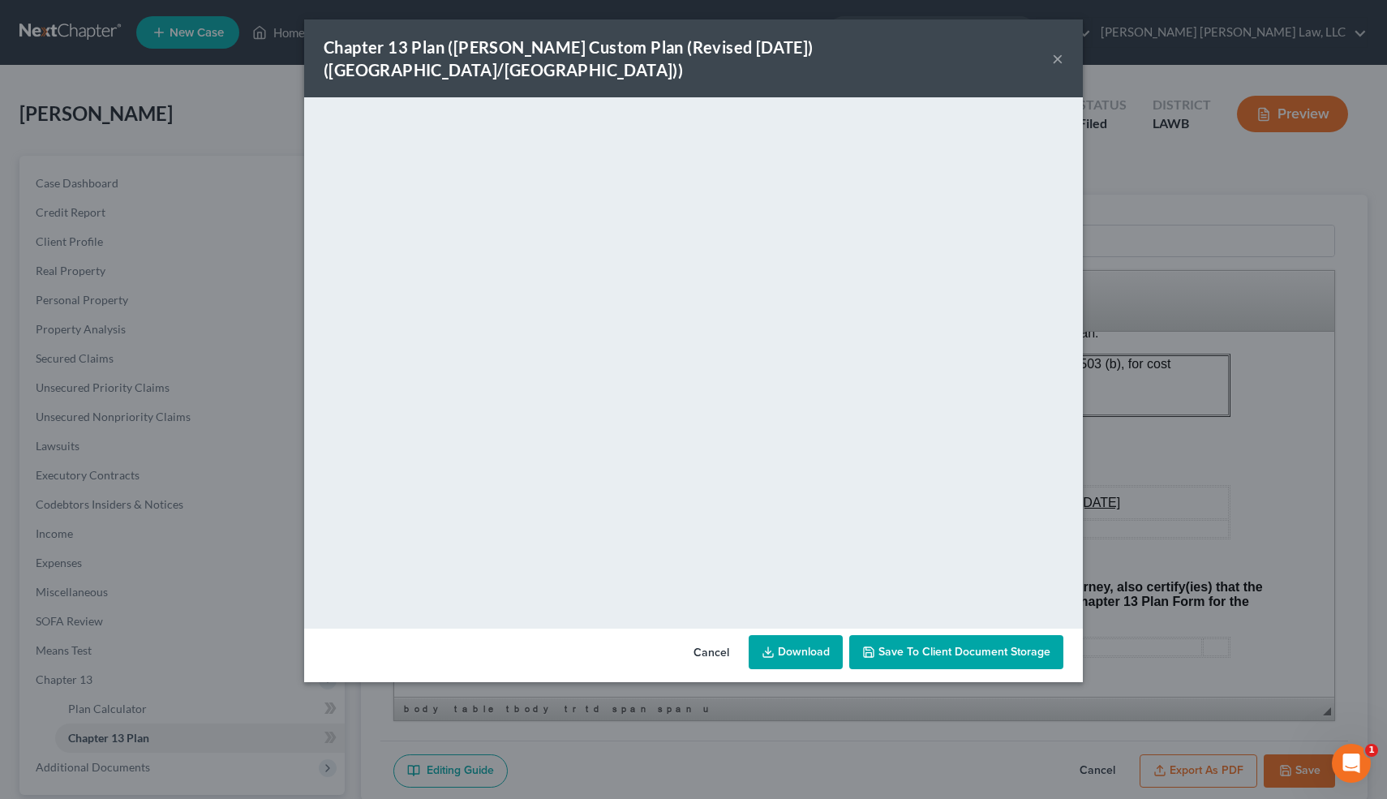
click at [807, 635] on link "Download" at bounding box center [796, 652] width 94 height 34
click at [1125, 586] on div "Chapter 13 Plan (E. Orum Custom Plan (Revised 12/1/2021) (Alexandria/Monroe)) ×…" at bounding box center [693, 399] width 1387 height 799
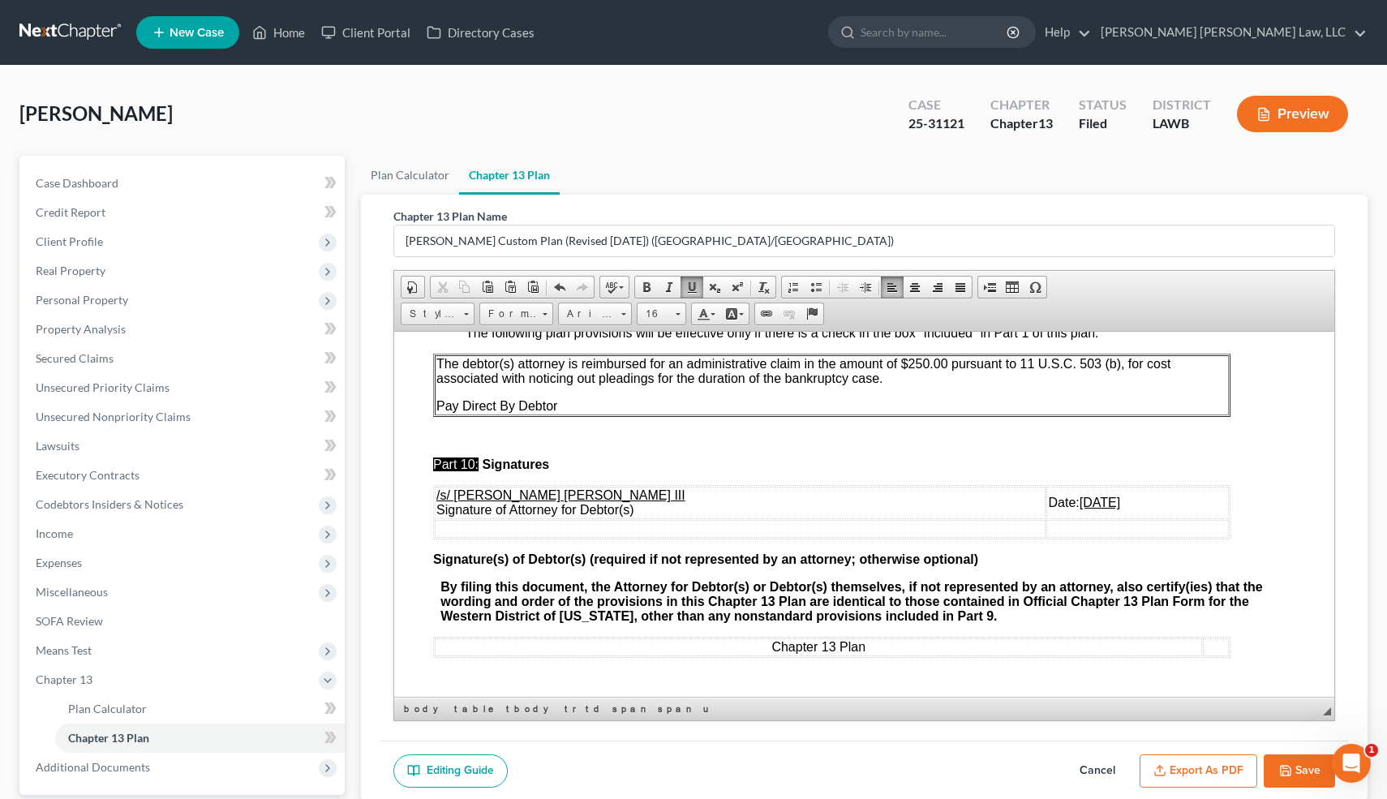
click at [1281, 723] on icon "button" at bounding box center [1285, 770] width 13 height 13
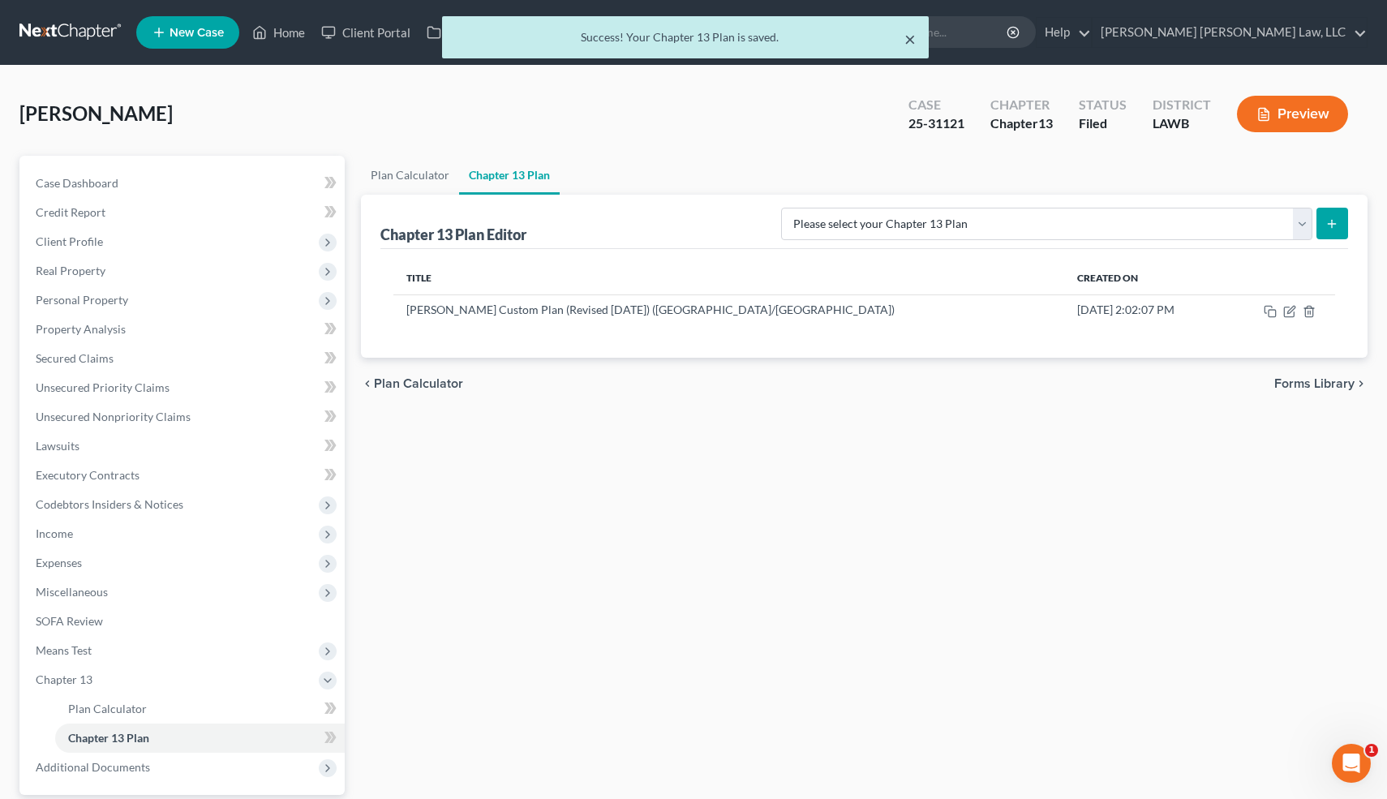
click at [910, 42] on button "×" at bounding box center [909, 38] width 11 height 19
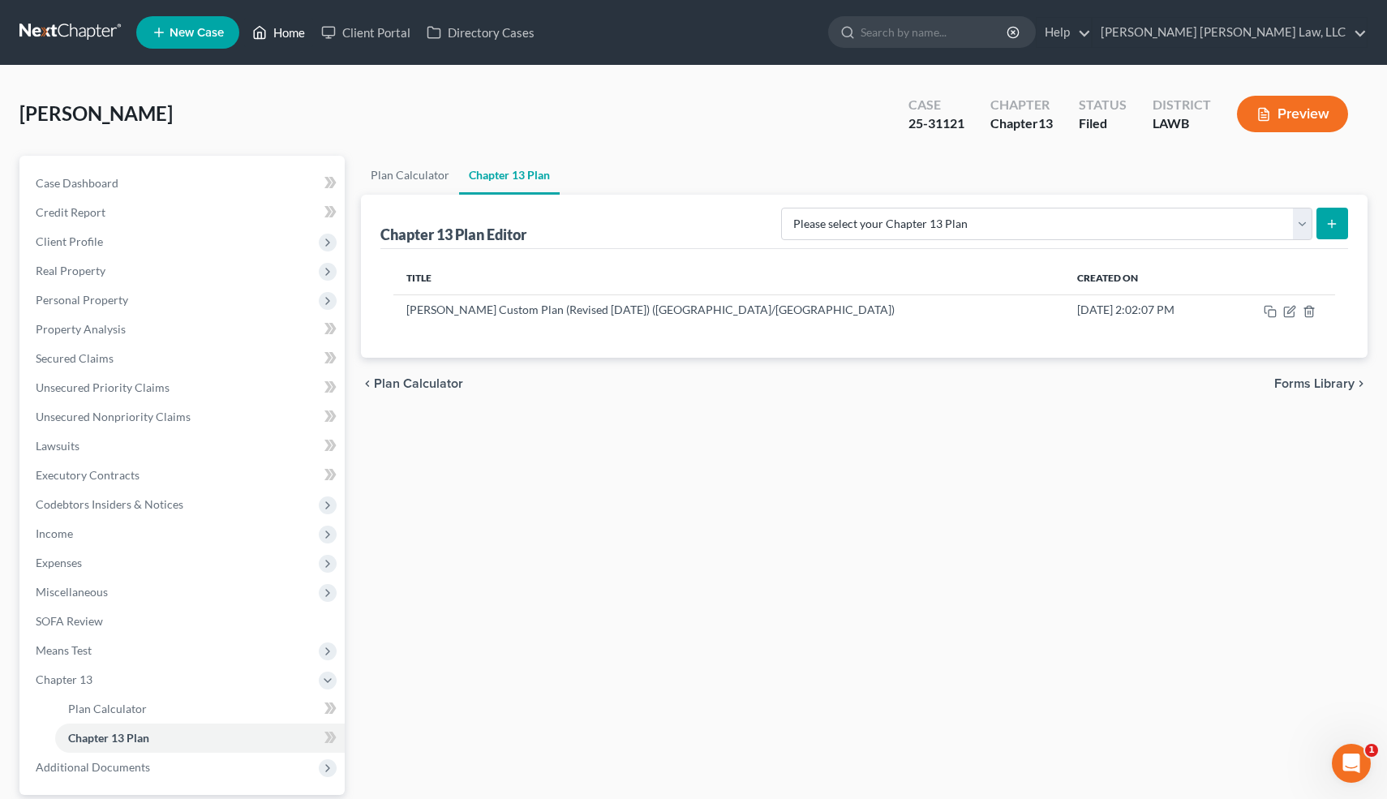
click at [280, 35] on link "Home" at bounding box center [278, 32] width 69 height 29
